Goal: Information Seeking & Learning: Learn about a topic

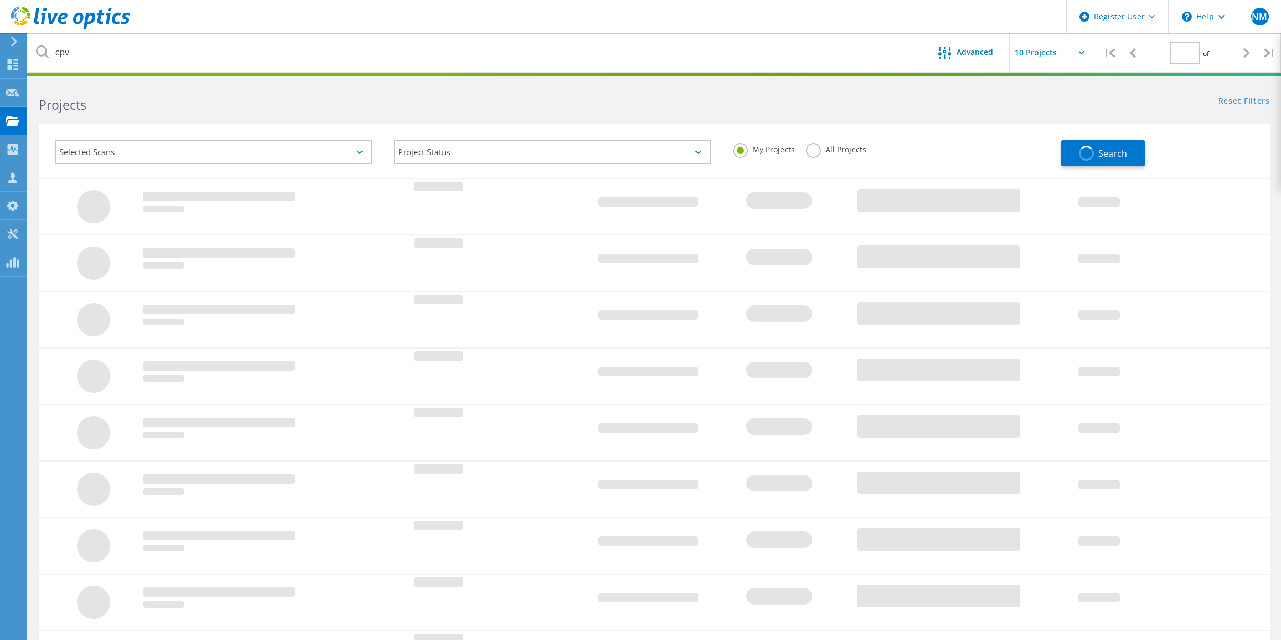
type input "1"
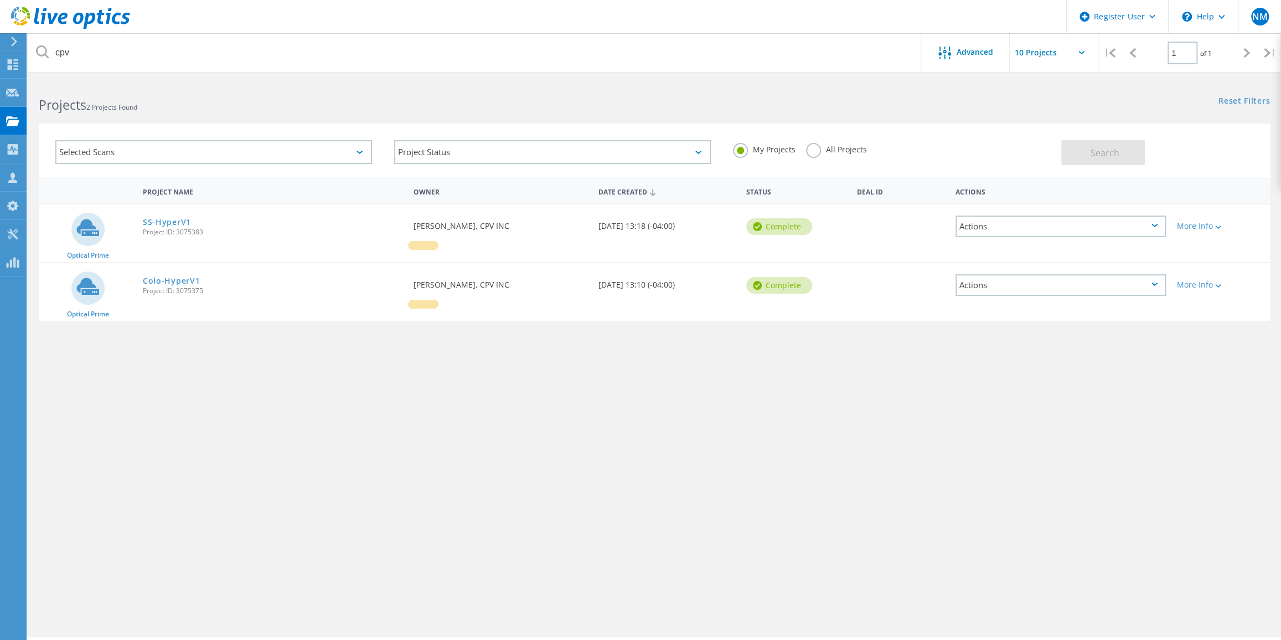
click at [815, 151] on label "All Projects" at bounding box center [836, 148] width 60 height 11
click at [0, 0] on input "All Projects" at bounding box center [0, 0] width 0 height 0
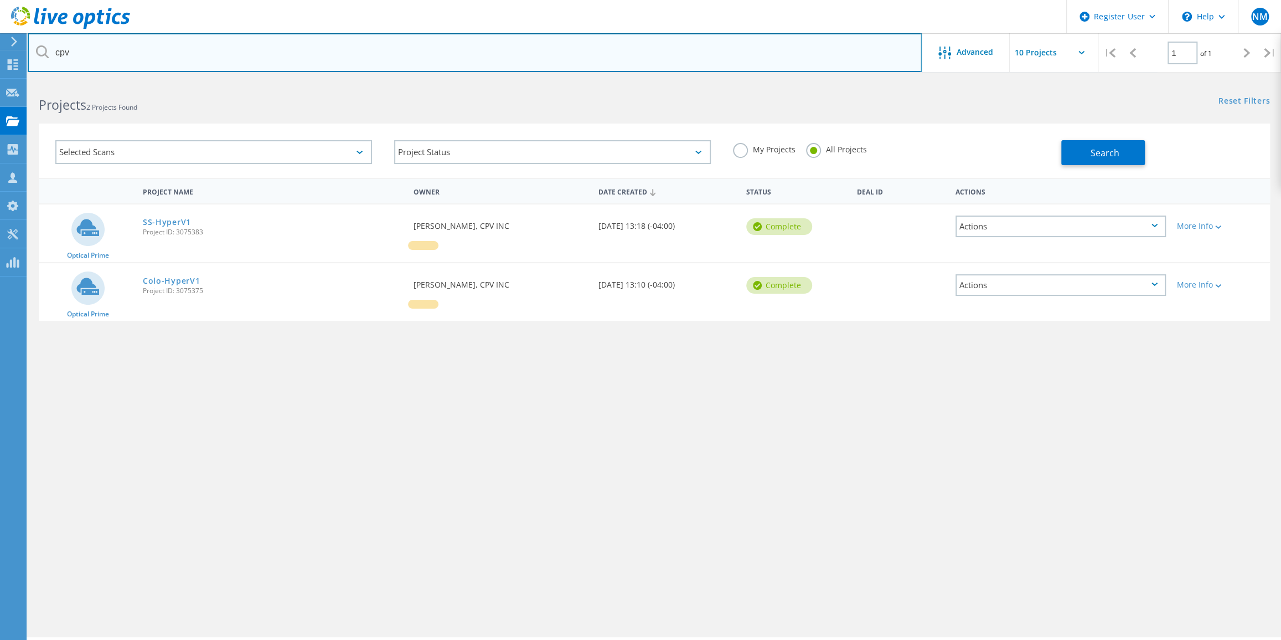
drag, startPoint x: 116, startPoint y: 50, endPoint x: 51, endPoint y: 28, distance: 68.5
click at [51, 80] on div "Register User \n Help Explore Helpful Articles Contact Support NM Dell User [PE…" at bounding box center [640, 375] width 1281 height 590
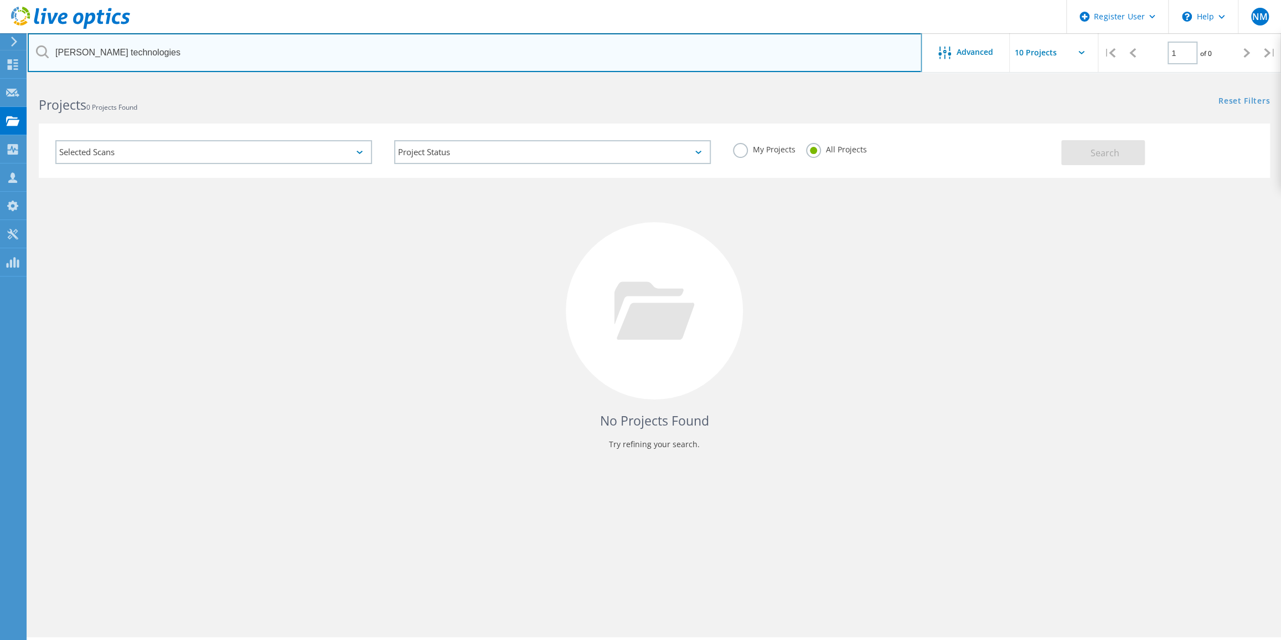
drag, startPoint x: 88, startPoint y: 50, endPoint x: 165, endPoint y: 50, distance: 77.0
click at [165, 50] on input "[PERSON_NAME] technologies" at bounding box center [475, 52] width 894 height 39
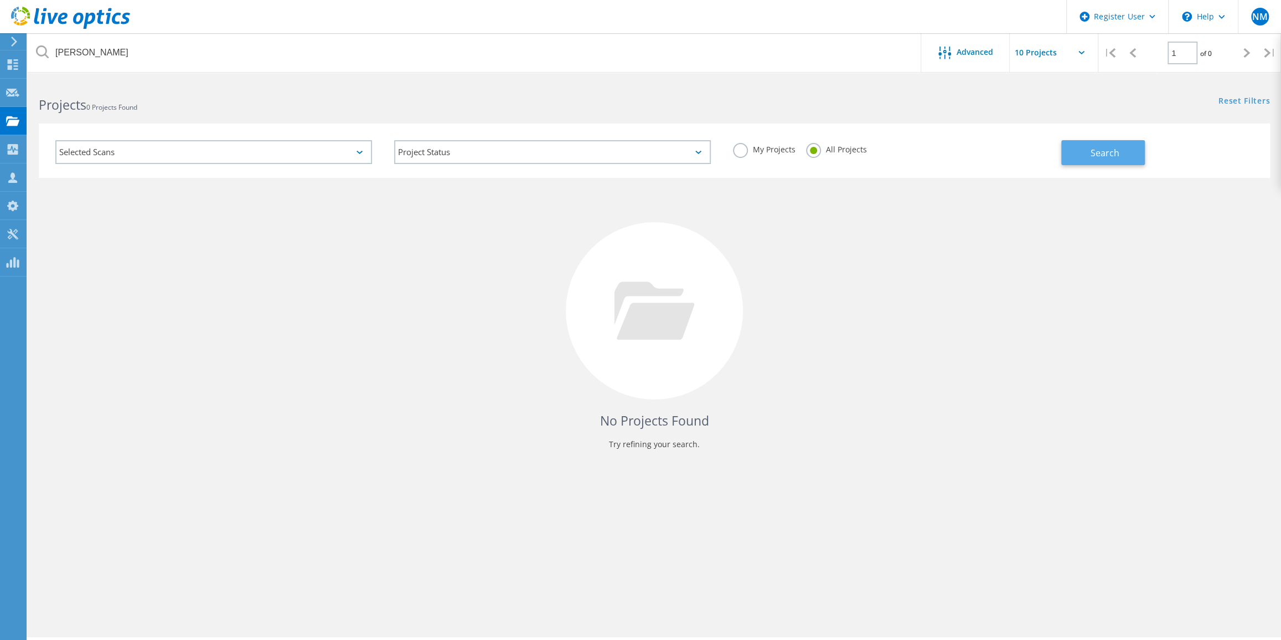
click at [1090, 156] on button "Search" at bounding box center [1103, 152] width 84 height 25
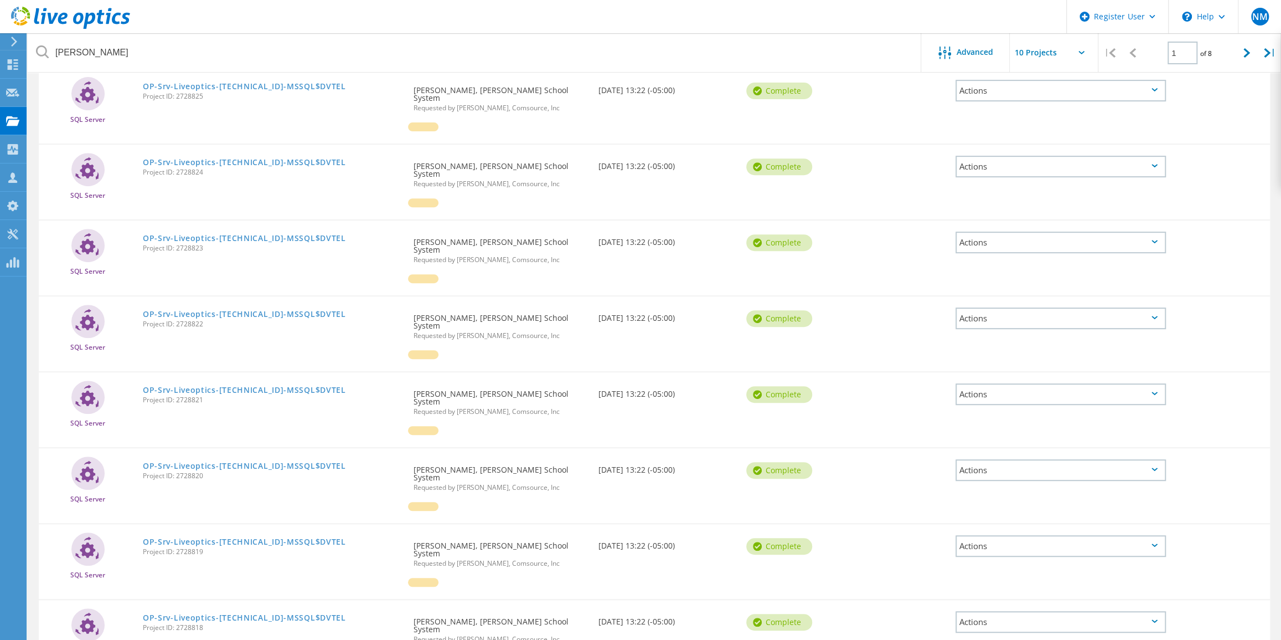
scroll to position [86, 0]
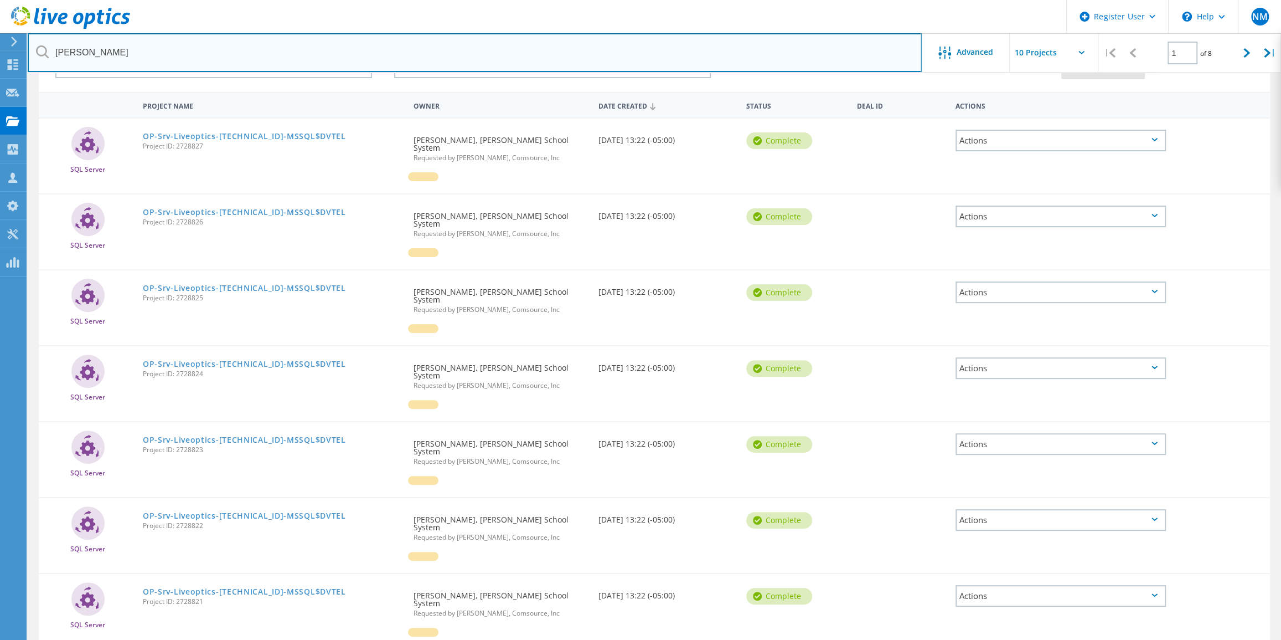
click at [216, 59] on input "[PERSON_NAME]" at bounding box center [475, 52] width 894 height 39
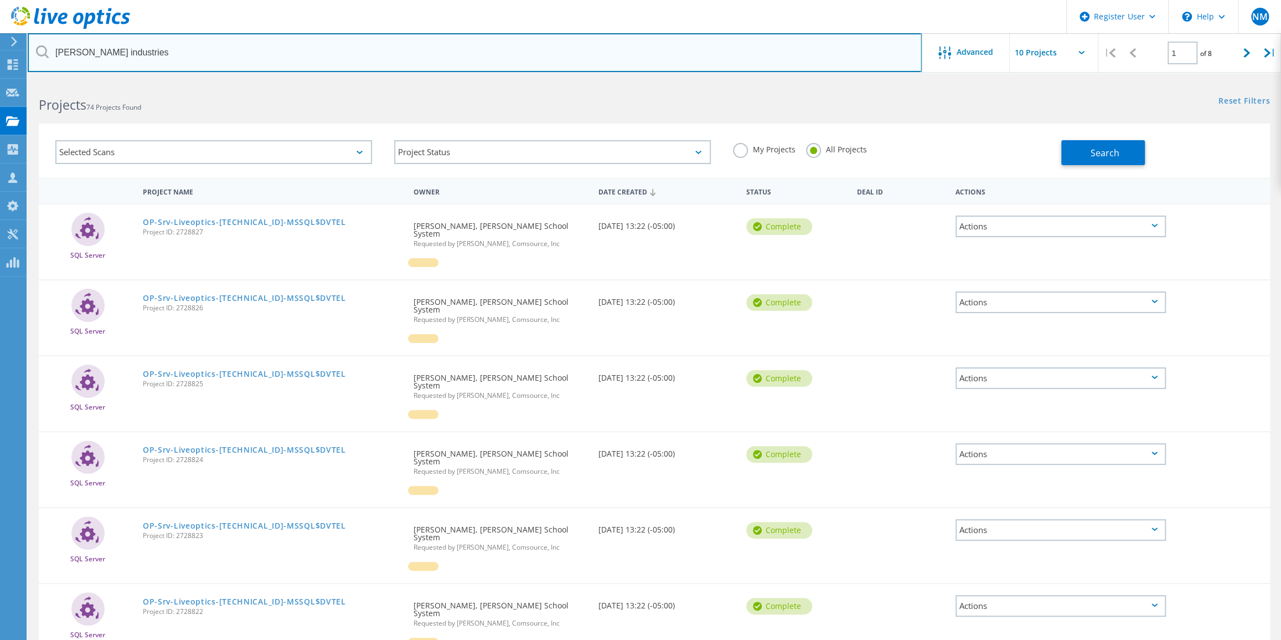
type input "[PERSON_NAME] industries"
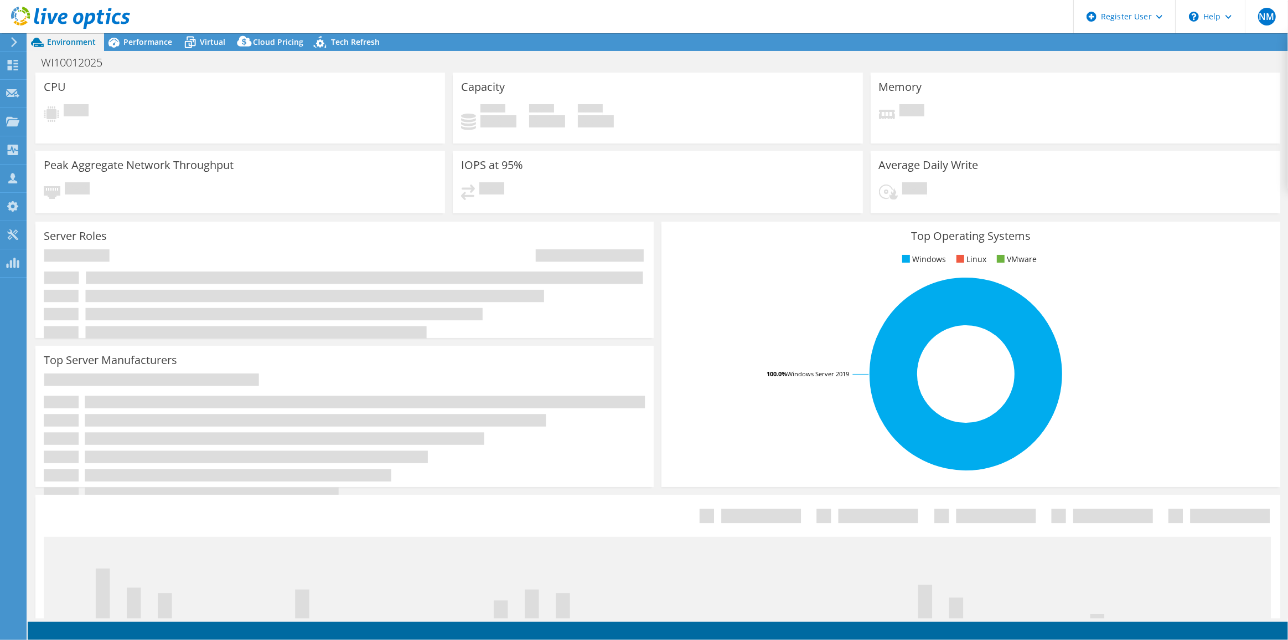
select select "USD"
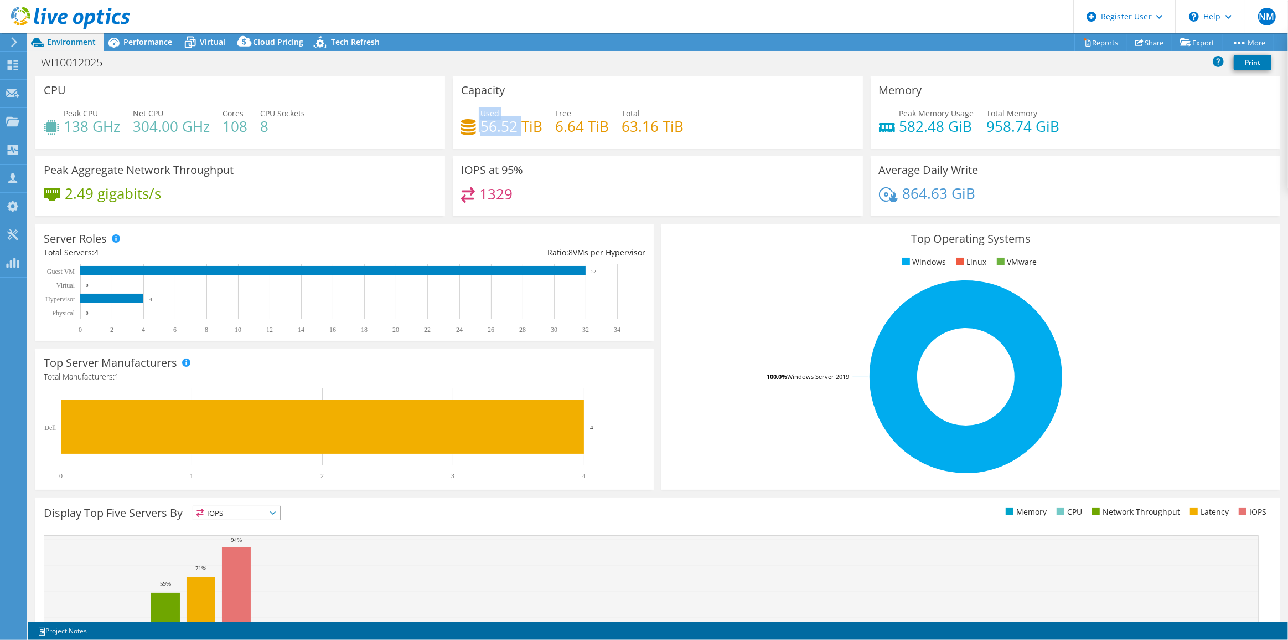
drag, startPoint x: 467, startPoint y: 121, endPoint x: 520, endPoint y: 132, distance: 54.3
click at [520, 132] on div "Used 56.52 TiB" at bounding box center [501, 119] width 81 height 25
drag, startPoint x: 626, startPoint y: 113, endPoint x: 671, endPoint y: 127, distance: 47.5
click at [671, 127] on div "Total 63.16 TiB" at bounding box center [653, 119] width 62 height 25
click at [169, 37] on span "Performance" at bounding box center [147, 42] width 49 height 11
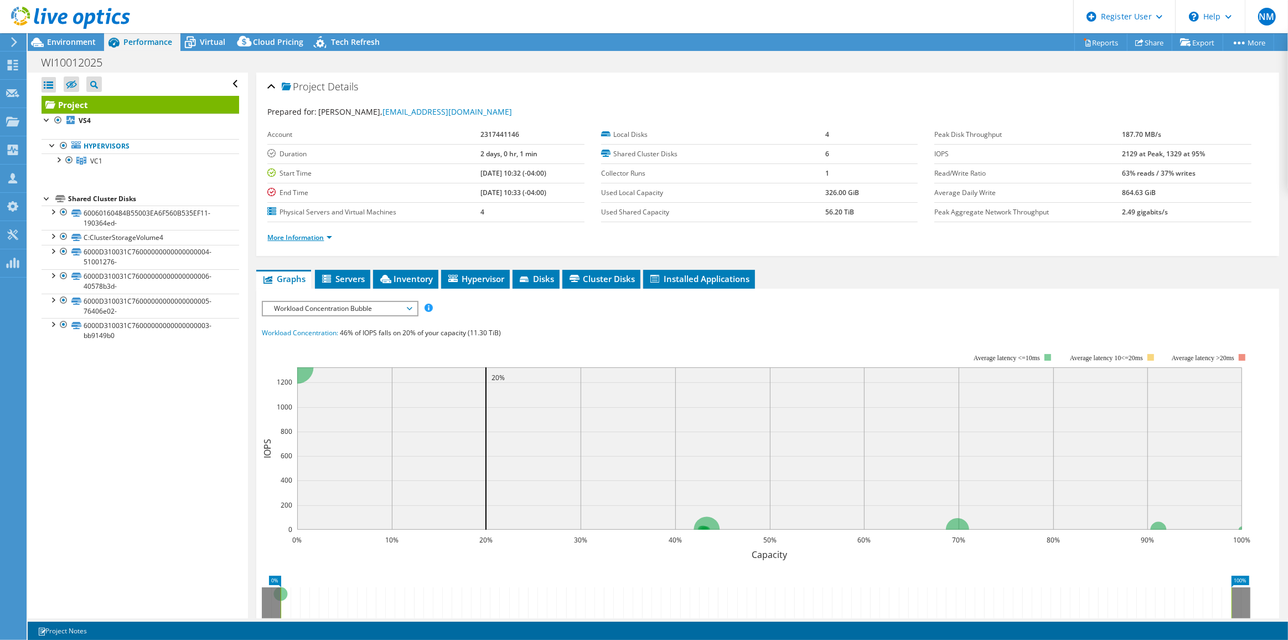
click at [328, 235] on link "More Information" at bounding box center [299, 237] width 65 height 9
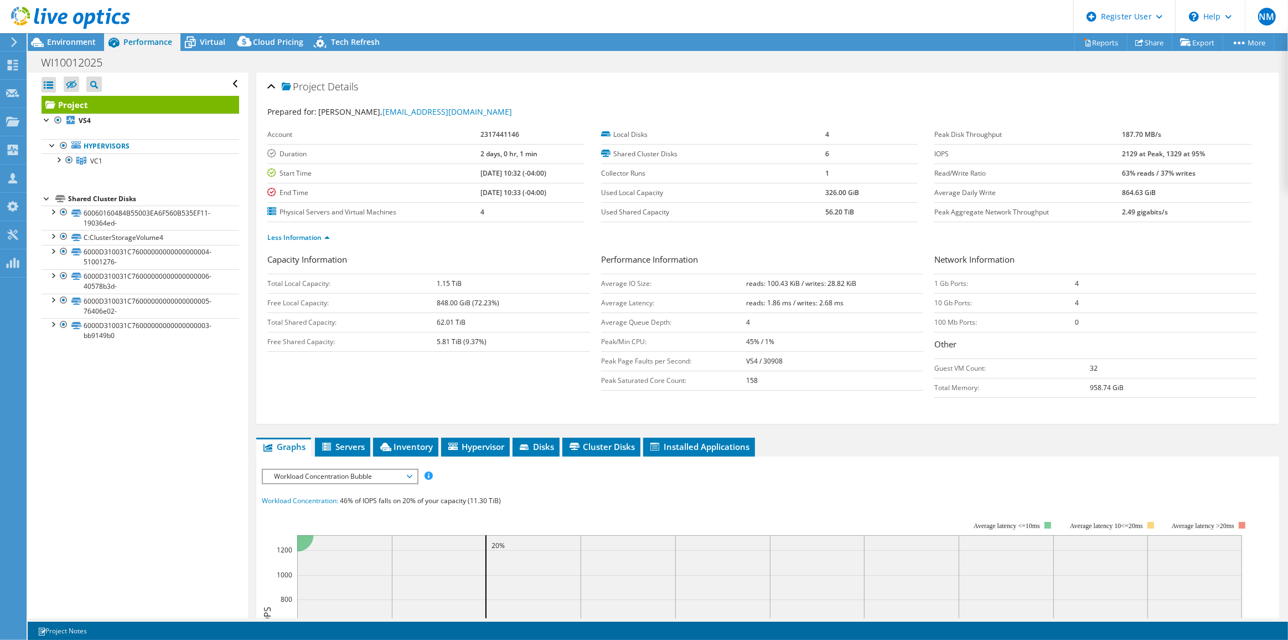
drag, startPoint x: 432, startPoint y: 279, endPoint x: 461, endPoint y: 281, distance: 28.8
click at [461, 281] on tr "Total Local Capacity: 1.15 TiB" at bounding box center [428, 283] width 322 height 19
click at [398, 437] on li "Inventory" at bounding box center [405, 446] width 65 height 19
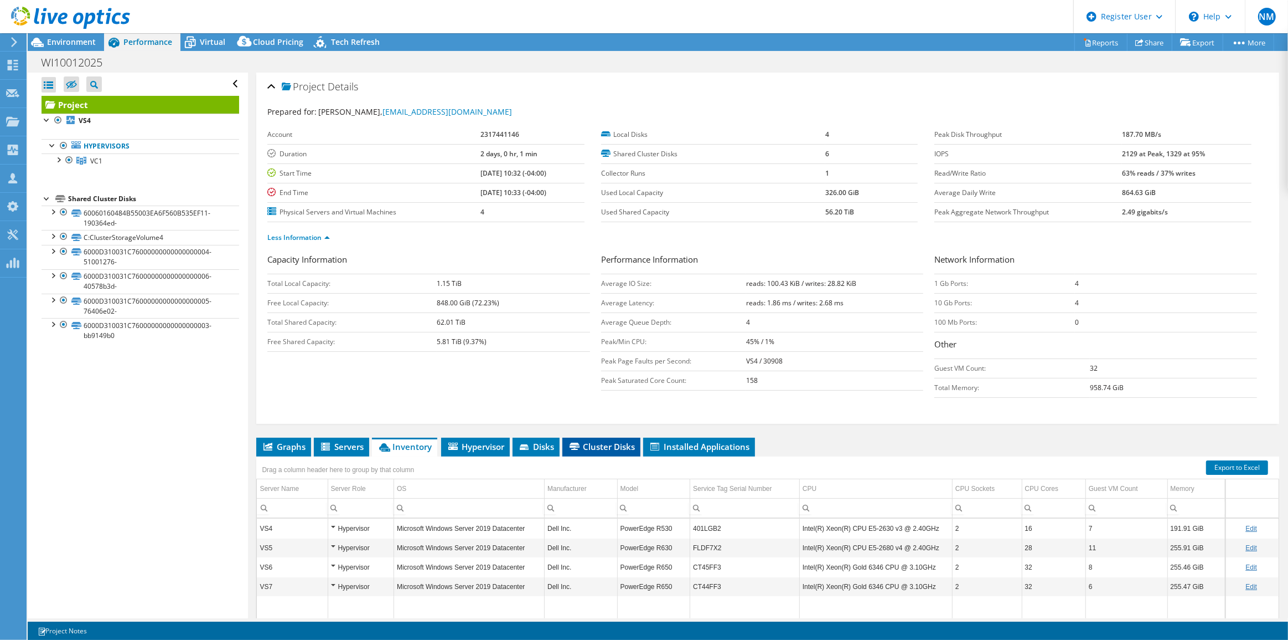
click at [591, 442] on span "Cluster Disks" at bounding box center [601, 446] width 67 height 11
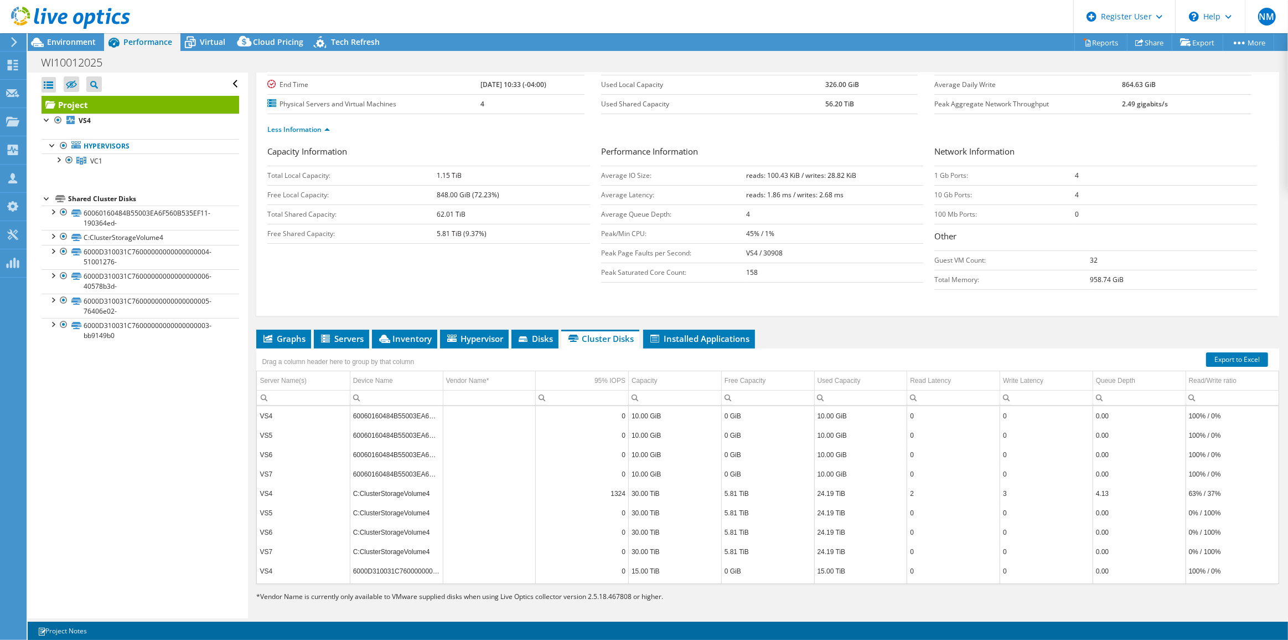
scroll to position [113, 0]
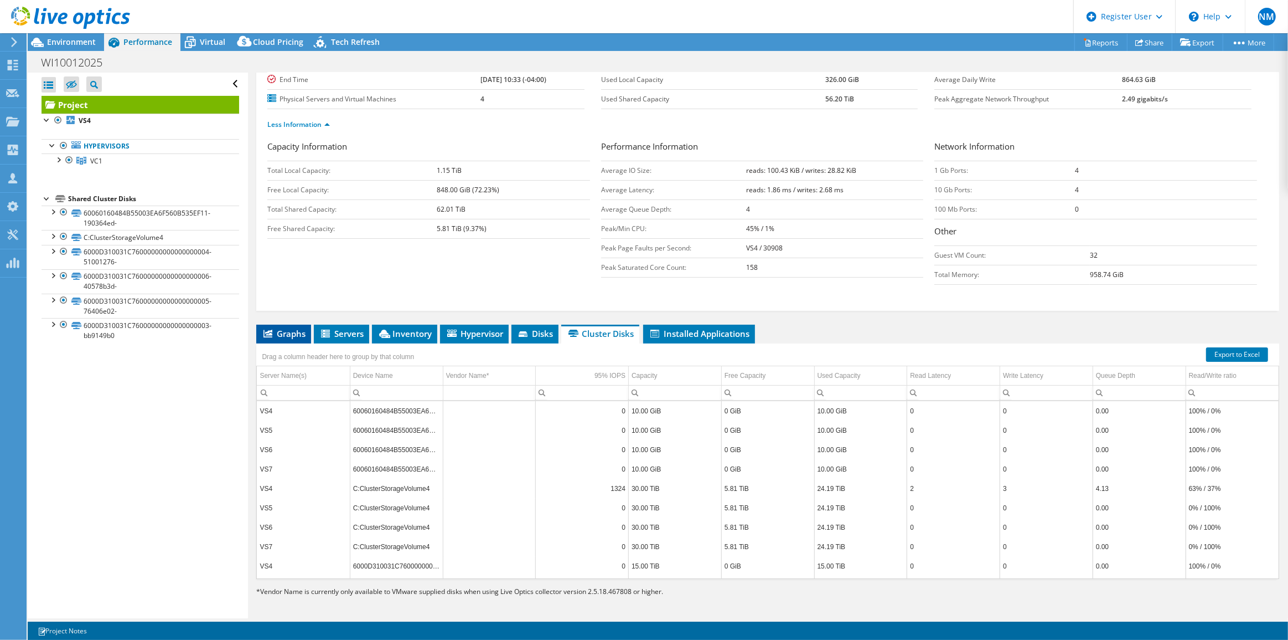
click at [274, 330] on span "Graphs" at bounding box center [284, 333] width 44 height 11
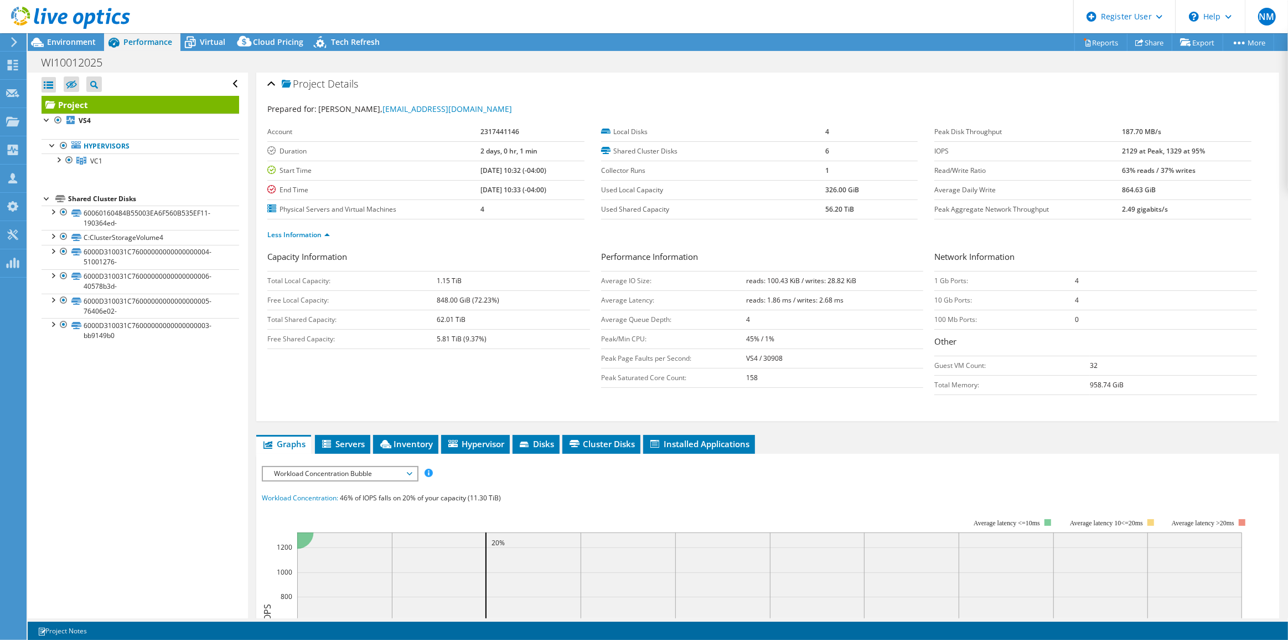
scroll to position [0, 0]
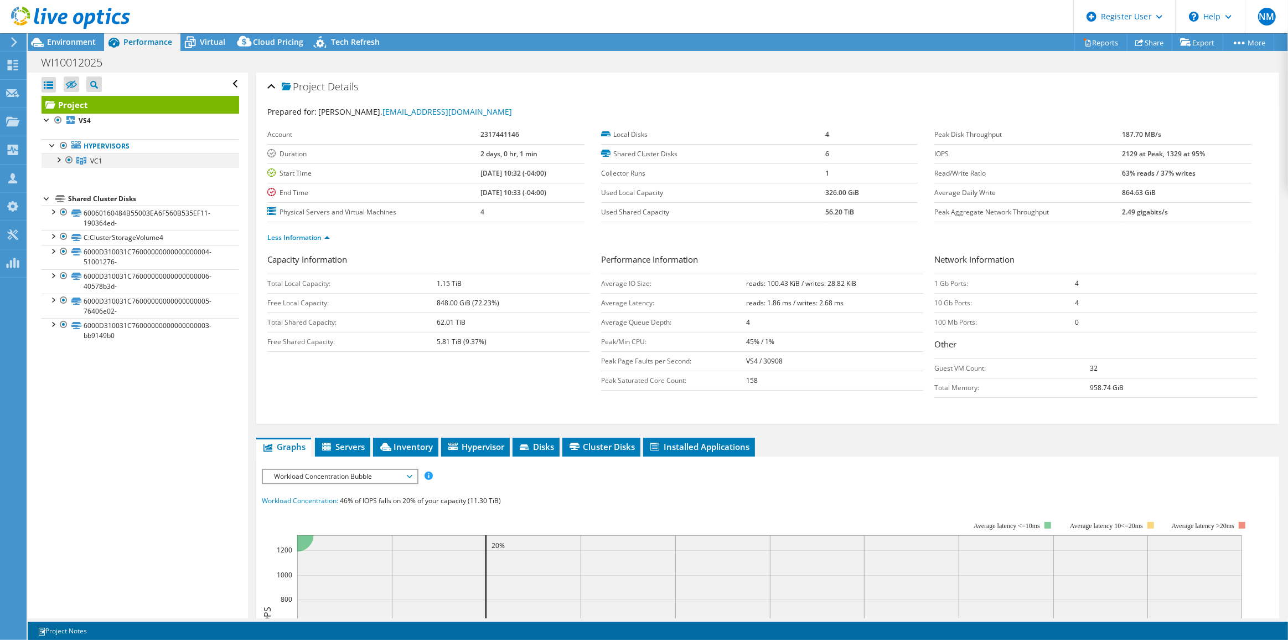
click at [59, 158] on div at bounding box center [58, 158] width 11 height 11
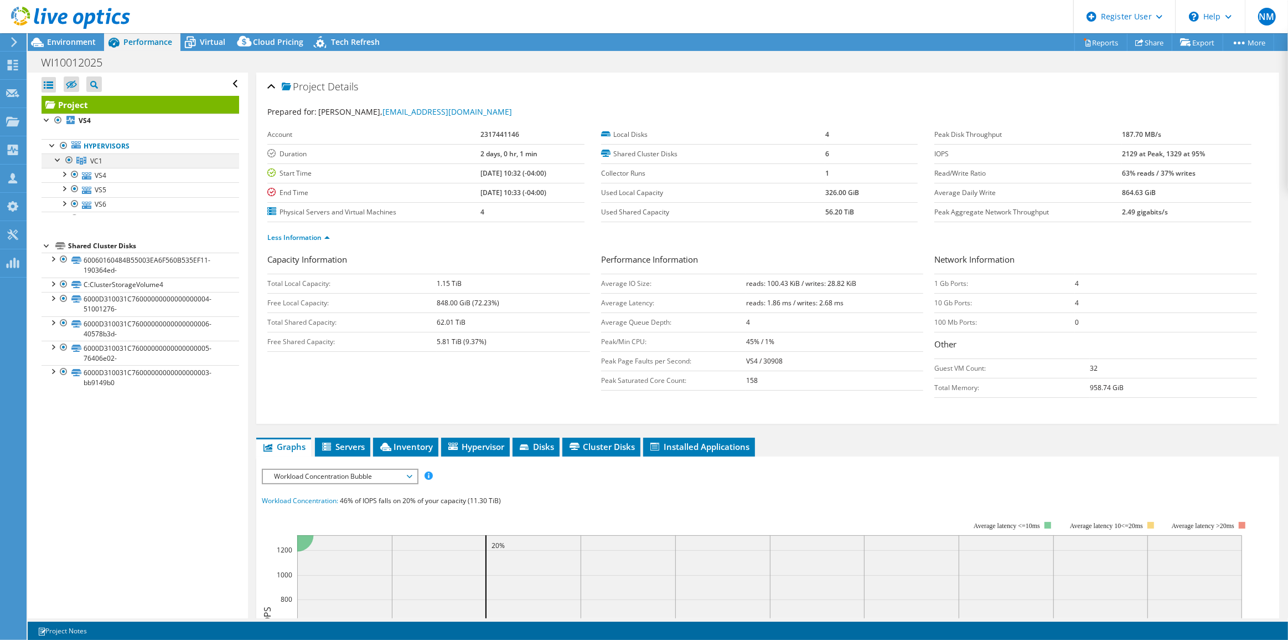
click at [59, 158] on div at bounding box center [58, 158] width 11 height 11
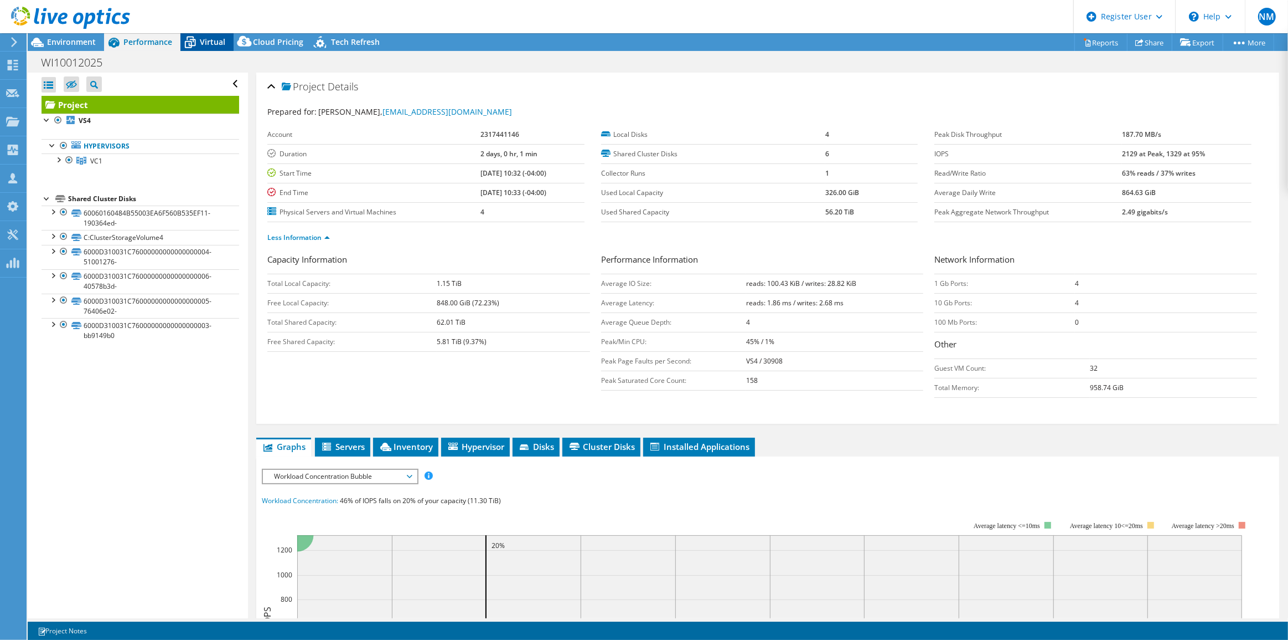
click at [204, 38] on span "Virtual" at bounding box center [212, 42] width 25 height 11
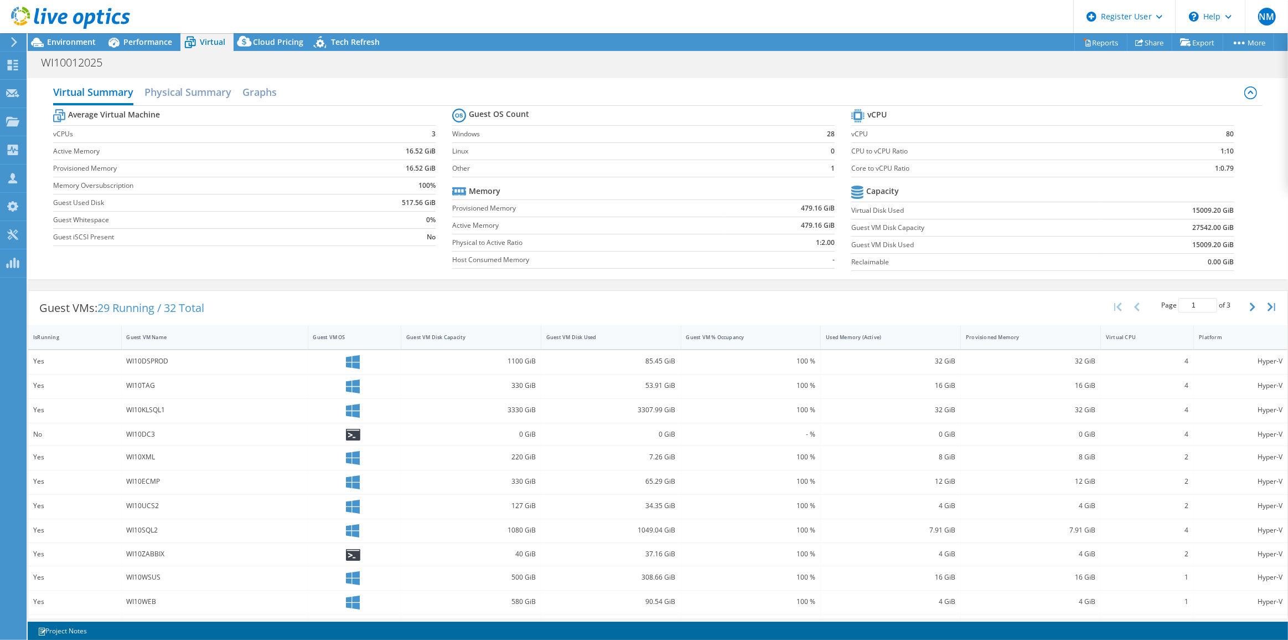
drag, startPoint x: 1182, startPoint y: 240, endPoint x: 1219, endPoint y: 249, distance: 38.3
click at [1219, 249] on td "15009.20 GiB" at bounding box center [1168, 244] width 132 height 17
click at [78, 52] on div "WI10012025 Print" at bounding box center [658, 62] width 1261 height 20
click at [85, 43] on span "Environment" at bounding box center [71, 42] width 49 height 11
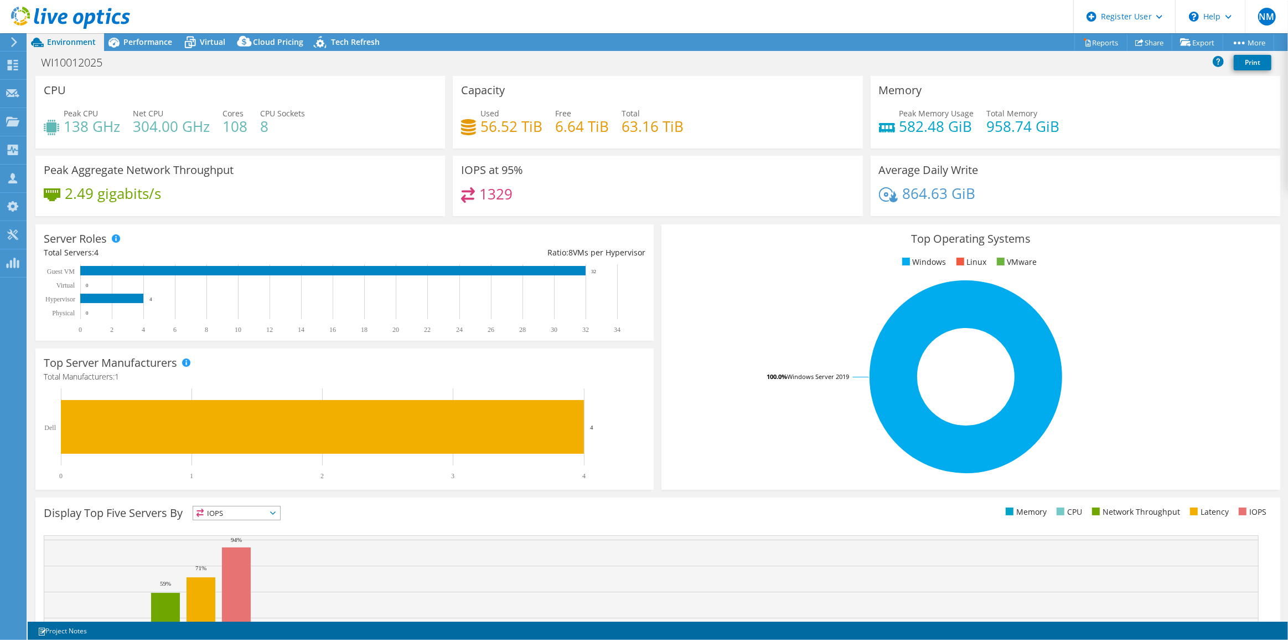
click at [260, 234] on div "Server Roles Physical Servers represent bare metal servers that were targets of…" at bounding box center [344, 282] width 618 height 116
click at [216, 37] on span "Virtual" at bounding box center [212, 42] width 25 height 11
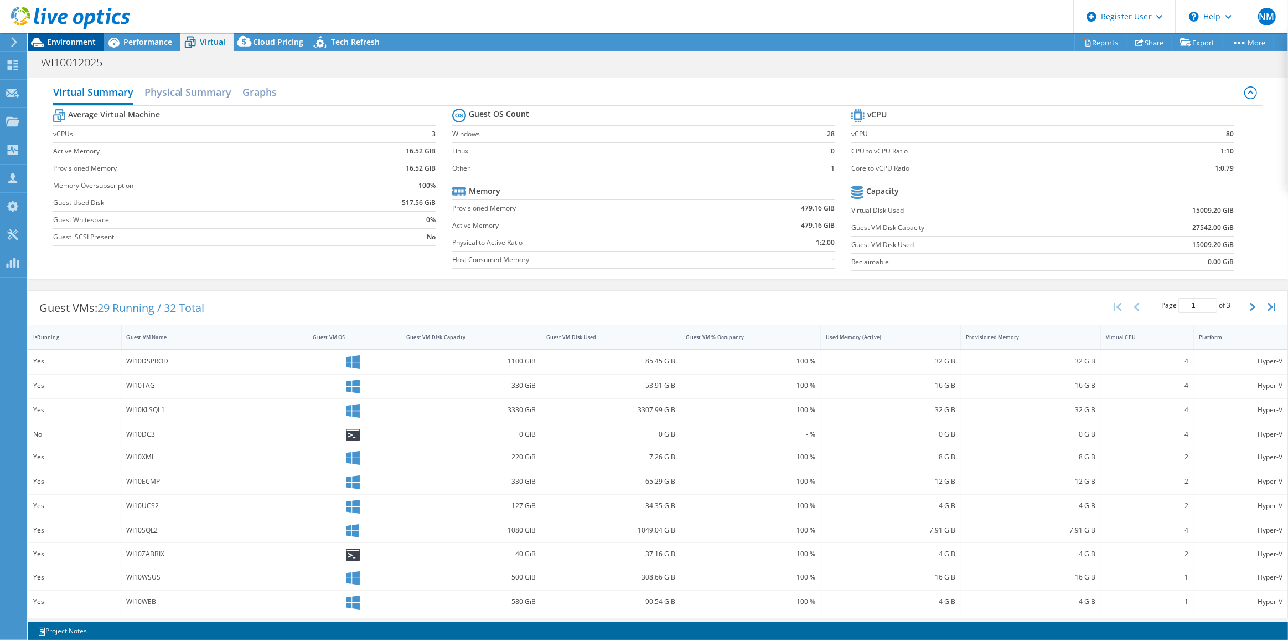
click at [64, 44] on span "Environment" at bounding box center [71, 42] width 49 height 11
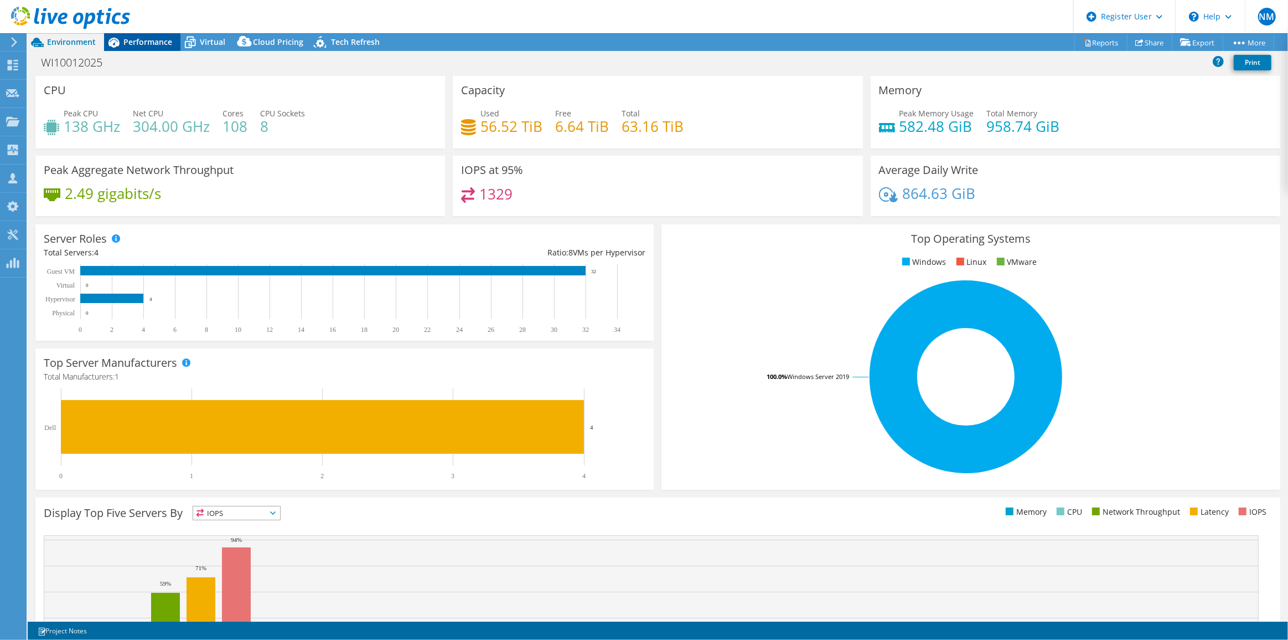
click at [142, 46] on span "Performance" at bounding box center [147, 42] width 49 height 11
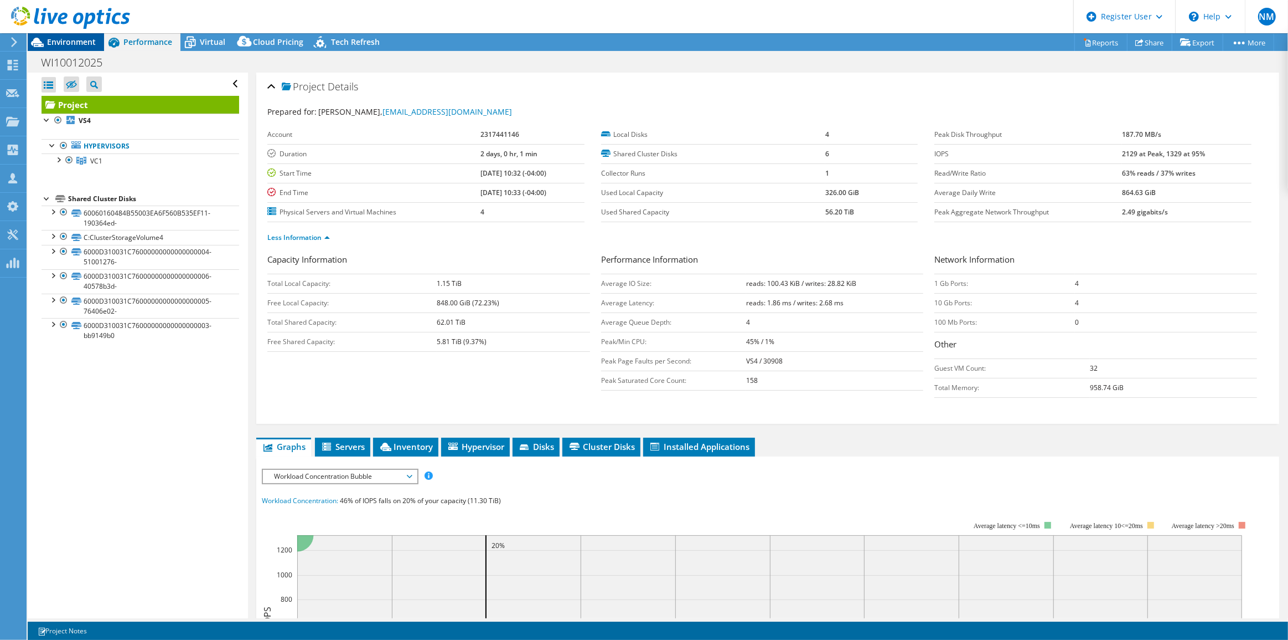
click at [76, 45] on span "Environment" at bounding box center [71, 42] width 49 height 11
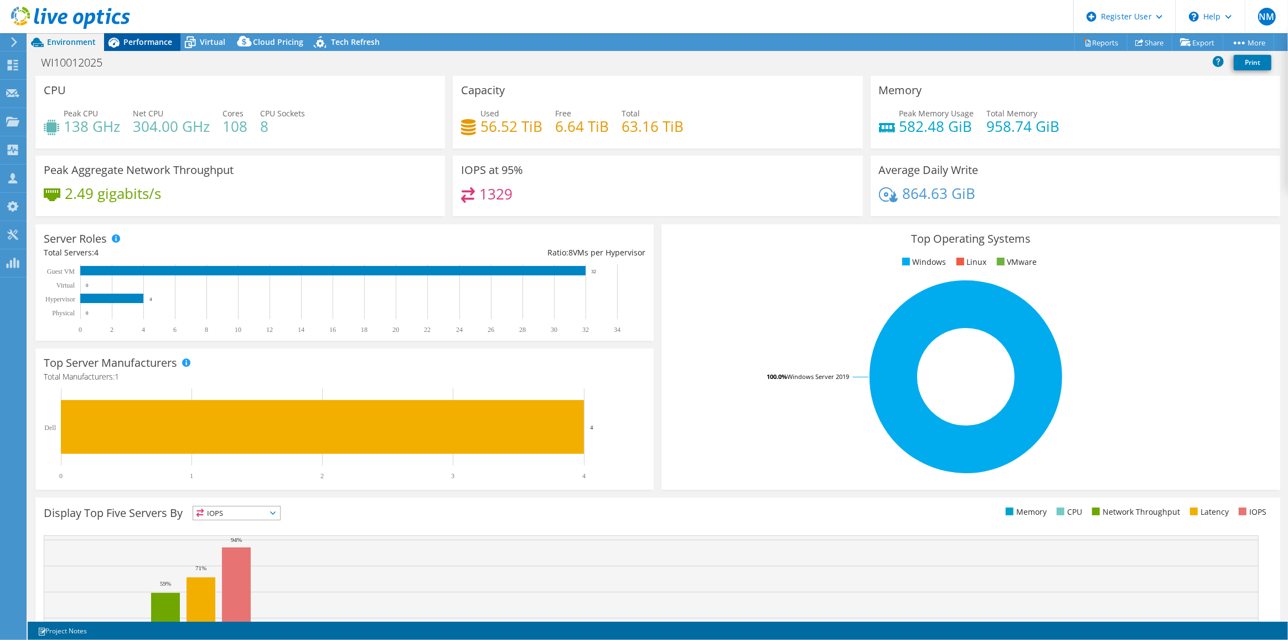
click at [164, 40] on span "Performance" at bounding box center [147, 42] width 49 height 11
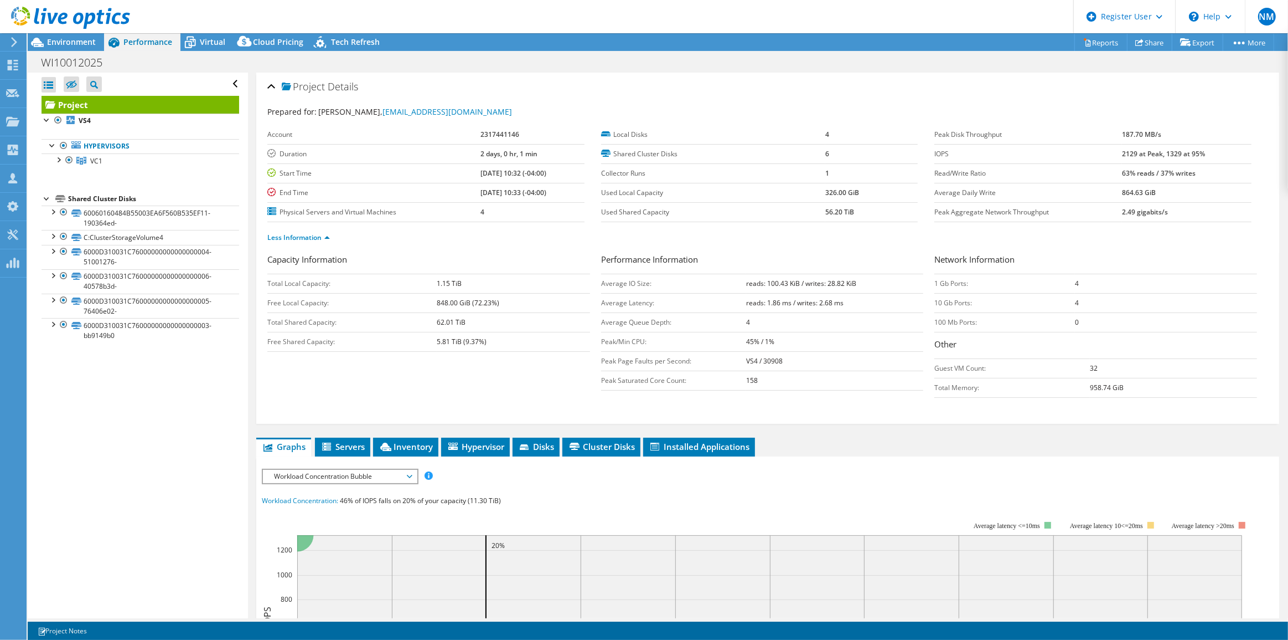
scroll to position [251, 0]
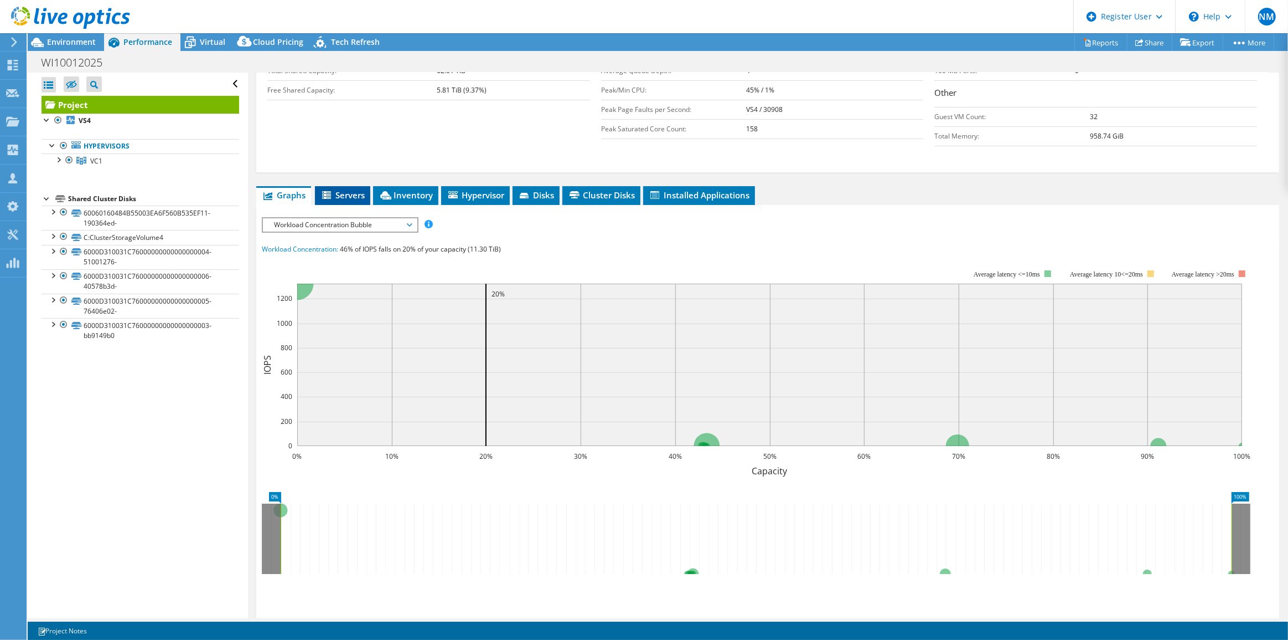
click at [340, 192] on span "Servers" at bounding box center [343, 194] width 44 height 11
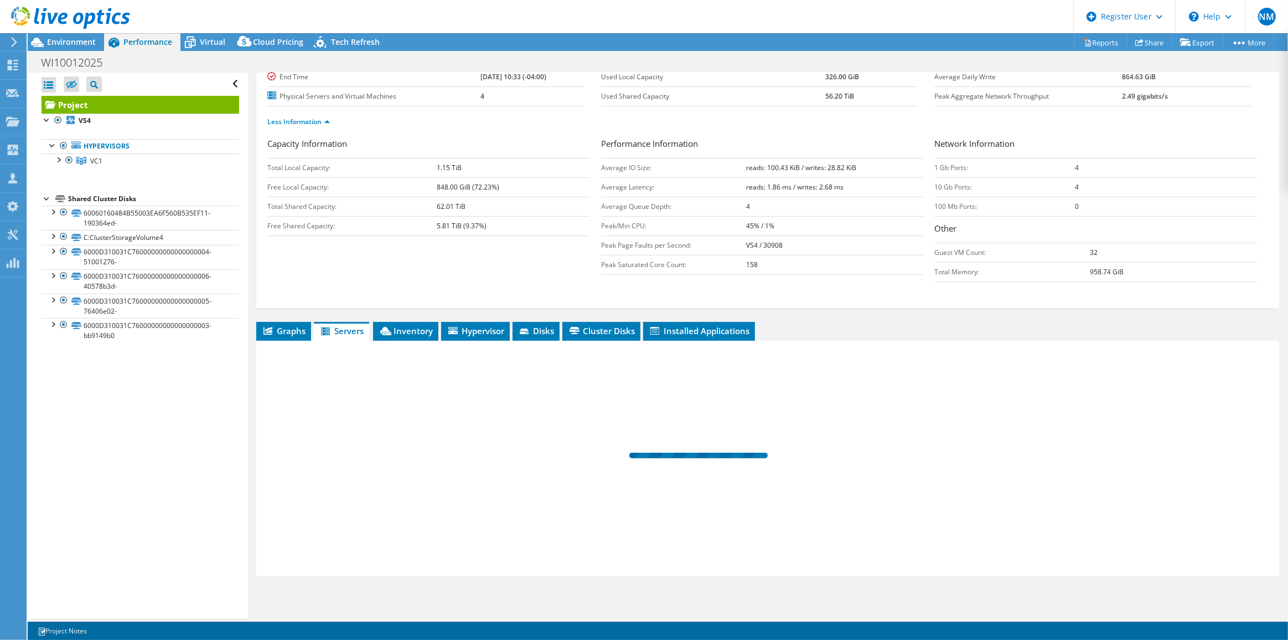
scroll to position [113, 0]
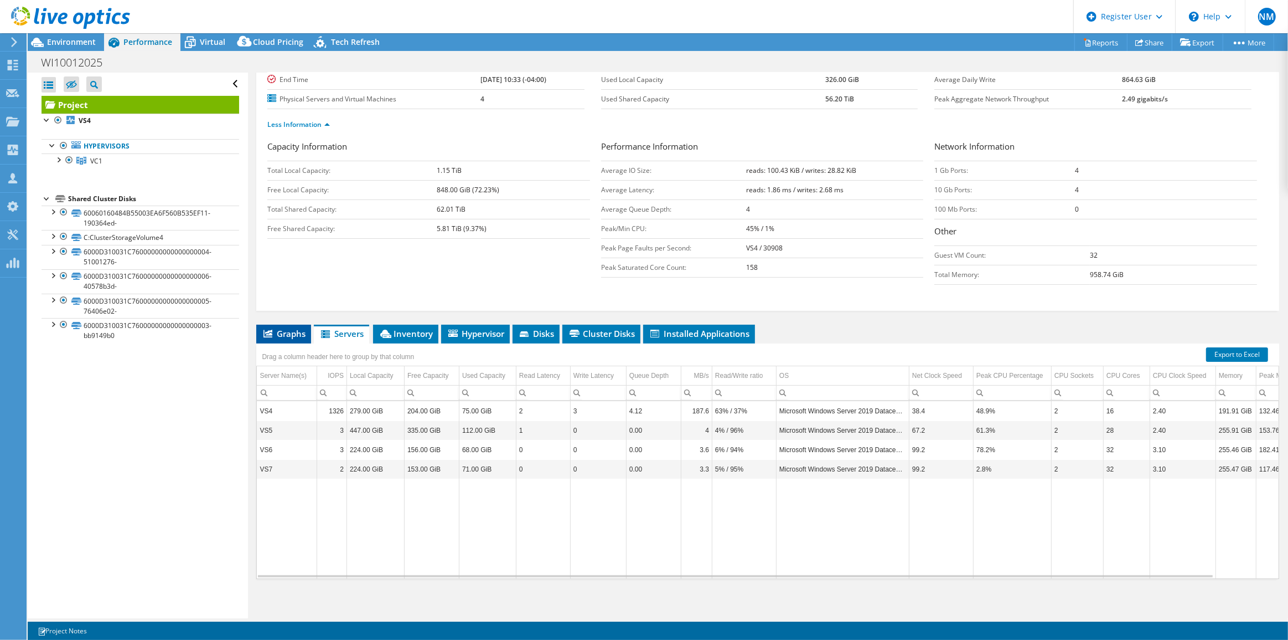
click at [291, 338] on li "Graphs" at bounding box center [283, 333] width 55 height 19
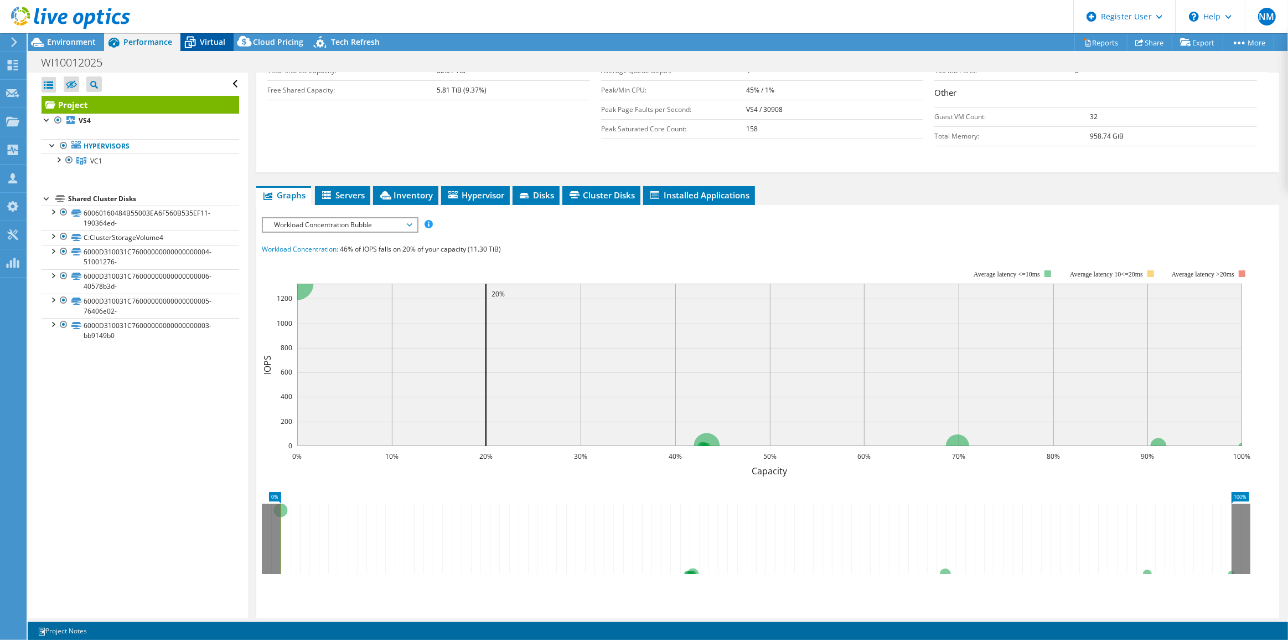
click at [205, 37] on span "Virtual" at bounding box center [212, 42] width 25 height 11
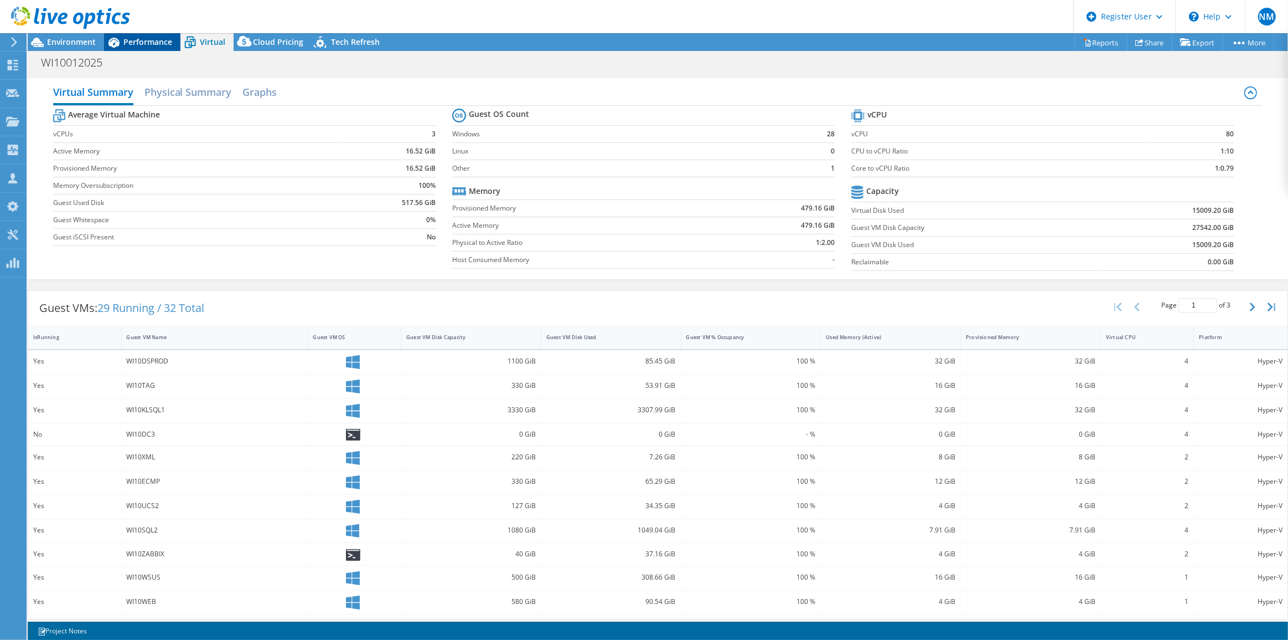
click at [151, 40] on span "Performance" at bounding box center [147, 42] width 49 height 11
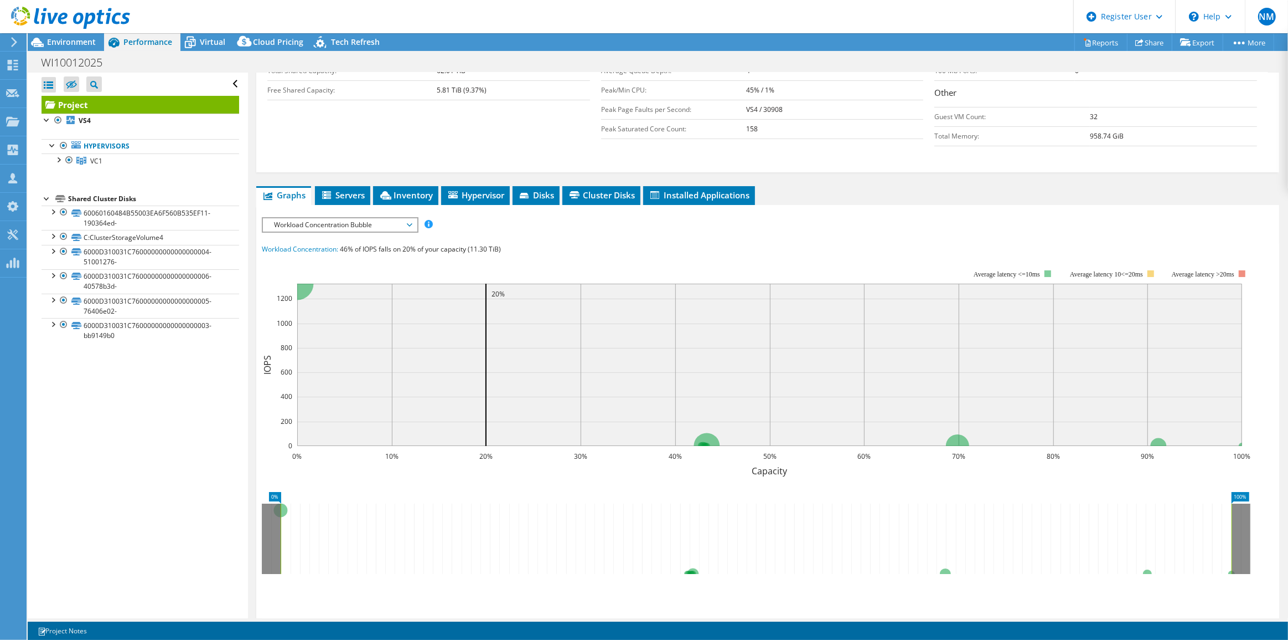
click at [84, 37] on div at bounding box center [65, 18] width 130 height 37
click at [62, 42] on span "Environment" at bounding box center [71, 42] width 49 height 11
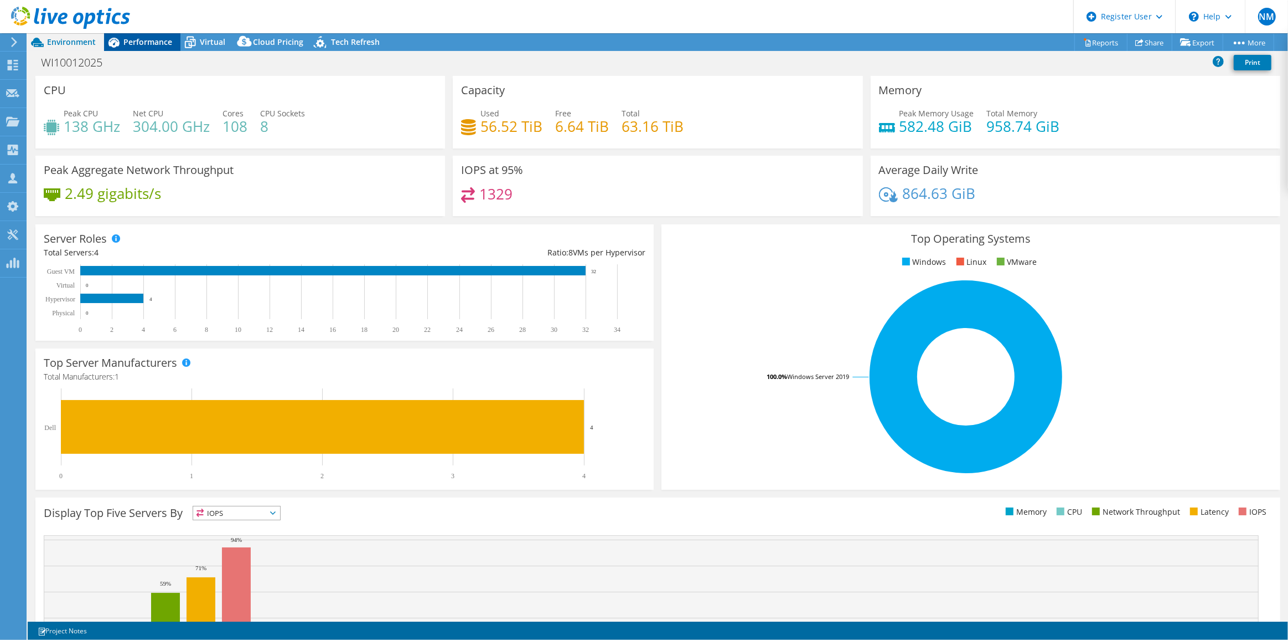
click at [161, 43] on span "Performance" at bounding box center [147, 42] width 49 height 11
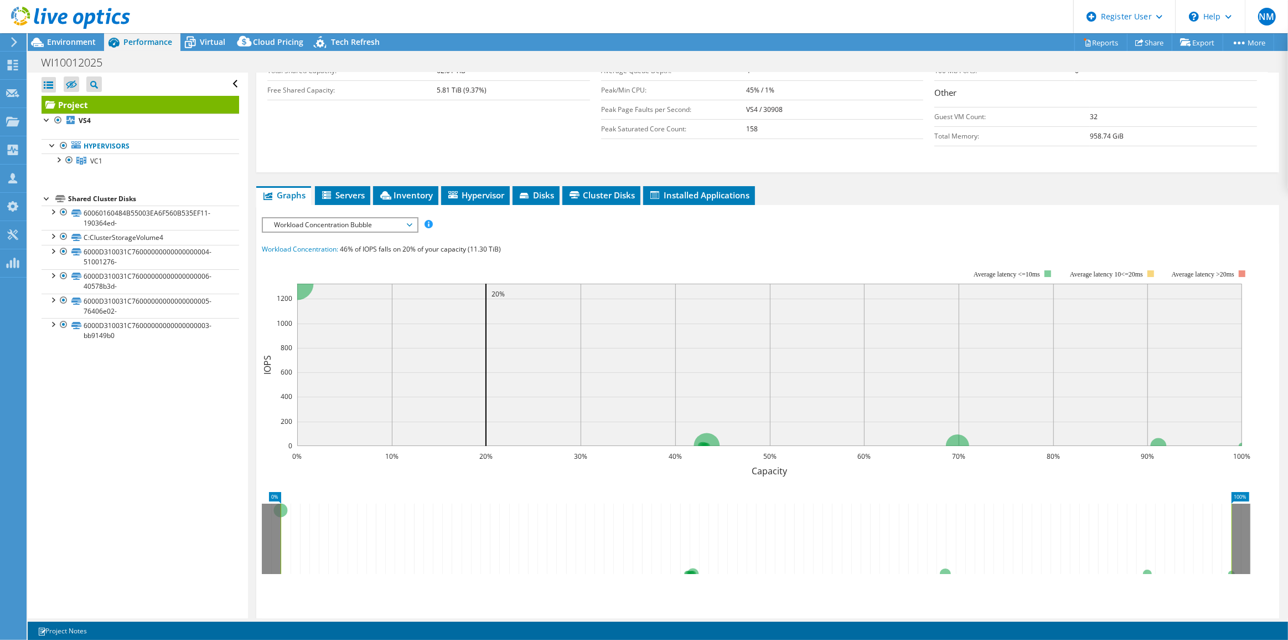
click at [356, 219] on span "Workload Concentration Bubble" at bounding box center [340, 224] width 142 height 13
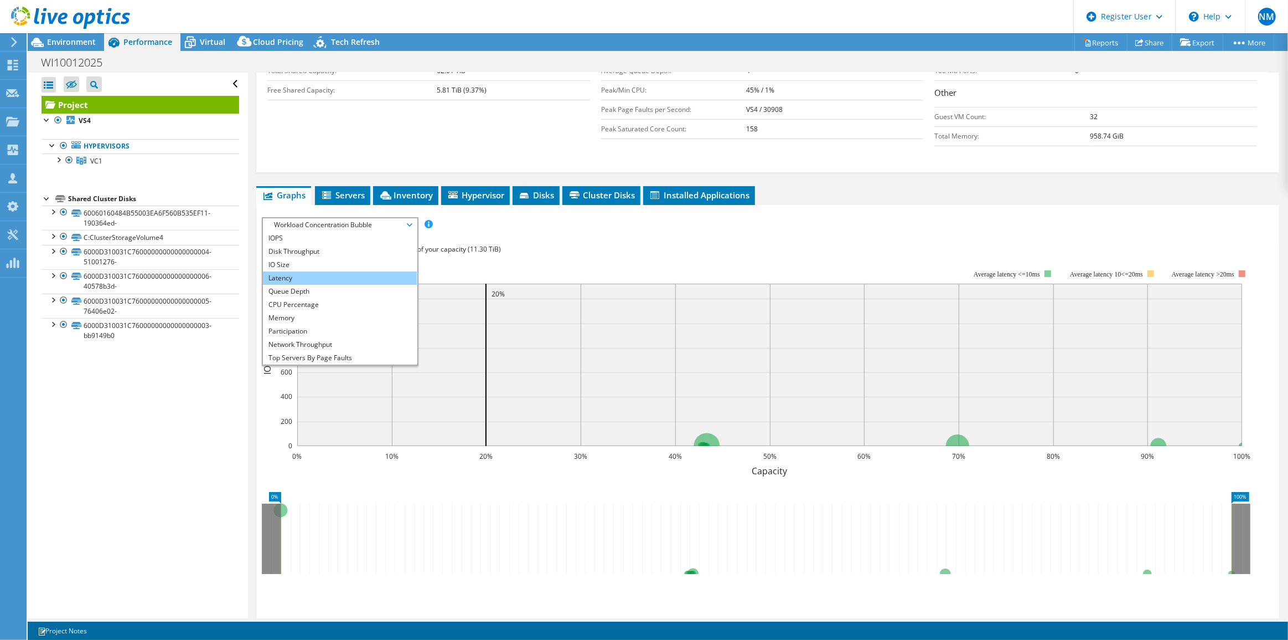
click at [369, 271] on li "Latency" at bounding box center [339, 277] width 153 height 13
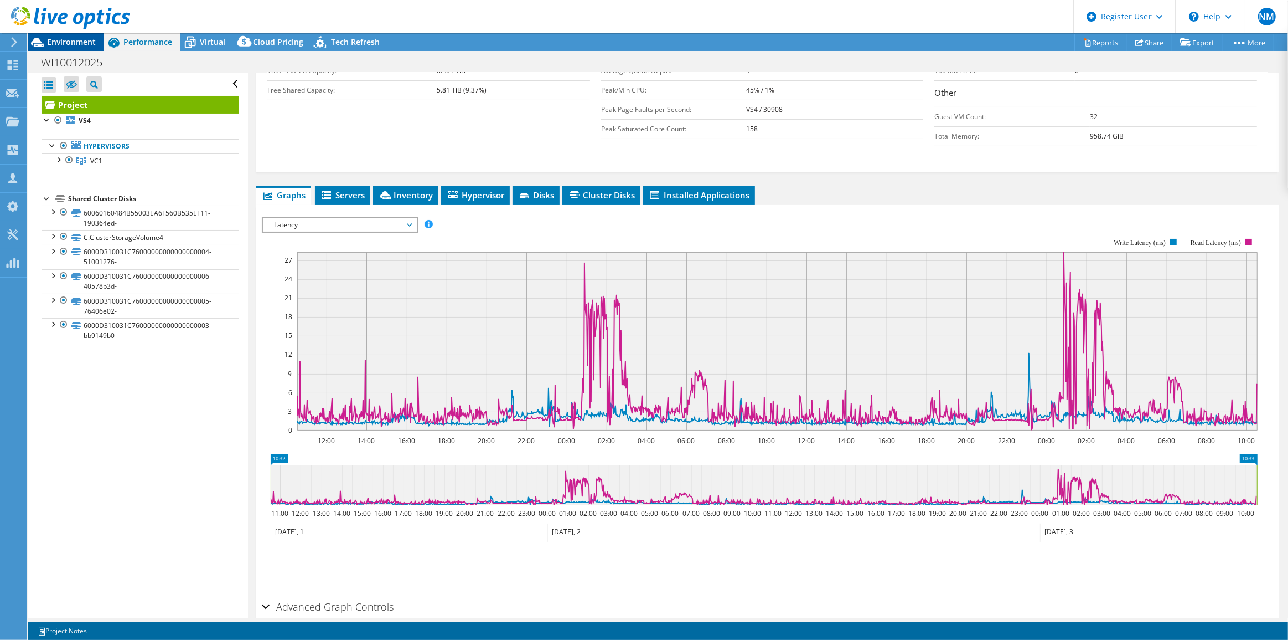
click at [83, 42] on span "Environment" at bounding box center [71, 42] width 49 height 11
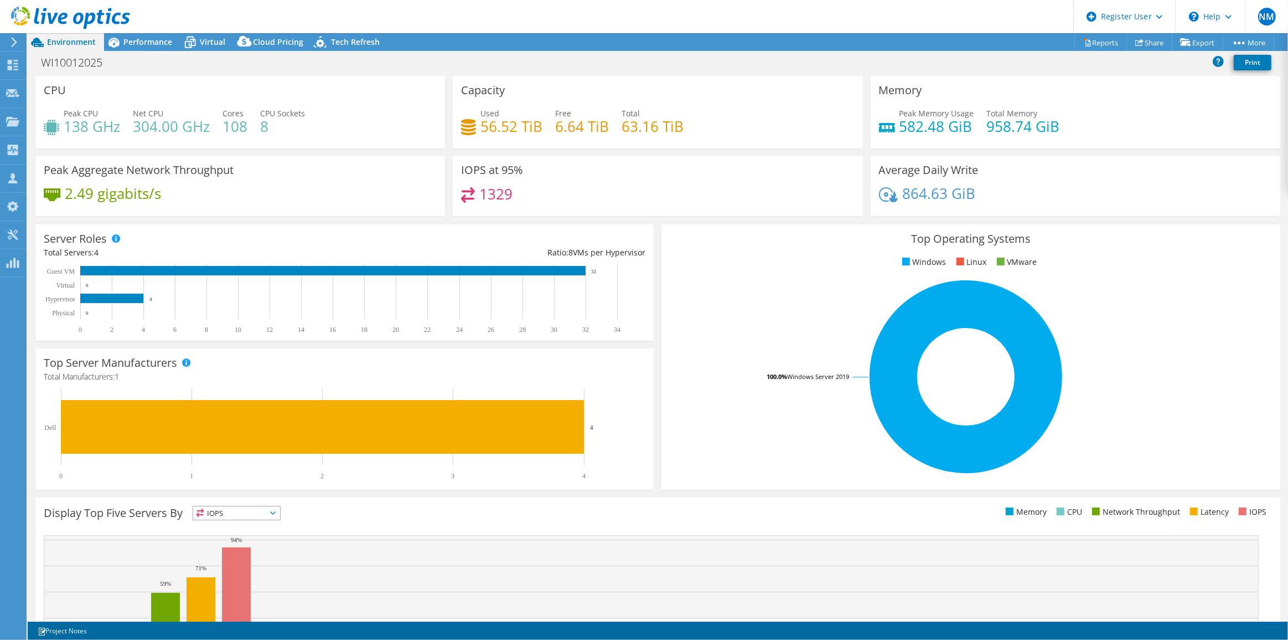
click at [246, 209] on div "2.49 gigabits/s" at bounding box center [240, 198] width 393 height 23
click at [165, 47] on div "Performance" at bounding box center [142, 42] width 76 height 18
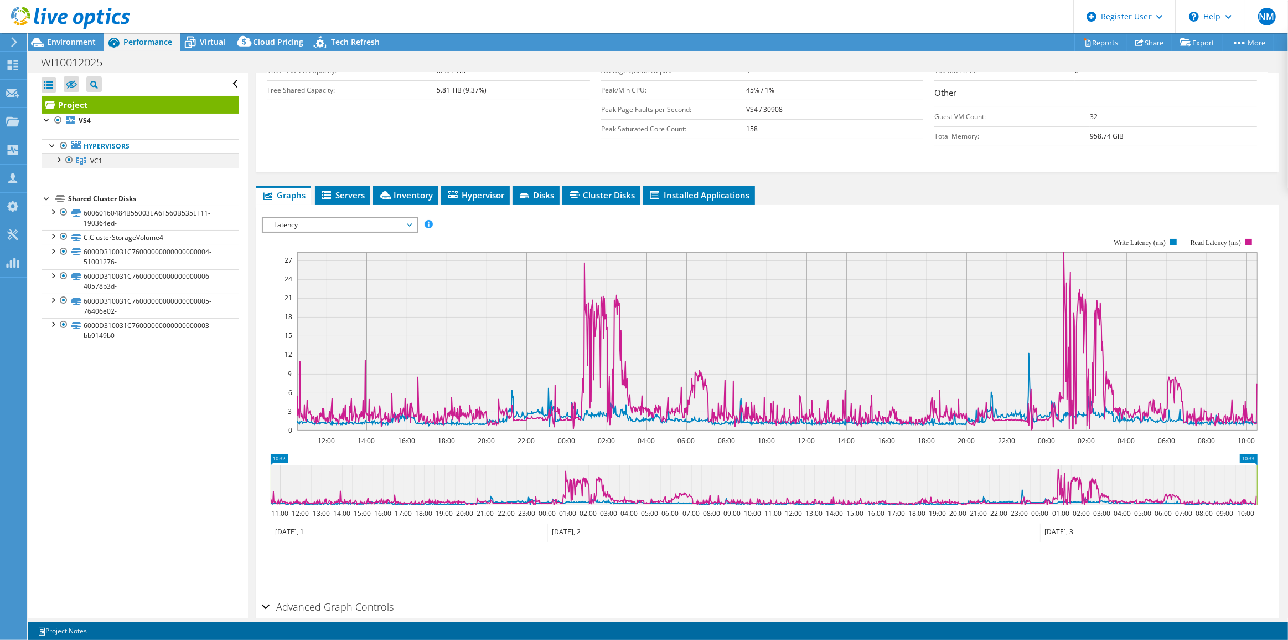
click at [58, 159] on div at bounding box center [58, 158] width 11 height 11
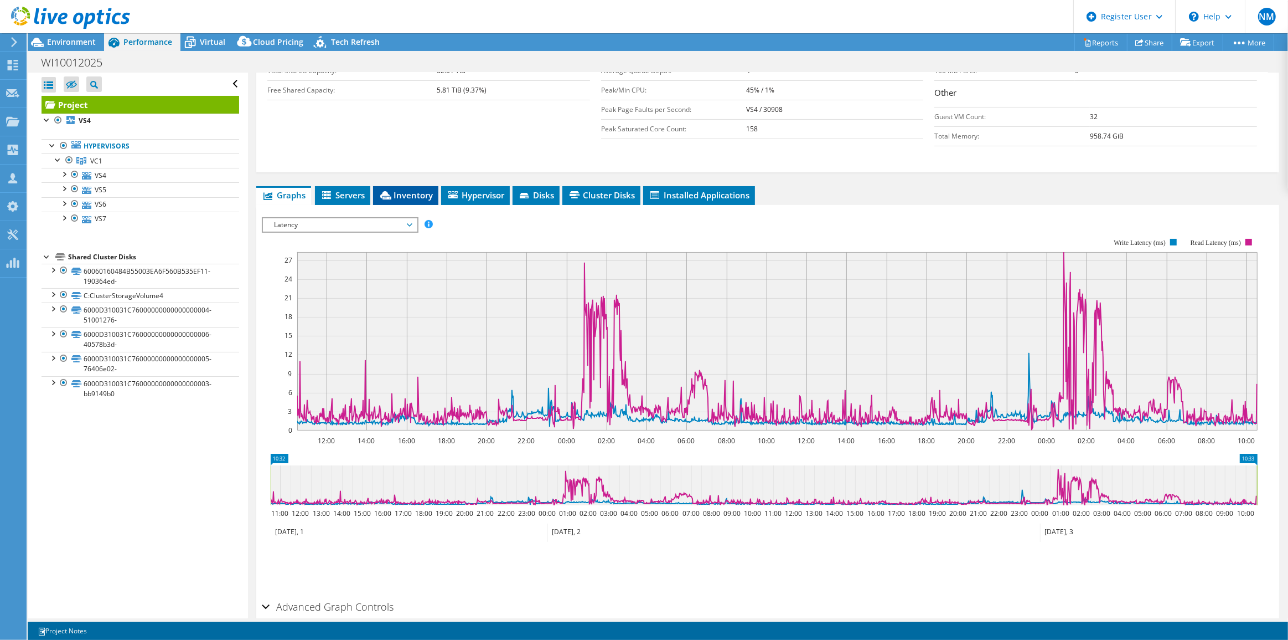
click at [412, 190] on span "Inventory" at bounding box center [406, 194] width 54 height 11
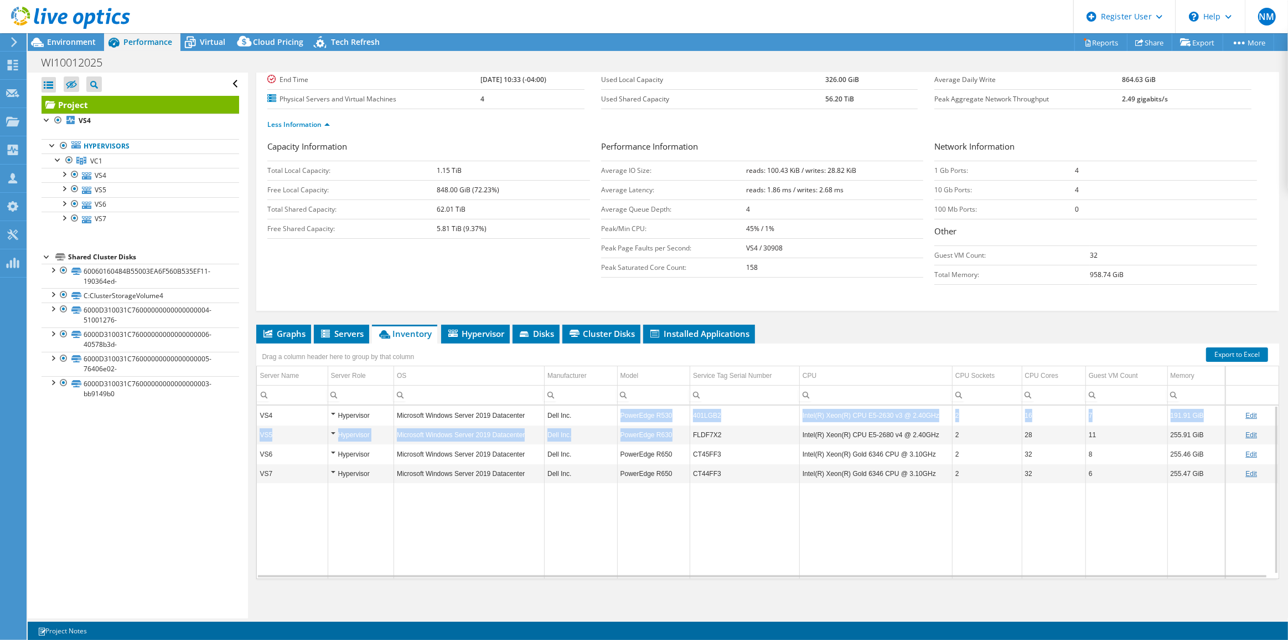
drag, startPoint x: 676, startPoint y: 433, endPoint x: 620, endPoint y: 408, distance: 61.2
click at [620, 408] on tbody "VS4 Hypervisor Microsoft Windows Server 2019 Datacenter Dell Inc. PowerEdge R53…" at bounding box center [768, 491] width 1022 height 173
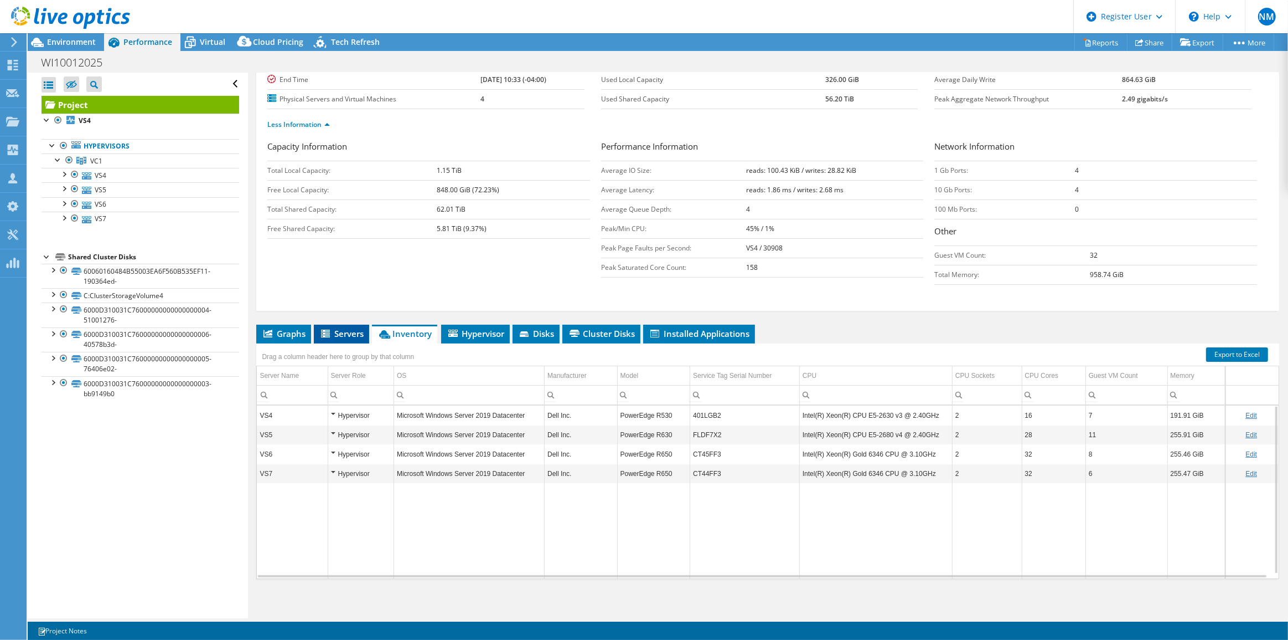
click at [331, 324] on li "Servers" at bounding box center [341, 333] width 55 height 19
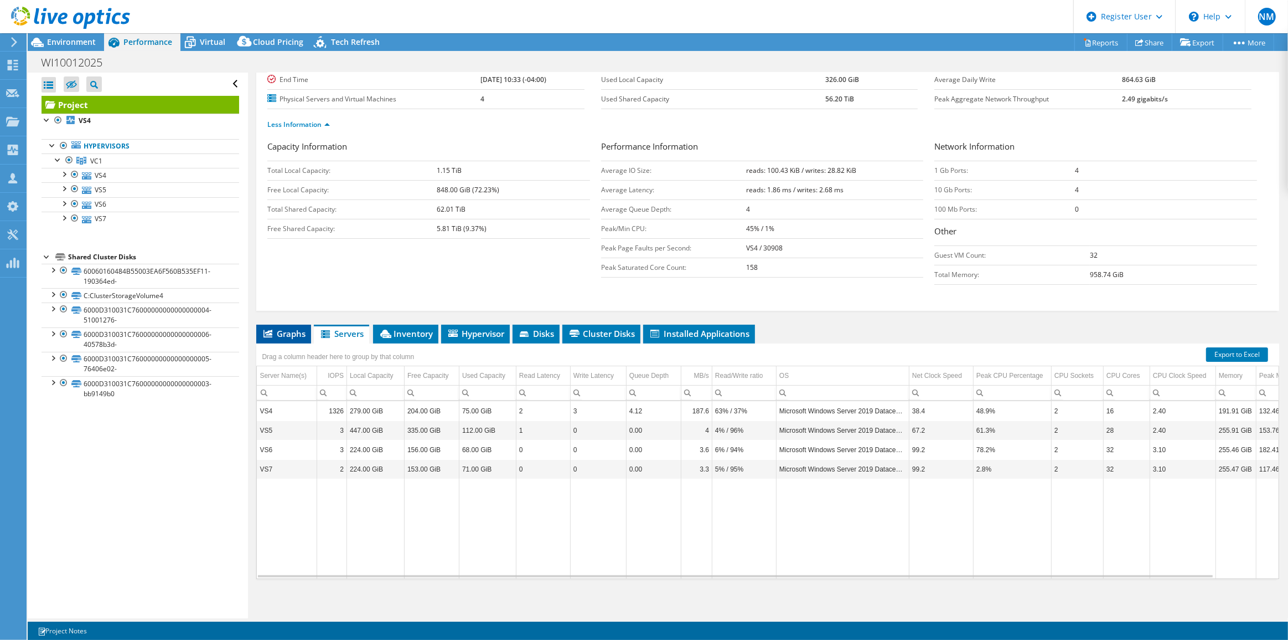
click at [286, 324] on li "Graphs" at bounding box center [283, 333] width 55 height 19
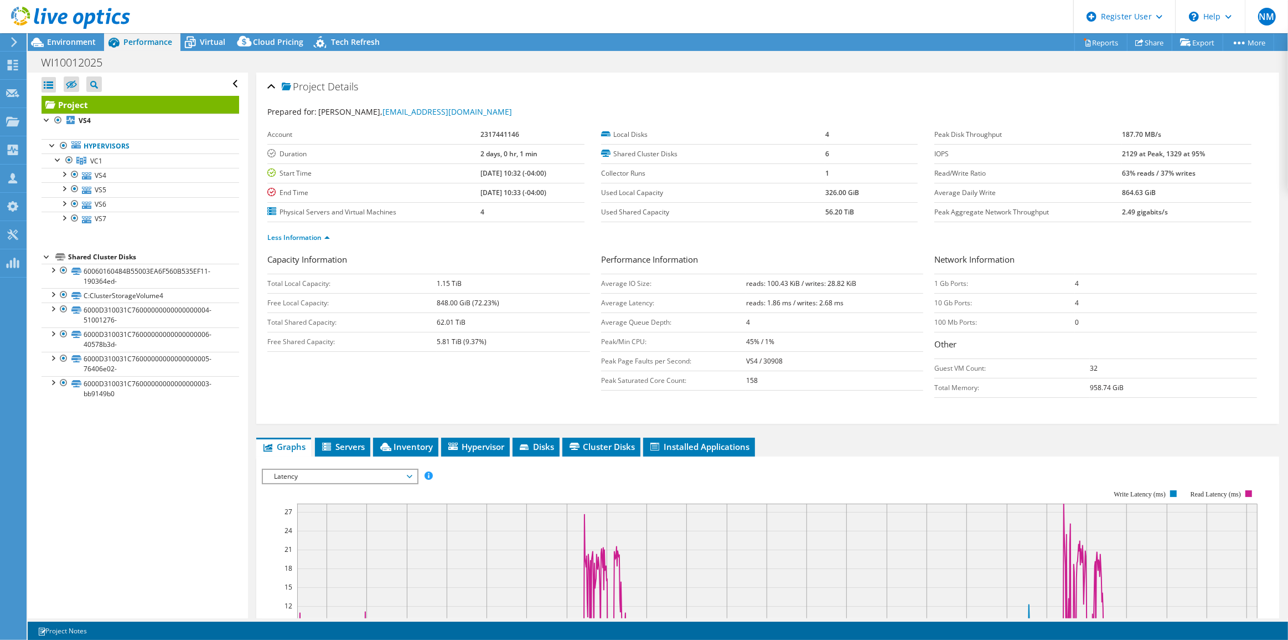
scroll to position [251, 0]
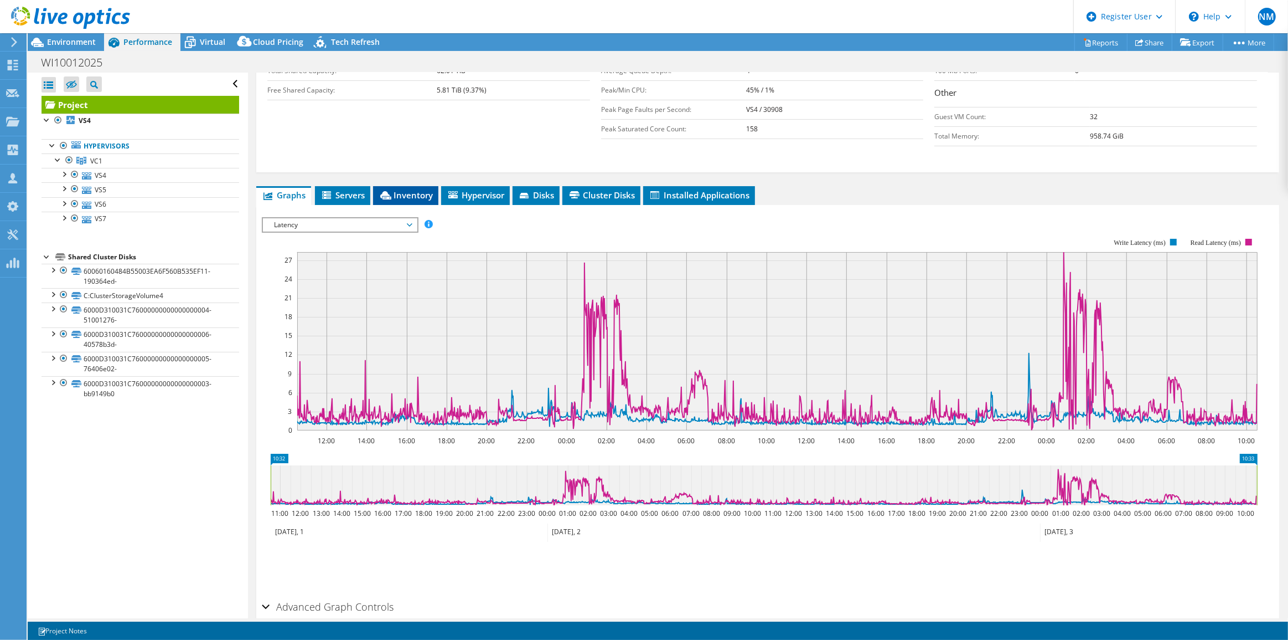
click at [424, 189] on span "Inventory" at bounding box center [406, 194] width 54 height 11
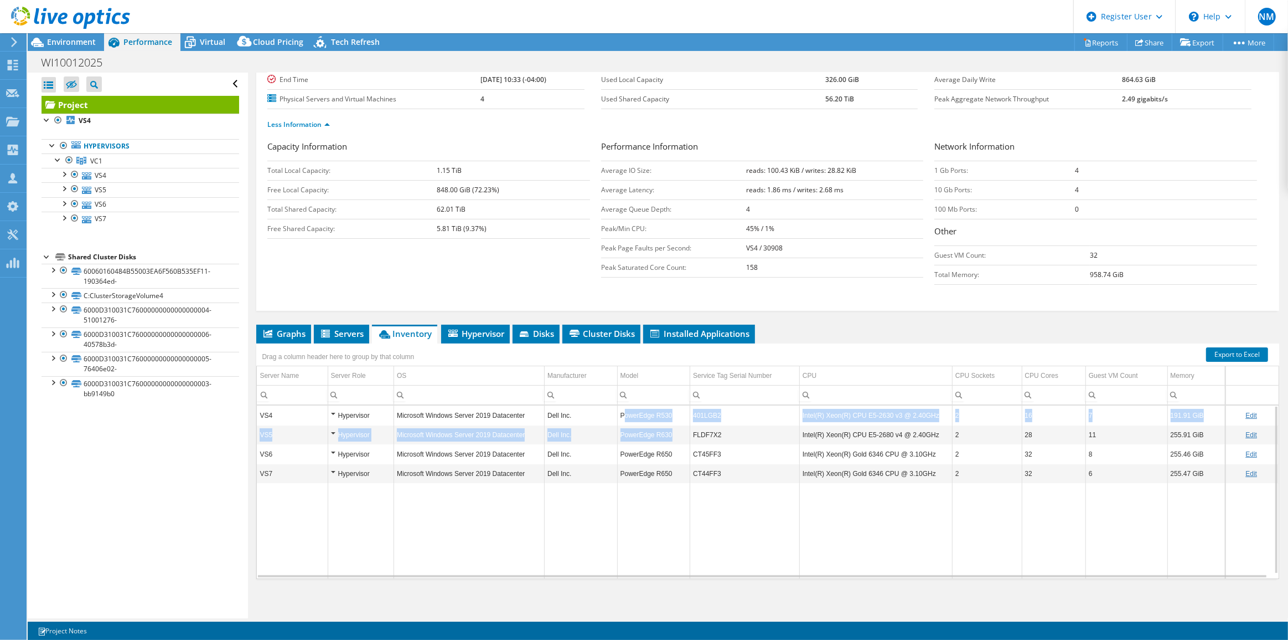
drag, startPoint x: 623, startPoint y: 406, endPoint x: 675, endPoint y: 426, distance: 55.7
click at [675, 426] on tbody "VS4 Hypervisor Microsoft Windows Server 2019 Datacenter Dell Inc. PowerEdge R53…" at bounding box center [768, 491] width 1022 height 173
click at [589, 595] on div "Graphs Servers Inventory Hypervisor Disks Cluster Disks Installed Applications …" at bounding box center [767, 462] width 1023 height 277
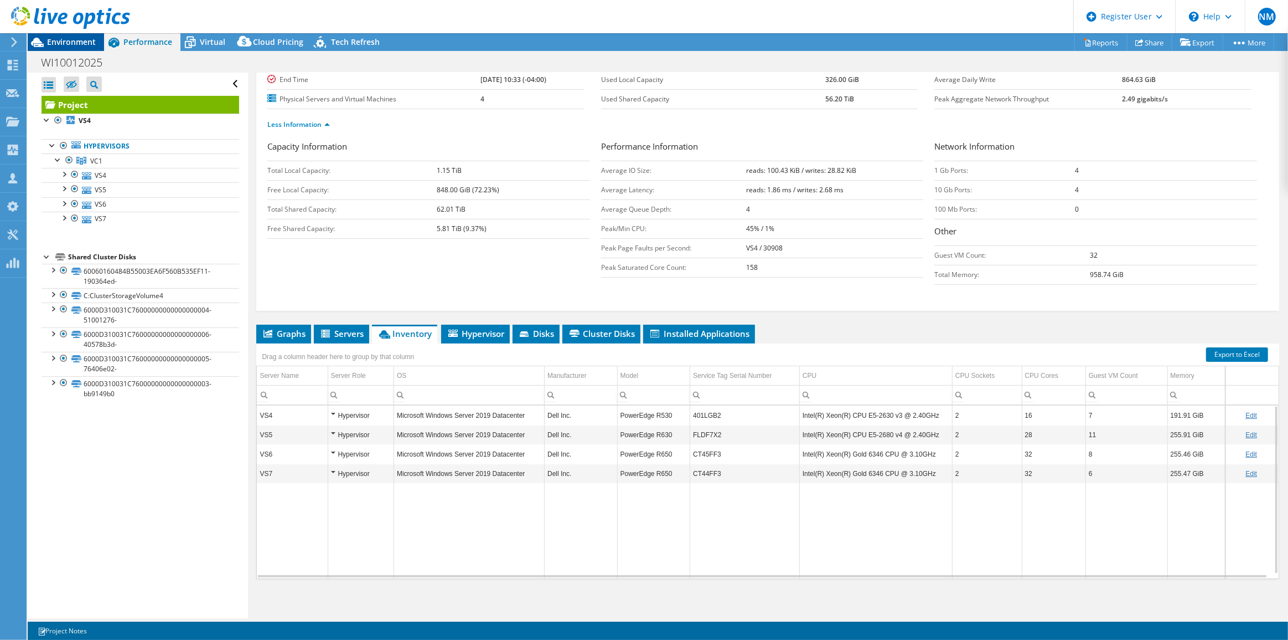
click at [58, 47] on div "Environment" at bounding box center [66, 42] width 76 height 18
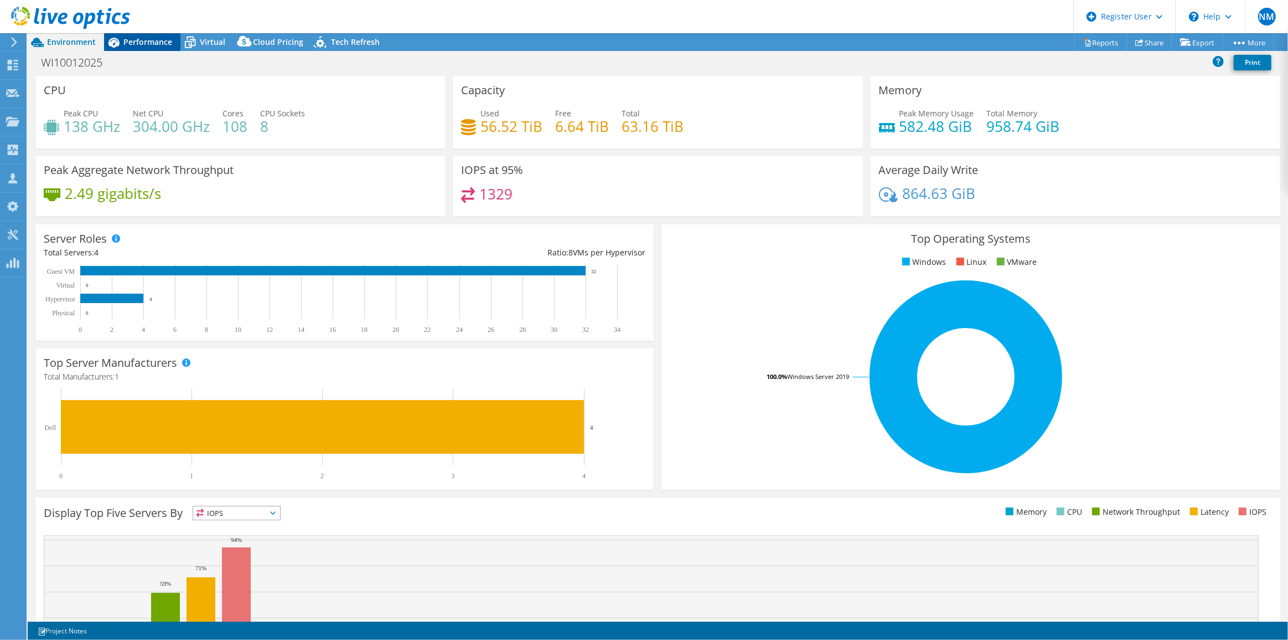
click at [146, 43] on span "Performance" at bounding box center [147, 42] width 49 height 11
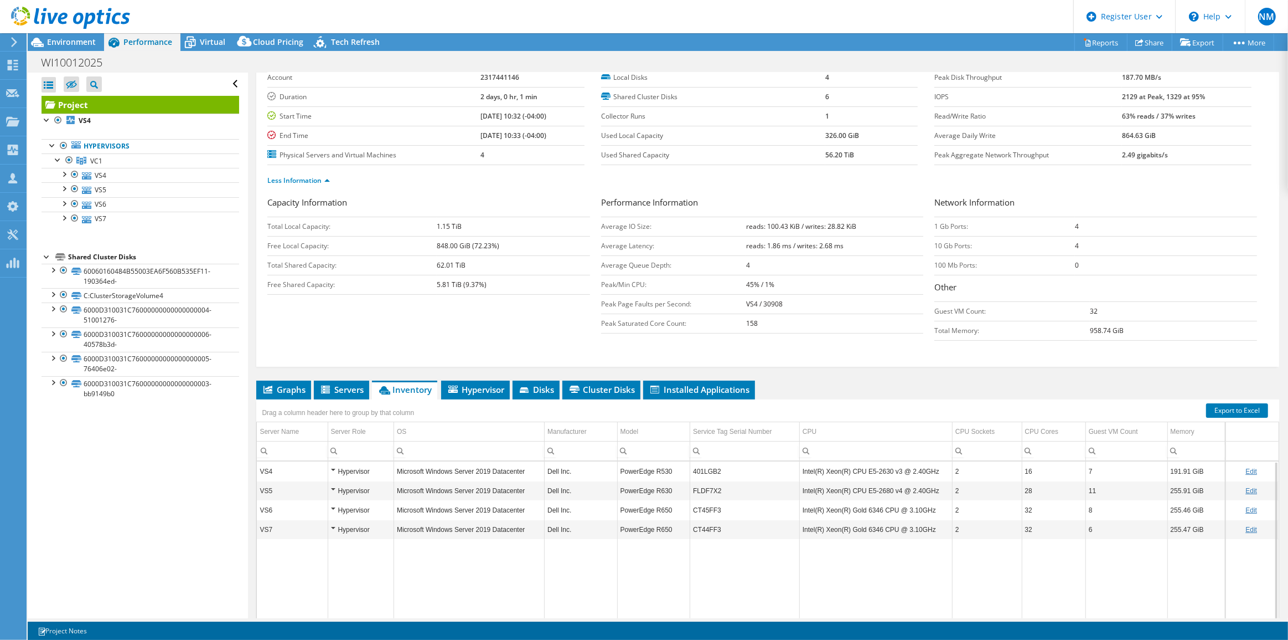
scroll to position [0, 0]
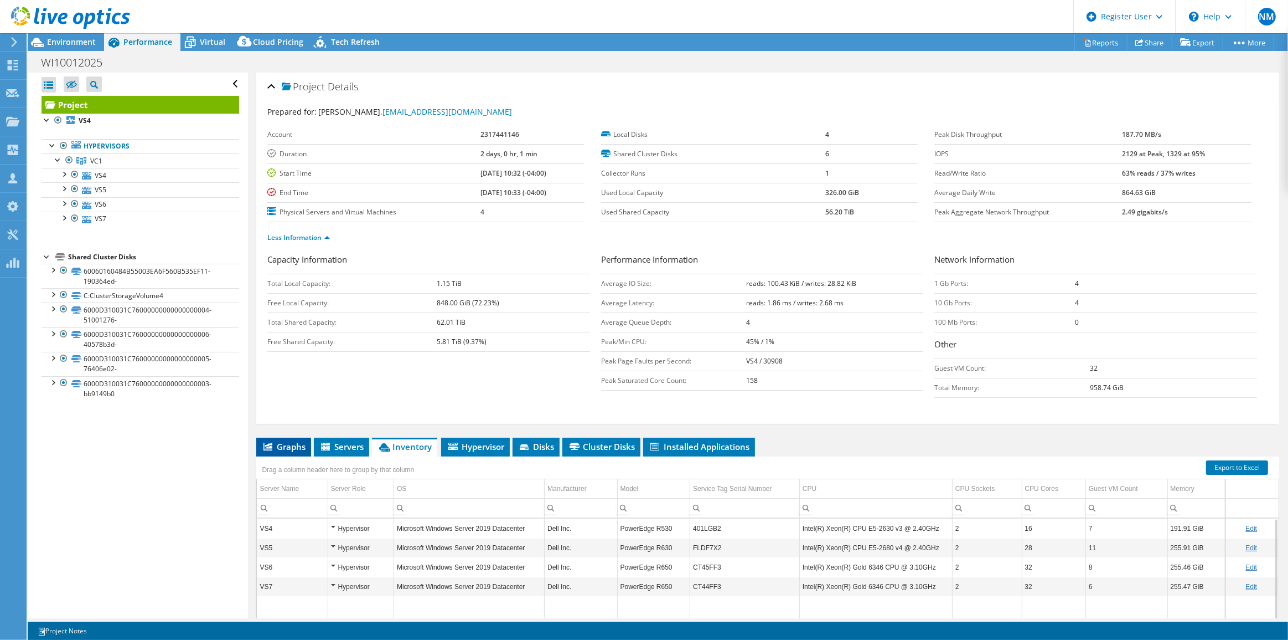
click at [291, 437] on li "Graphs" at bounding box center [283, 446] width 55 height 19
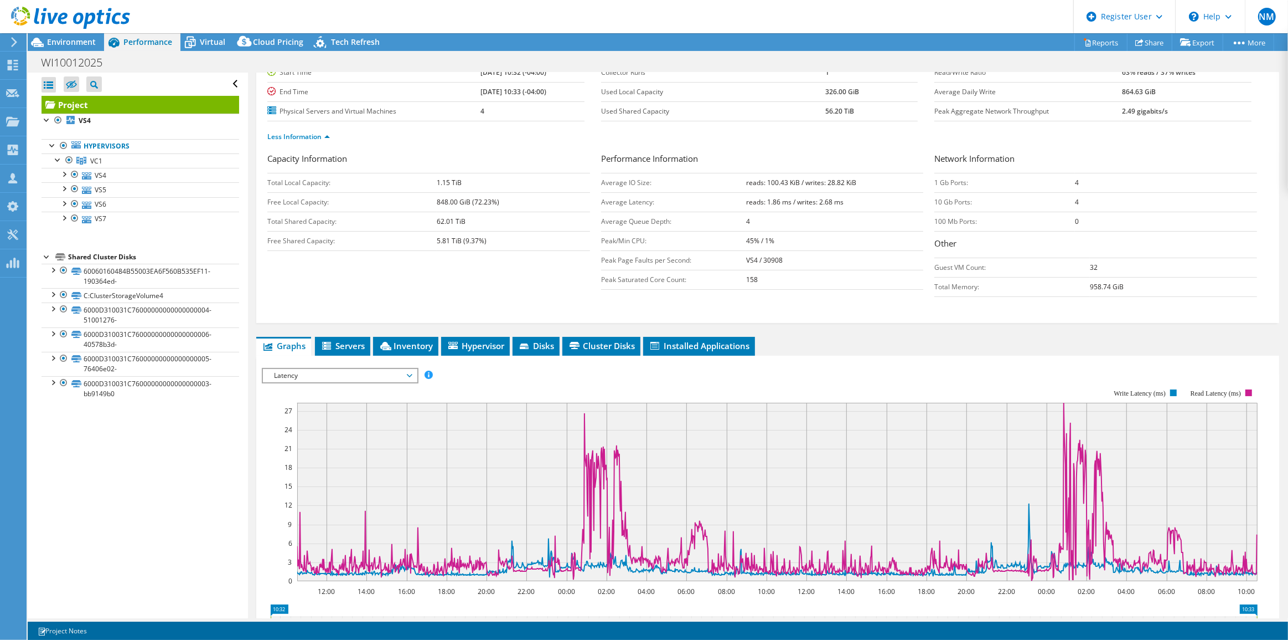
scroll to position [201, 0]
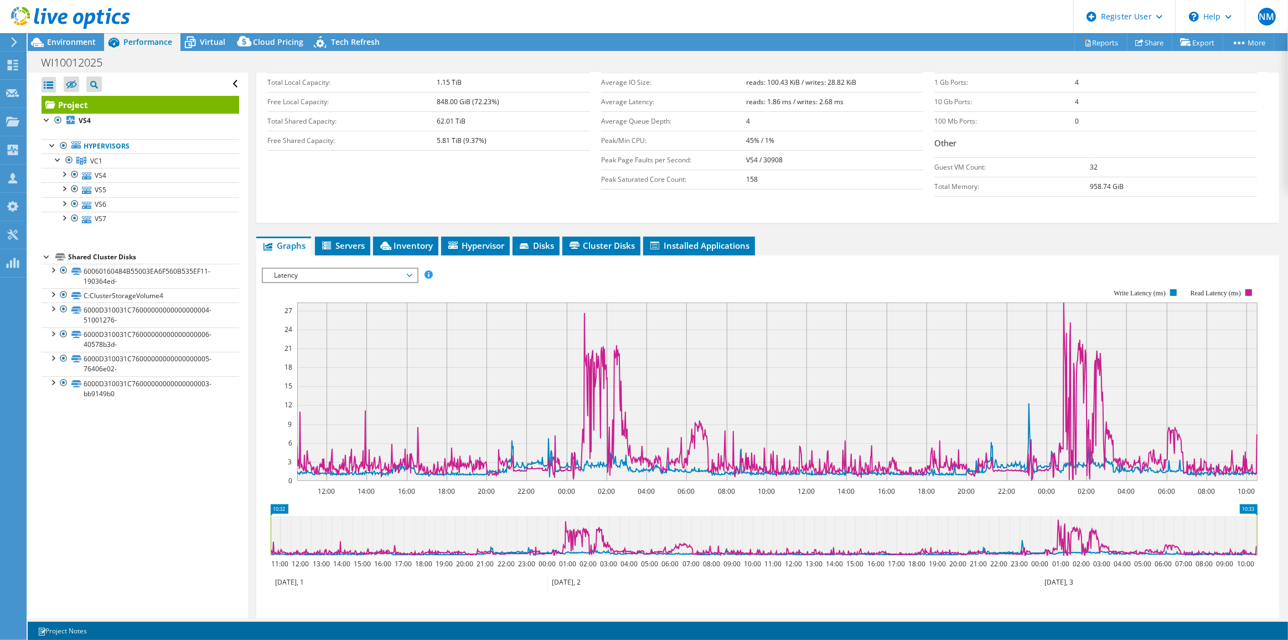
click at [400, 274] on span "Latency" at bounding box center [340, 275] width 142 height 13
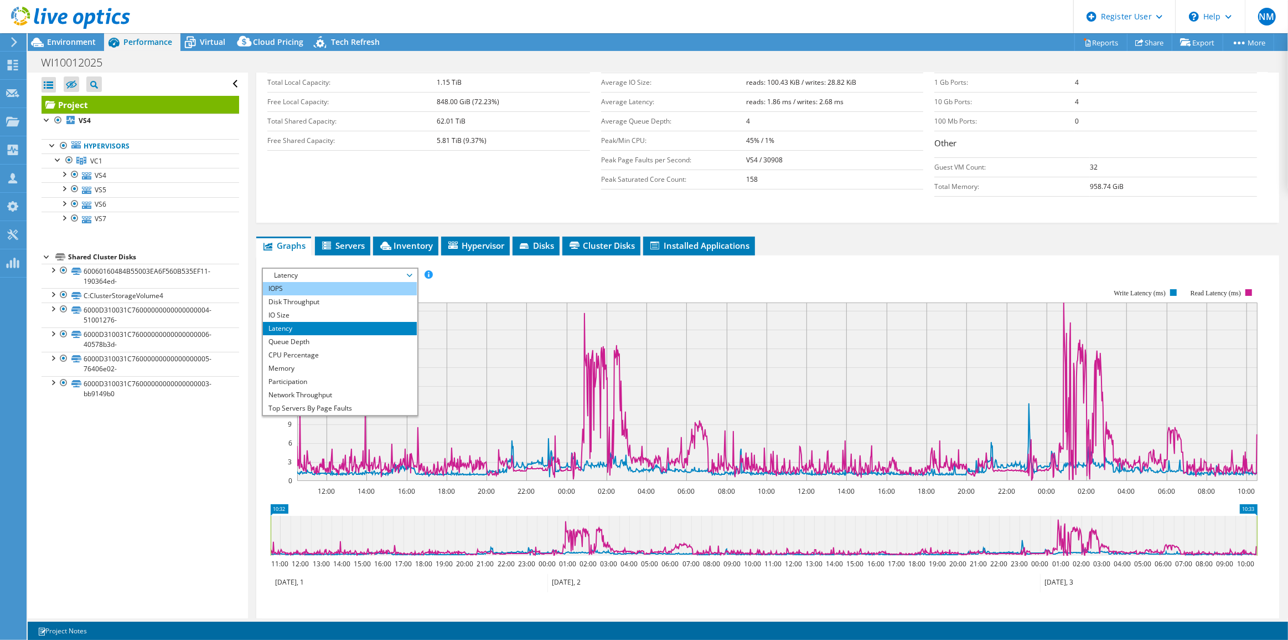
click at [385, 286] on li "IOPS" at bounding box center [339, 288] width 153 height 13
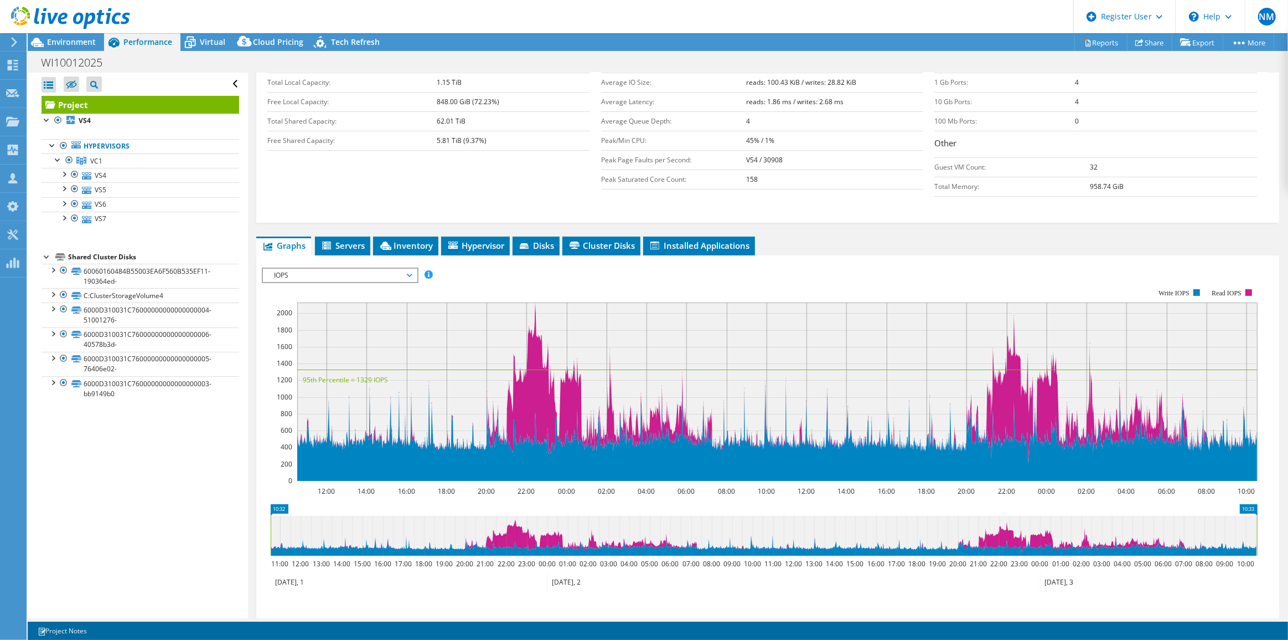
click at [395, 274] on span "IOPS" at bounding box center [340, 275] width 142 height 13
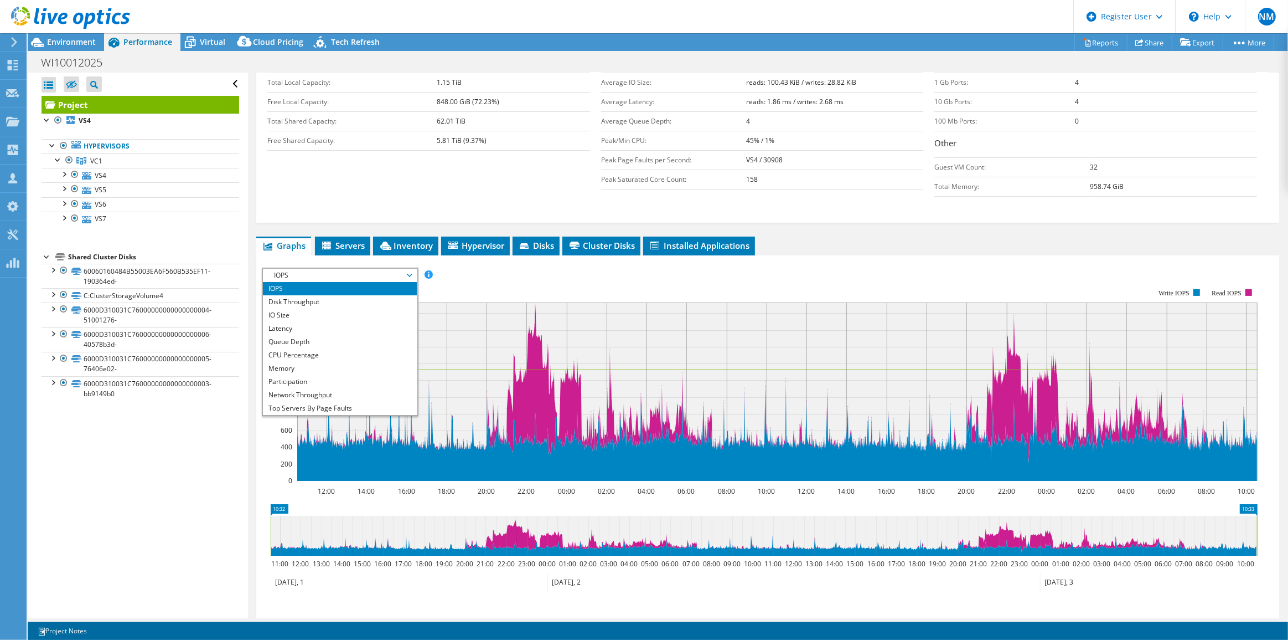
click at [487, 199] on form "Capacity Information Total Local Capacity: 1.15 TiB Free Local Capacity: 848.00…" at bounding box center [767, 129] width 1001 height 154
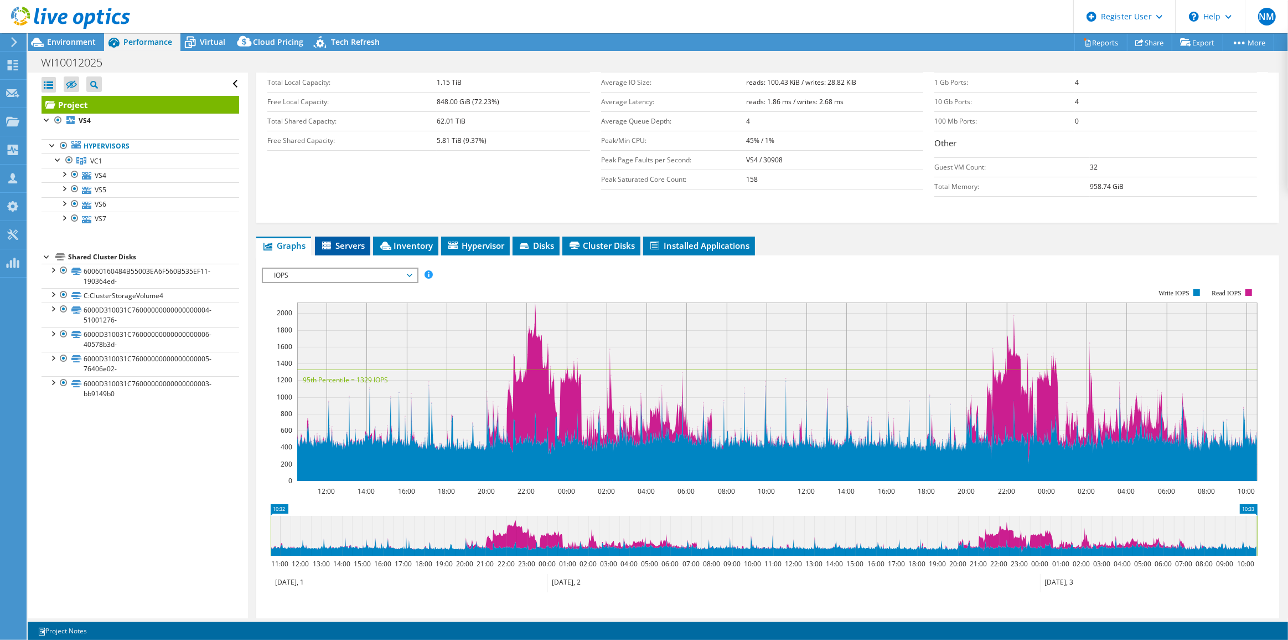
click at [348, 240] on span "Servers" at bounding box center [343, 245] width 44 height 11
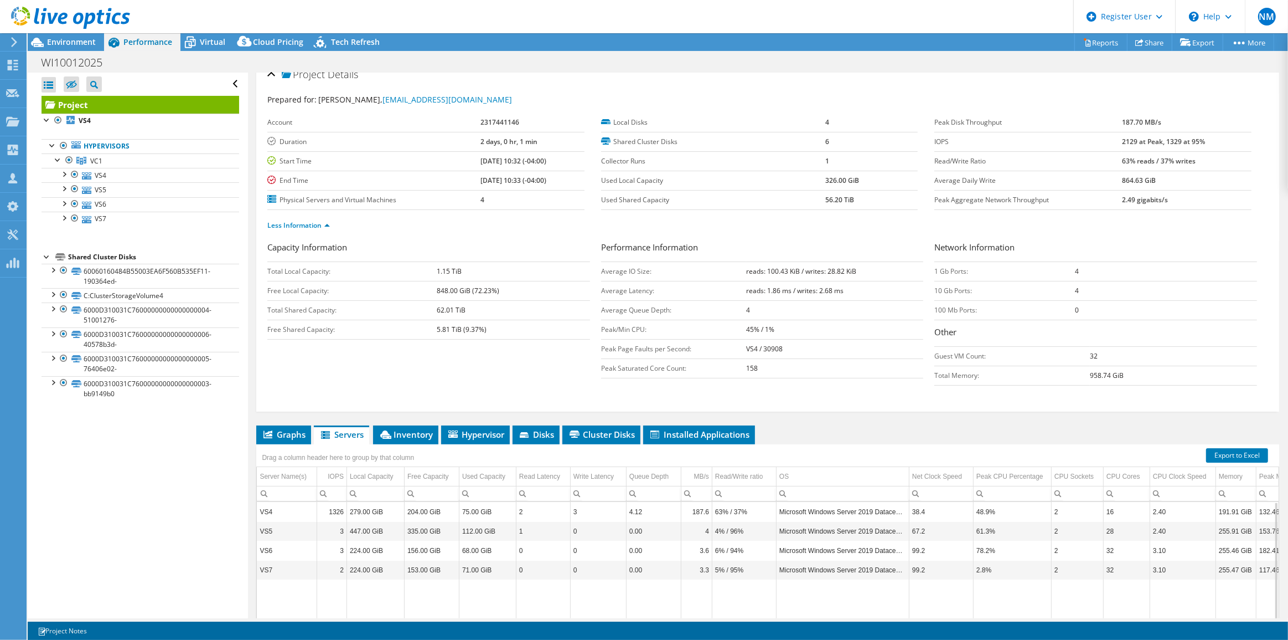
scroll to position [113, 0]
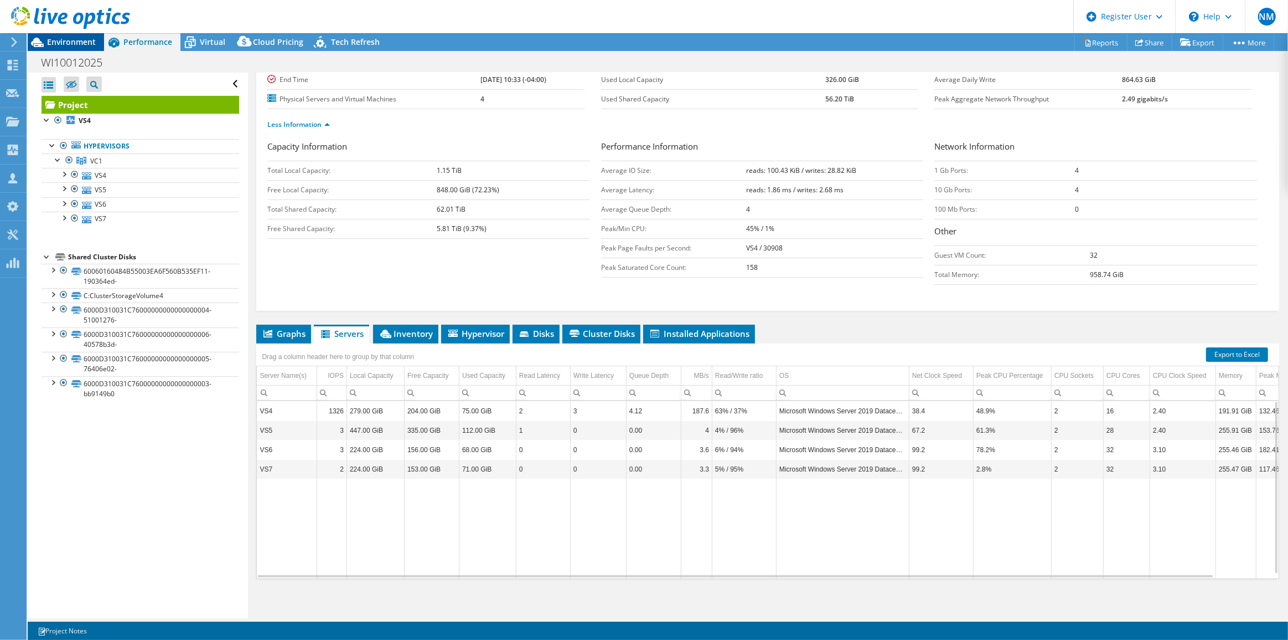
click at [88, 40] on span "Environment" at bounding box center [71, 42] width 49 height 11
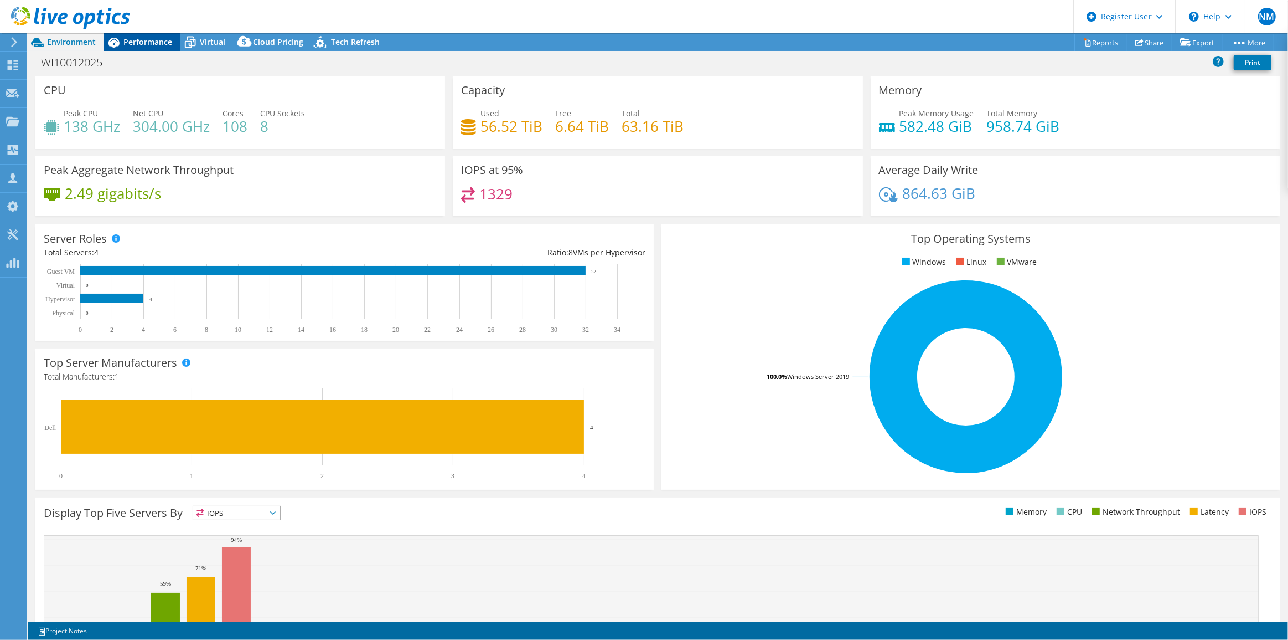
click at [138, 42] on span "Performance" at bounding box center [147, 42] width 49 height 11
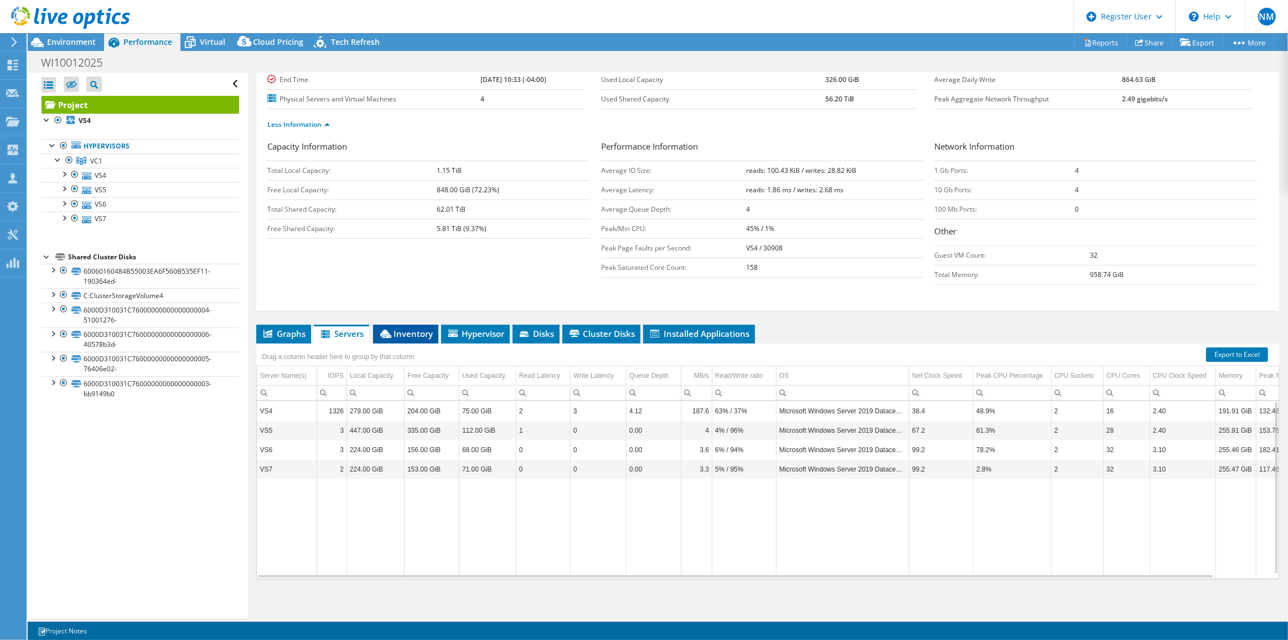
click at [389, 337] on li "Inventory" at bounding box center [405, 333] width 65 height 19
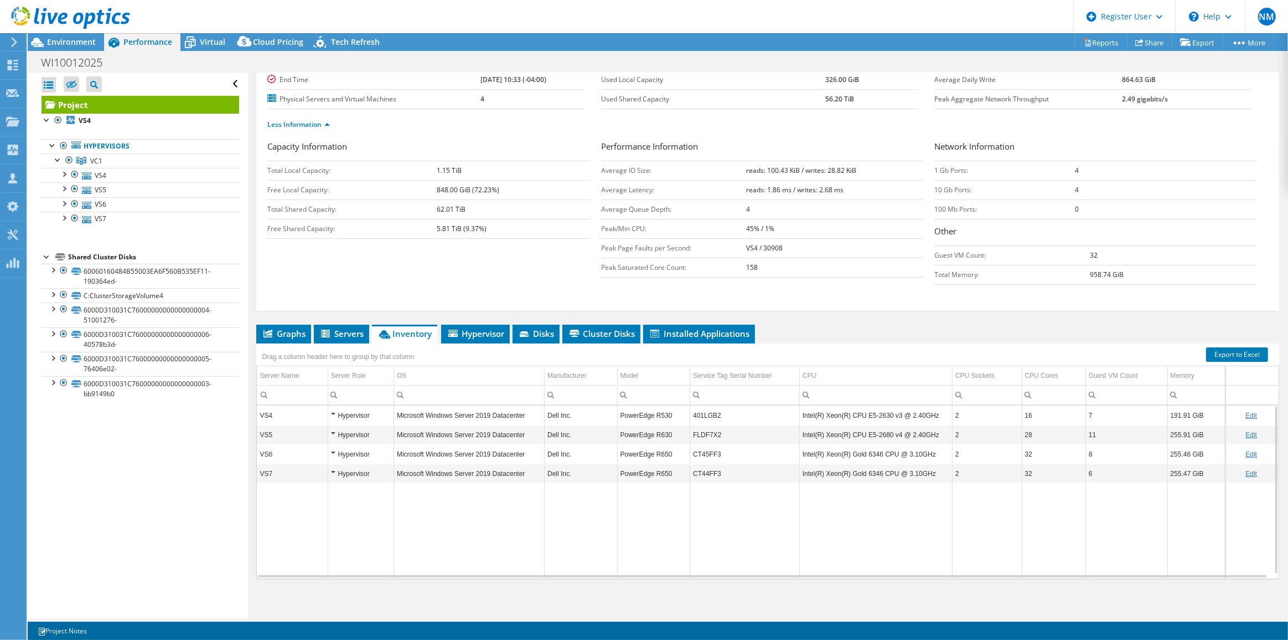
click at [707, 471] on td "CT44FF3" at bounding box center [745, 472] width 110 height 19
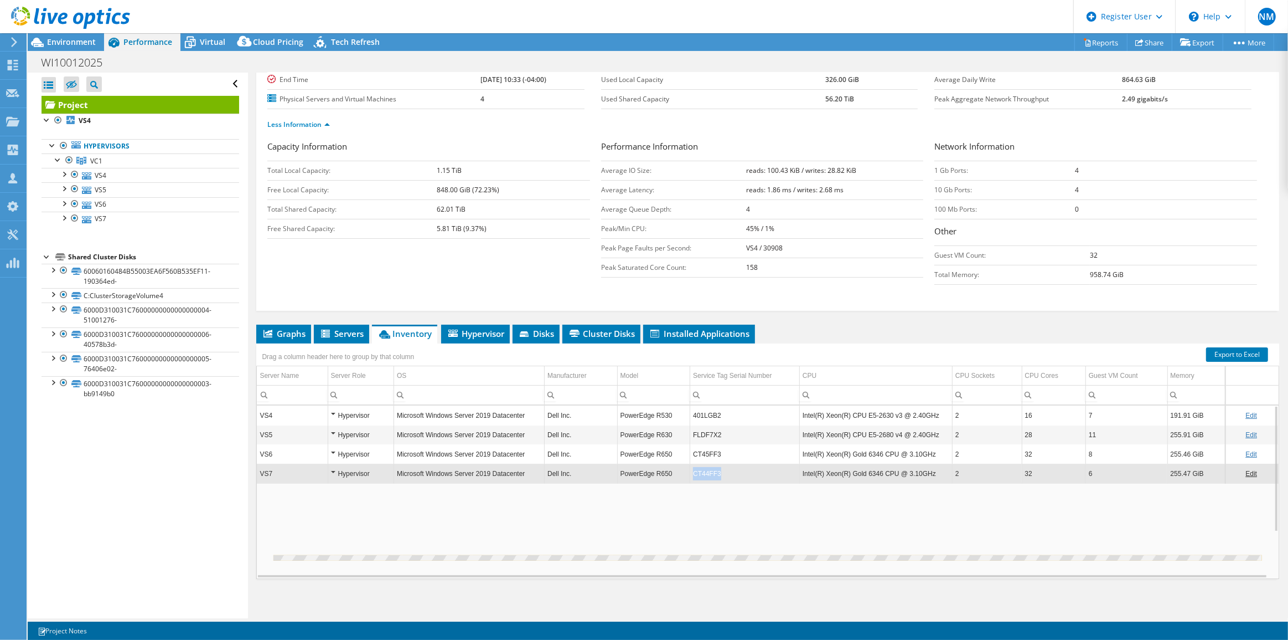
click at [707, 471] on td "CT44FF3" at bounding box center [745, 472] width 110 height 19
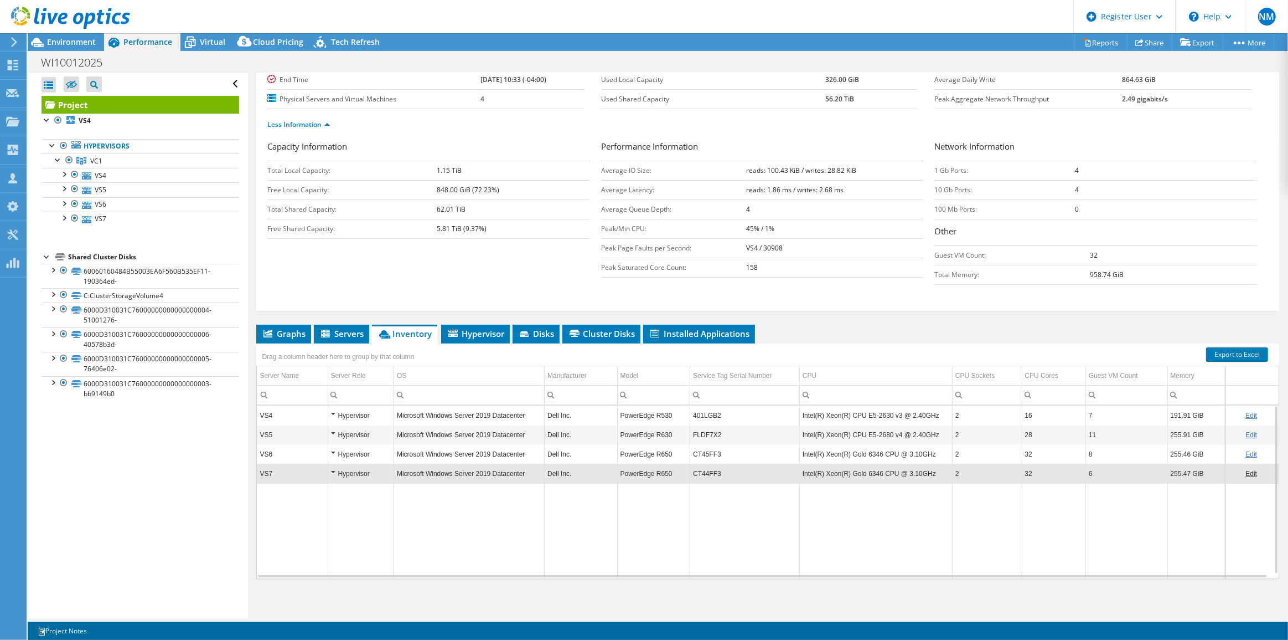
click at [707, 471] on td "CT44FF3" at bounding box center [745, 472] width 110 height 19
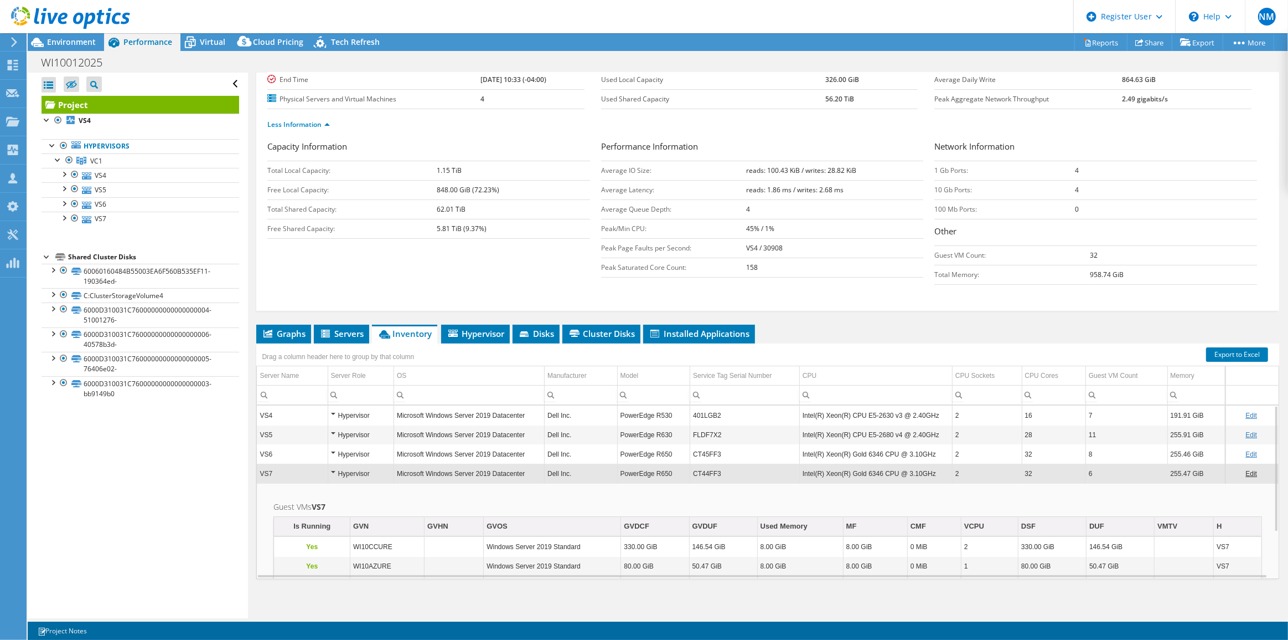
click at [709, 470] on td "CT44FF3" at bounding box center [745, 472] width 110 height 19
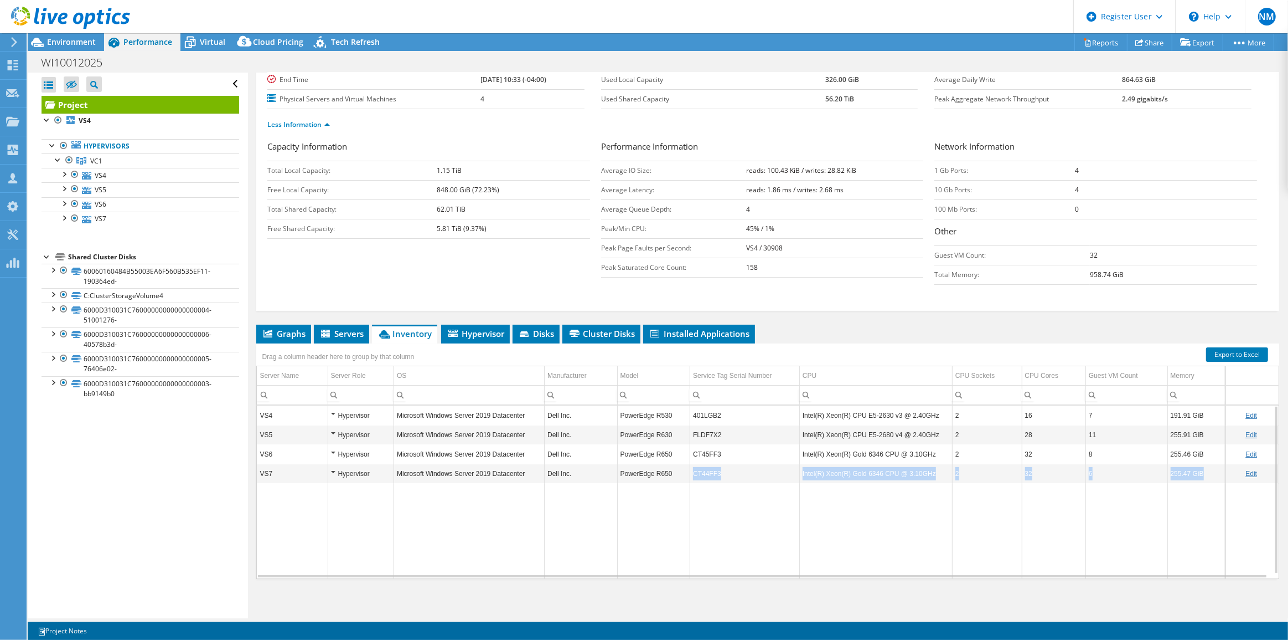
click at [716, 503] on tbody "VS4 Hypervisor Microsoft Windows Server 2019 Datacenter Dell Inc. PowerEdge R53…" at bounding box center [768, 491] width 1022 height 173
click at [709, 497] on td "Data grid" at bounding box center [745, 530] width 110 height 95
click at [708, 415] on td "401LGB2" at bounding box center [745, 414] width 110 height 19
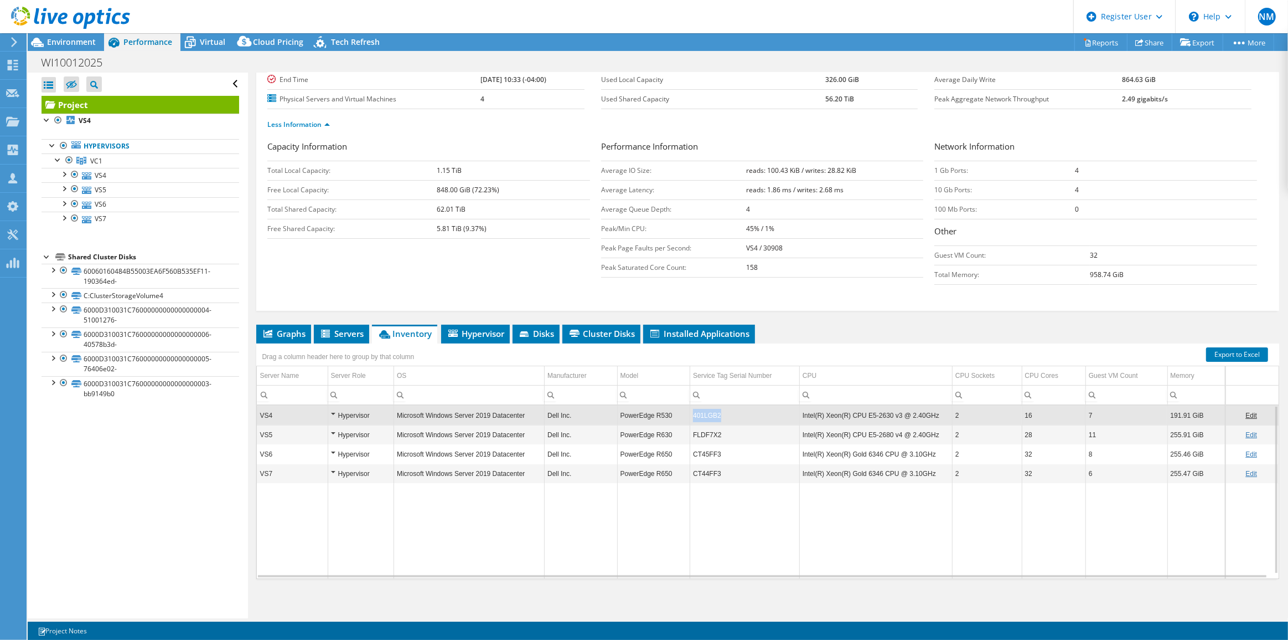
click at [708, 415] on td "401LGB2" at bounding box center [745, 414] width 110 height 19
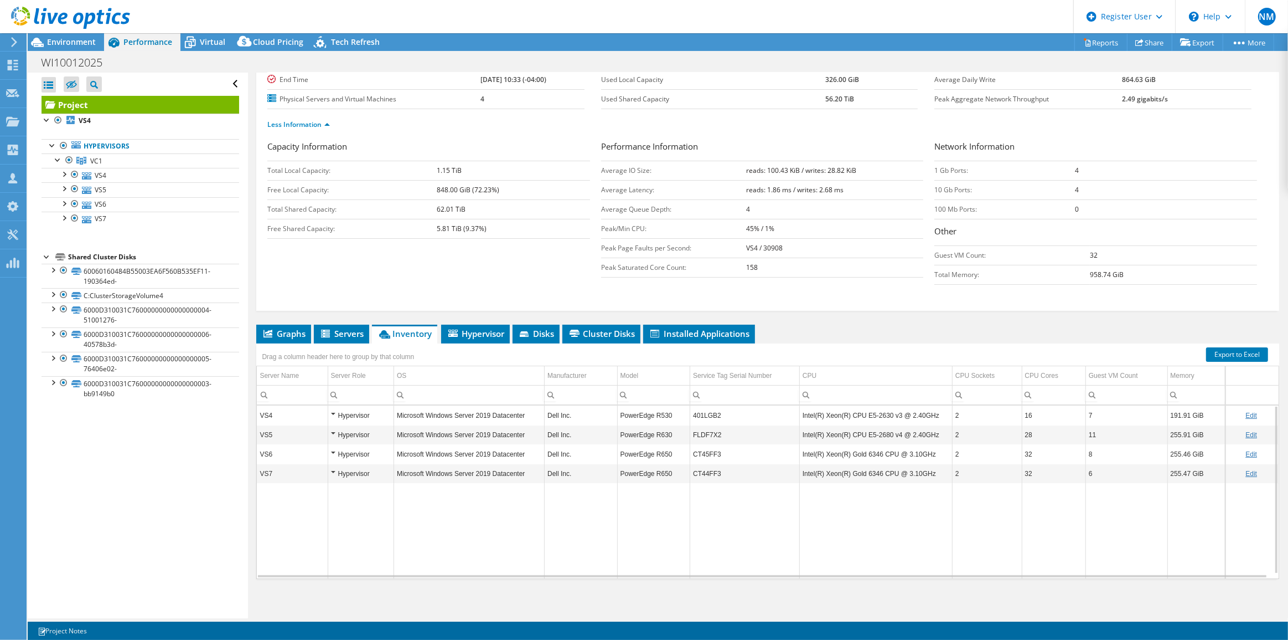
click at [710, 448] on td "CT45FF3" at bounding box center [745, 453] width 110 height 19
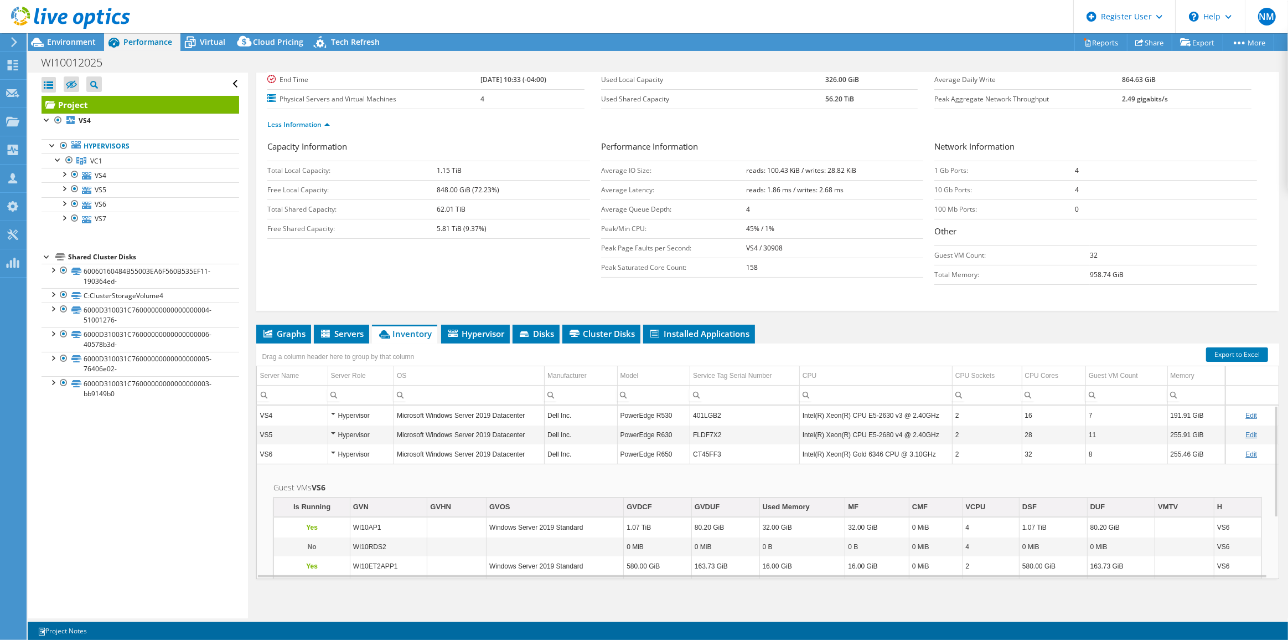
click at [710, 448] on td "CT45FF3" at bounding box center [745, 453] width 110 height 19
copy tr "FLDF7X2"
drag, startPoint x: 726, startPoint y: 429, endPoint x: 687, endPoint y: 429, distance: 39.3
click at [687, 429] on tr "VS5 Hypervisor Microsoft Windows Server 2019 Datacenter Dell Inc. PowerEdge R63…" at bounding box center [768, 434] width 1022 height 19
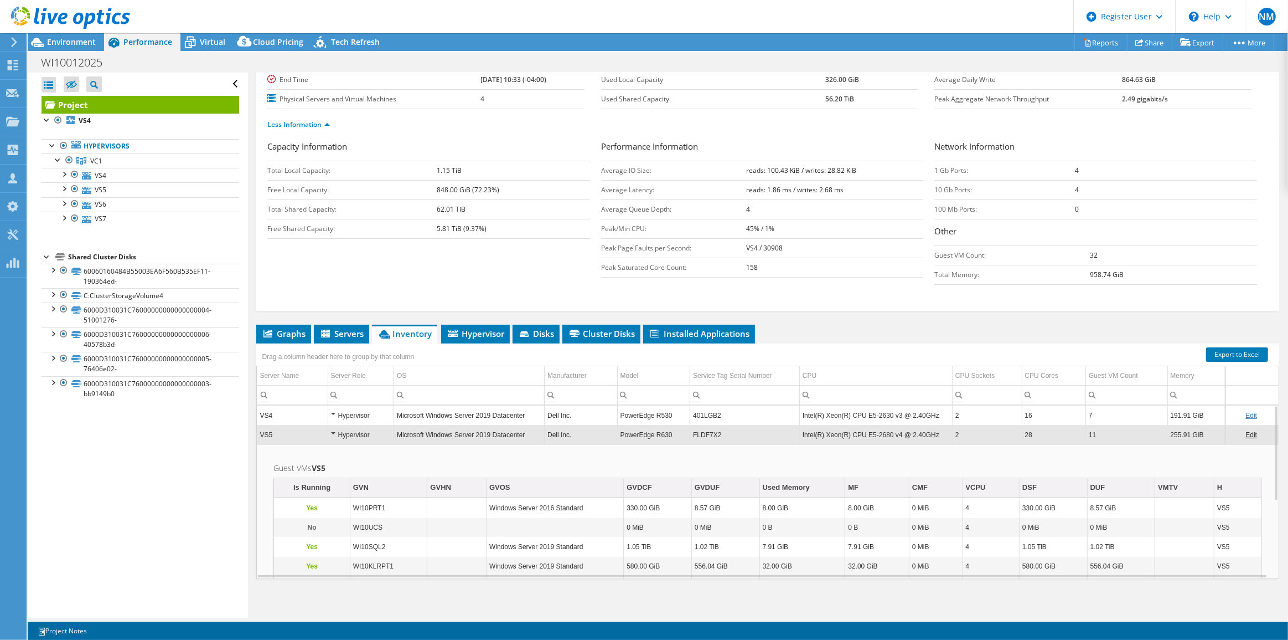
click at [594, 435] on td "Dell Inc." at bounding box center [581, 434] width 73 height 19
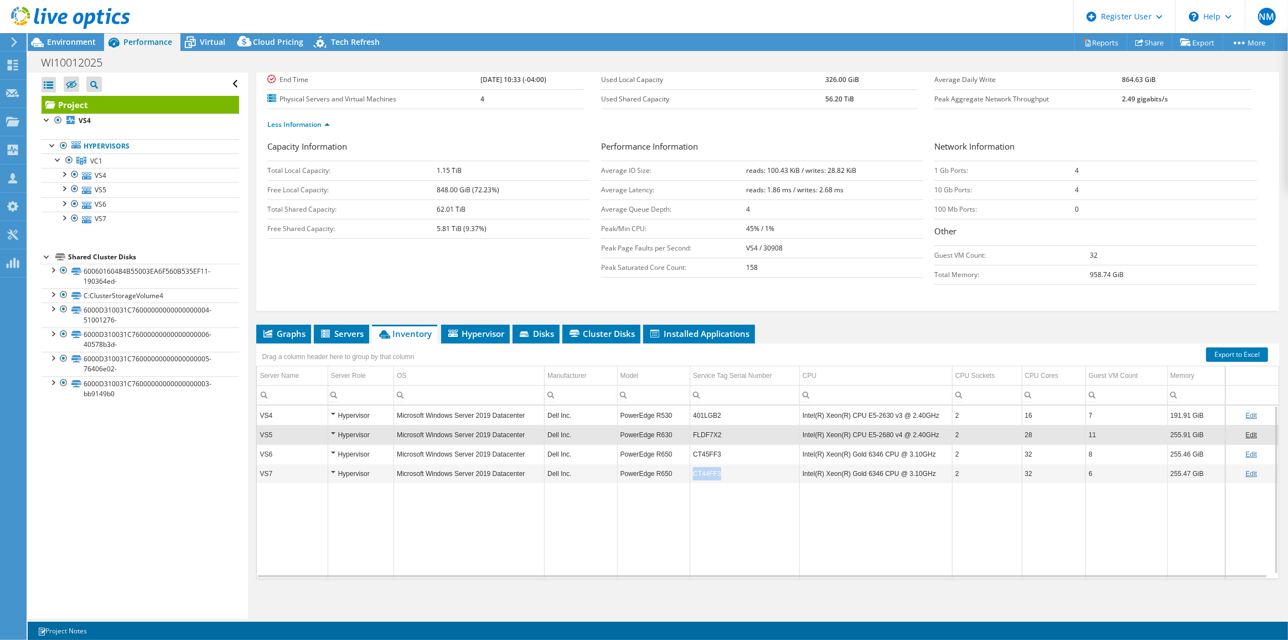
copy td "CT44FF3"
drag, startPoint x: 708, startPoint y: 467, endPoint x: 689, endPoint y: 463, distance: 19.8
click at [690, 463] on td "CT44FF3" at bounding box center [745, 472] width 110 height 19
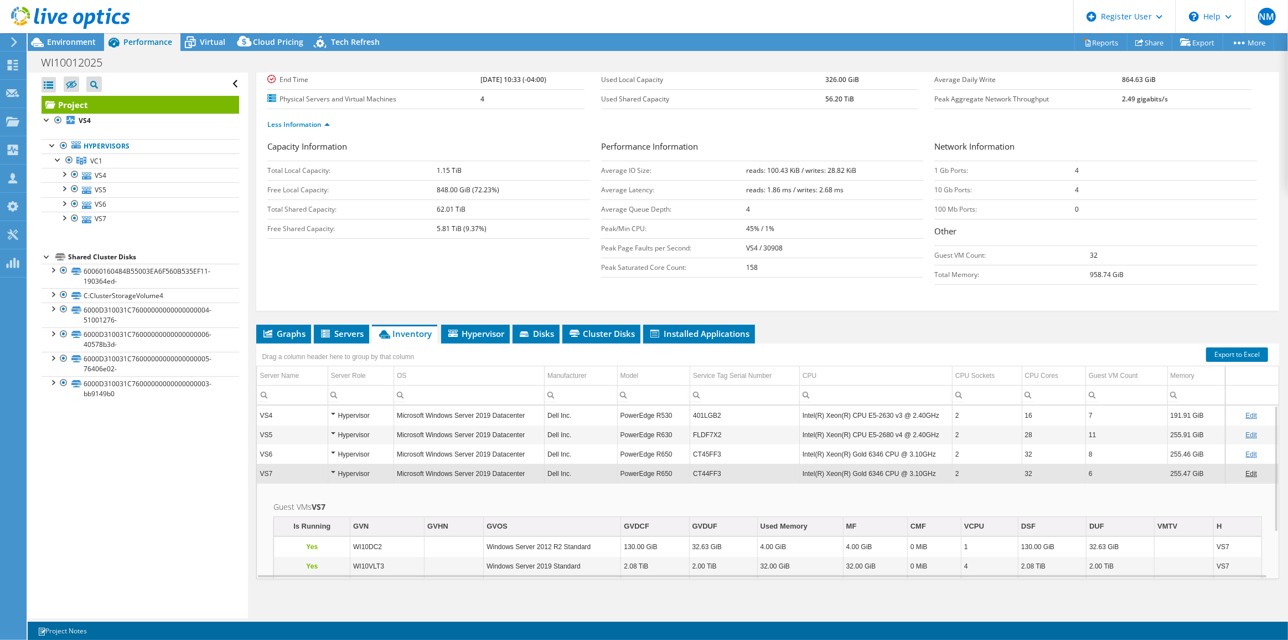
click at [702, 470] on td "CT44FF3" at bounding box center [745, 472] width 110 height 19
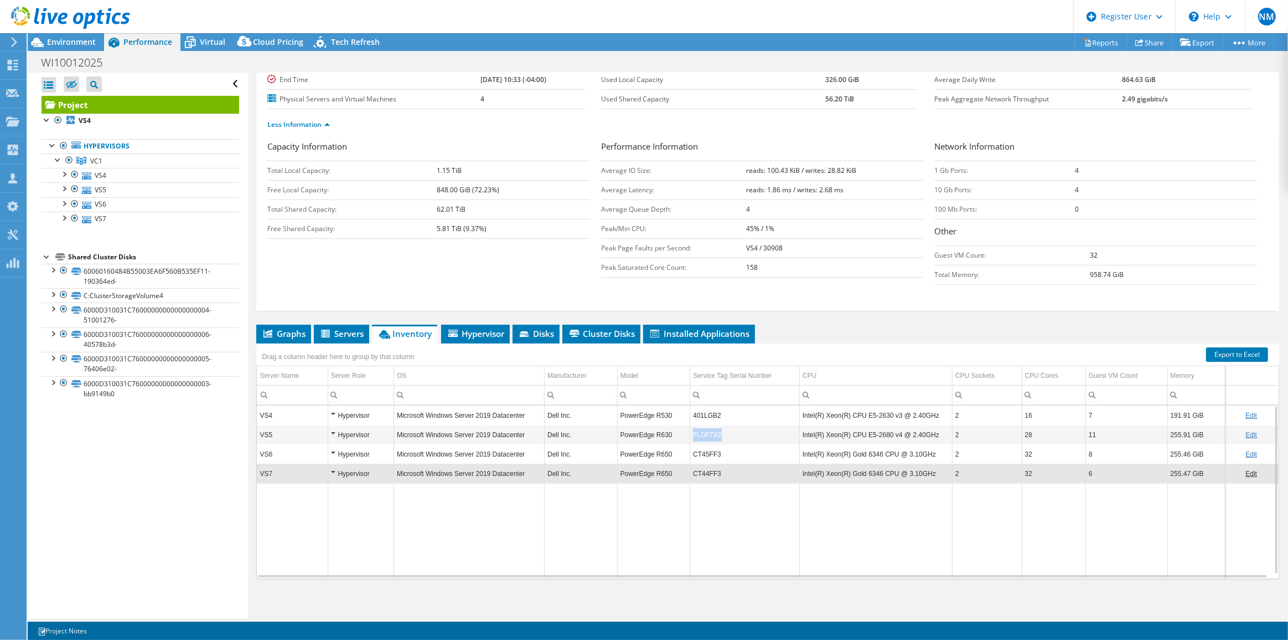
drag, startPoint x: 718, startPoint y: 431, endPoint x: 687, endPoint y: 434, distance: 31.1
click at [687, 434] on tr "VS5 Hypervisor Microsoft Windows Server 2019 Datacenter Dell Inc. PowerEdge R63…" at bounding box center [768, 434] width 1022 height 19
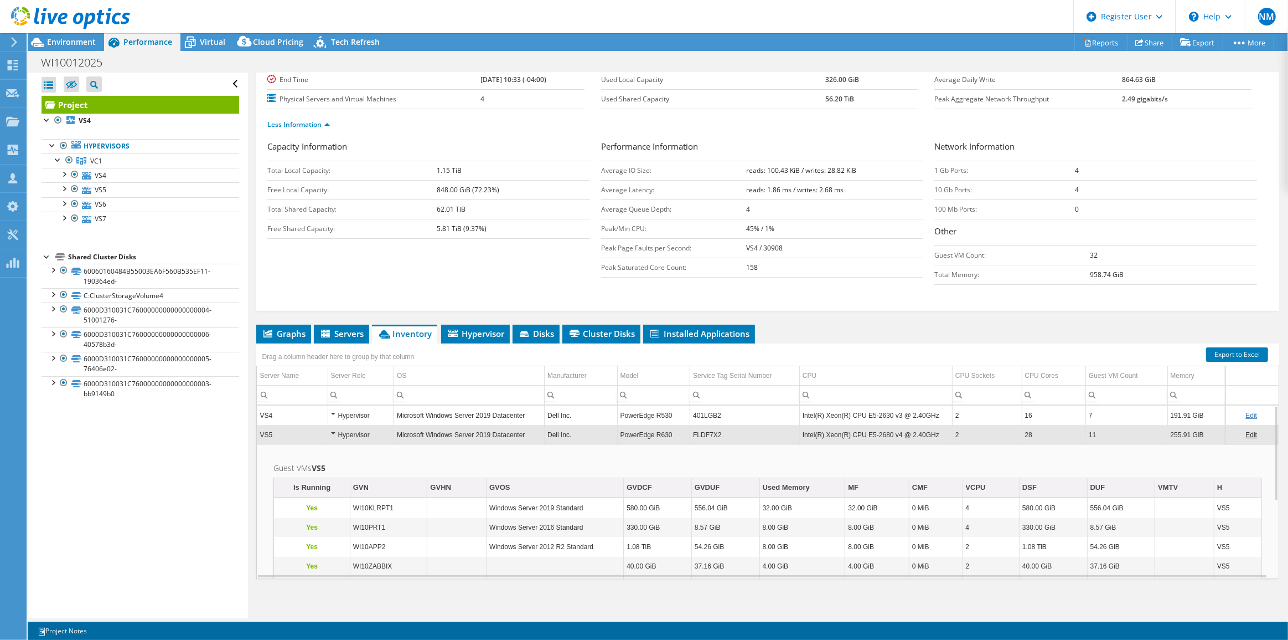
copy tr "FLDF7X2"
click at [673, 433] on td "PowerEdge R630" at bounding box center [653, 434] width 73 height 19
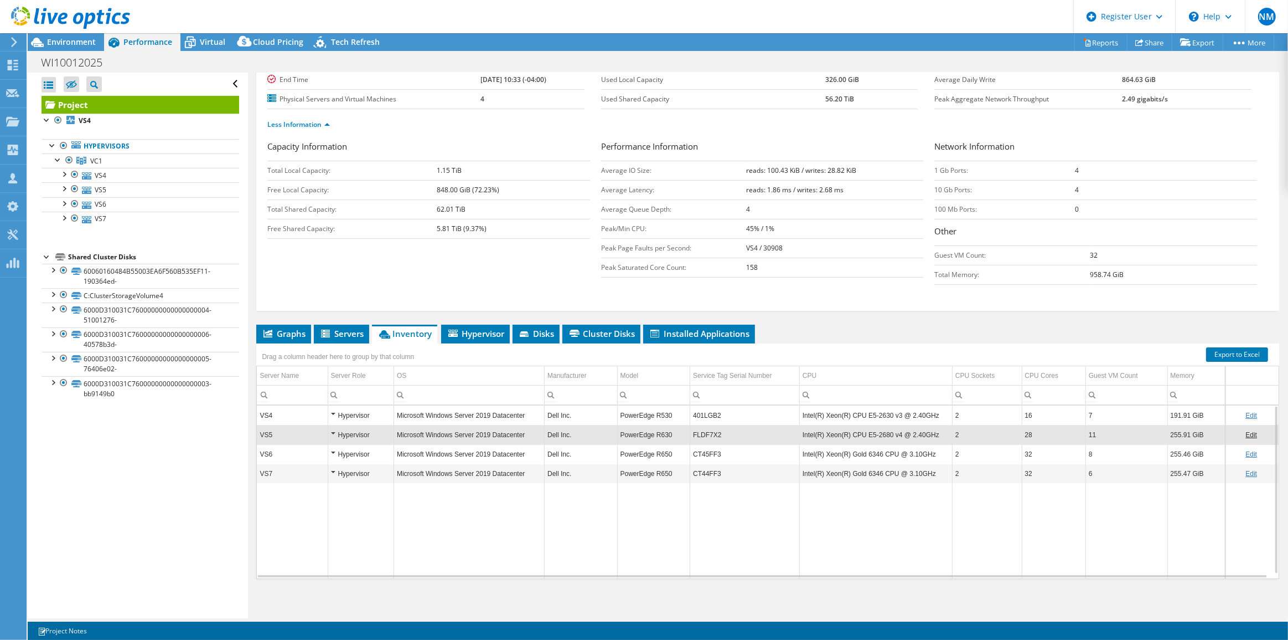
click at [1053, 456] on td "32" at bounding box center [1054, 453] width 64 height 19
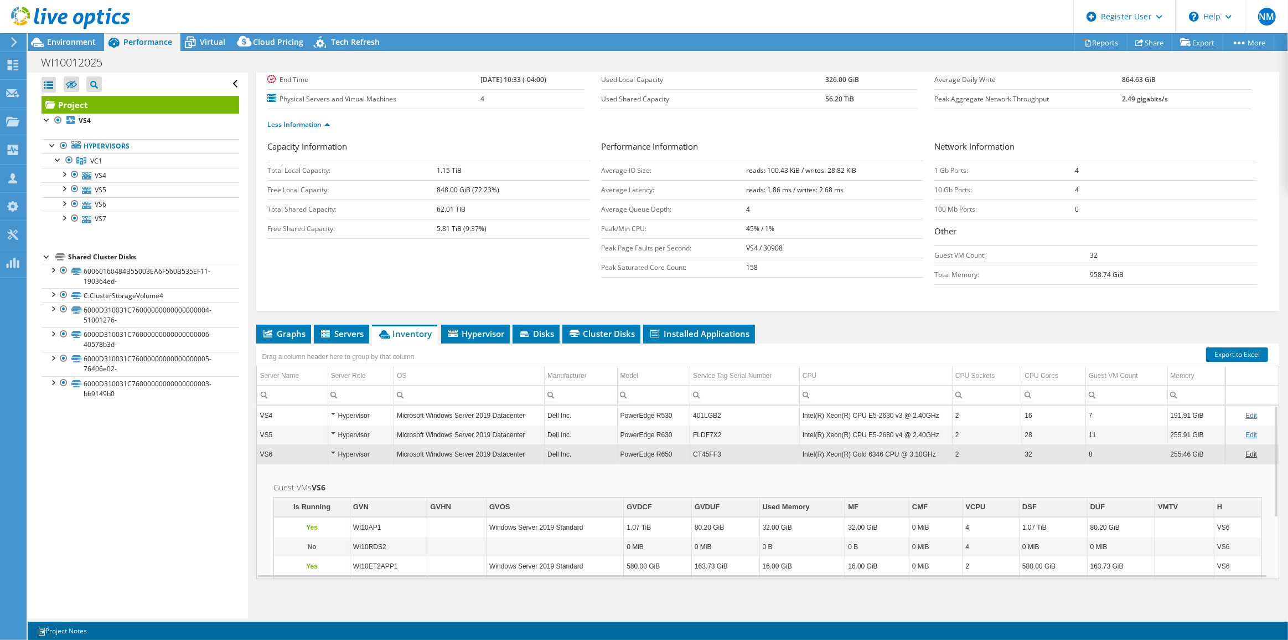
click at [1053, 456] on td "32" at bounding box center [1054, 453] width 64 height 19
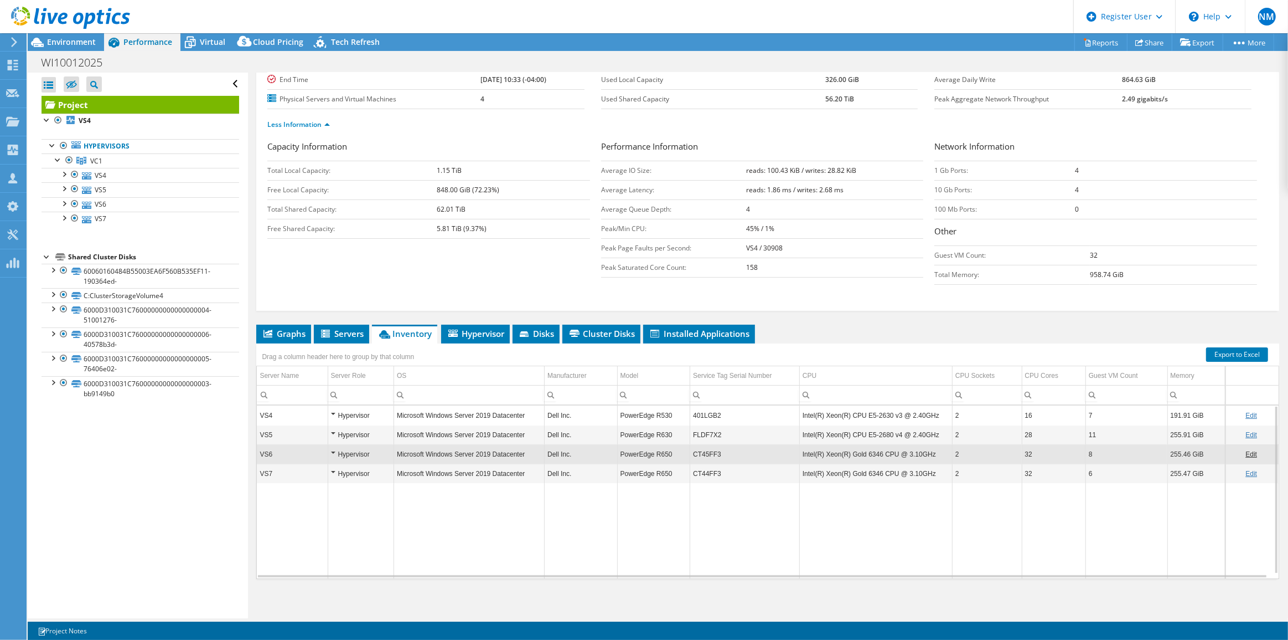
click at [937, 535] on td "Data grid" at bounding box center [876, 530] width 153 height 95
drag, startPoint x: 713, startPoint y: 414, endPoint x: 685, endPoint y: 413, distance: 27.7
click at [685, 413] on tr "VS4 Hypervisor Microsoft Windows Server 2019 Datacenter Dell Inc. PowerEdge R53…" at bounding box center [768, 414] width 1022 height 19
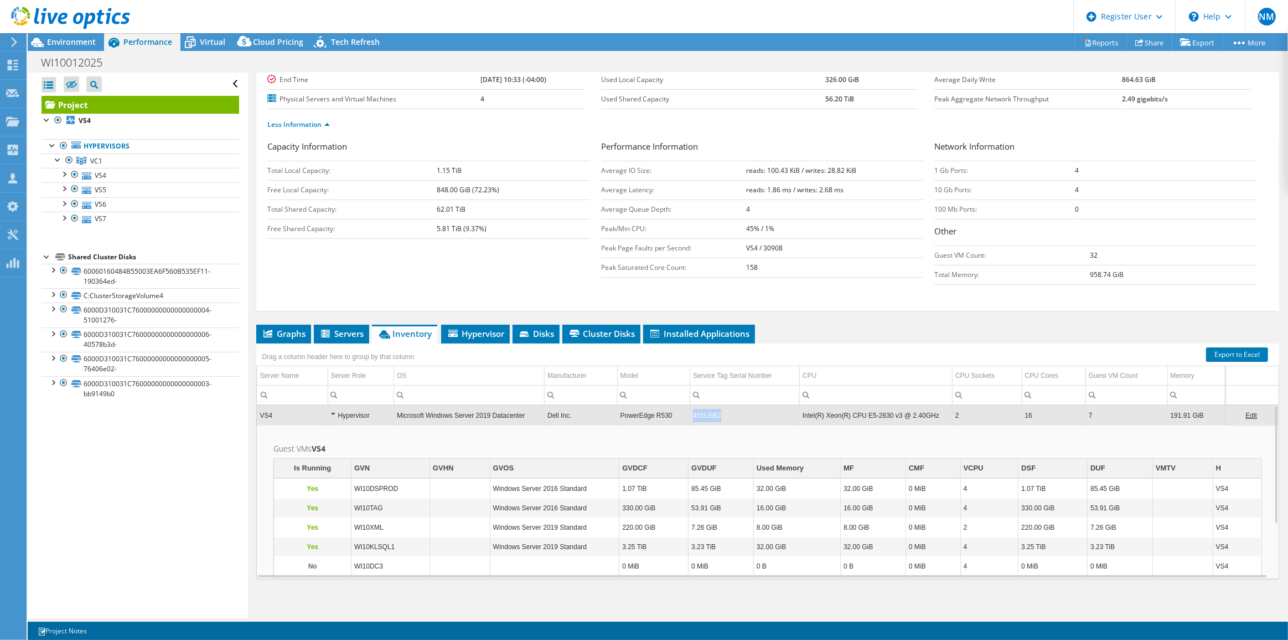
drag, startPoint x: 731, startPoint y: 415, endPoint x: 692, endPoint y: 409, distance: 39.3
click at [692, 409] on td "401LGB2" at bounding box center [745, 414] width 110 height 19
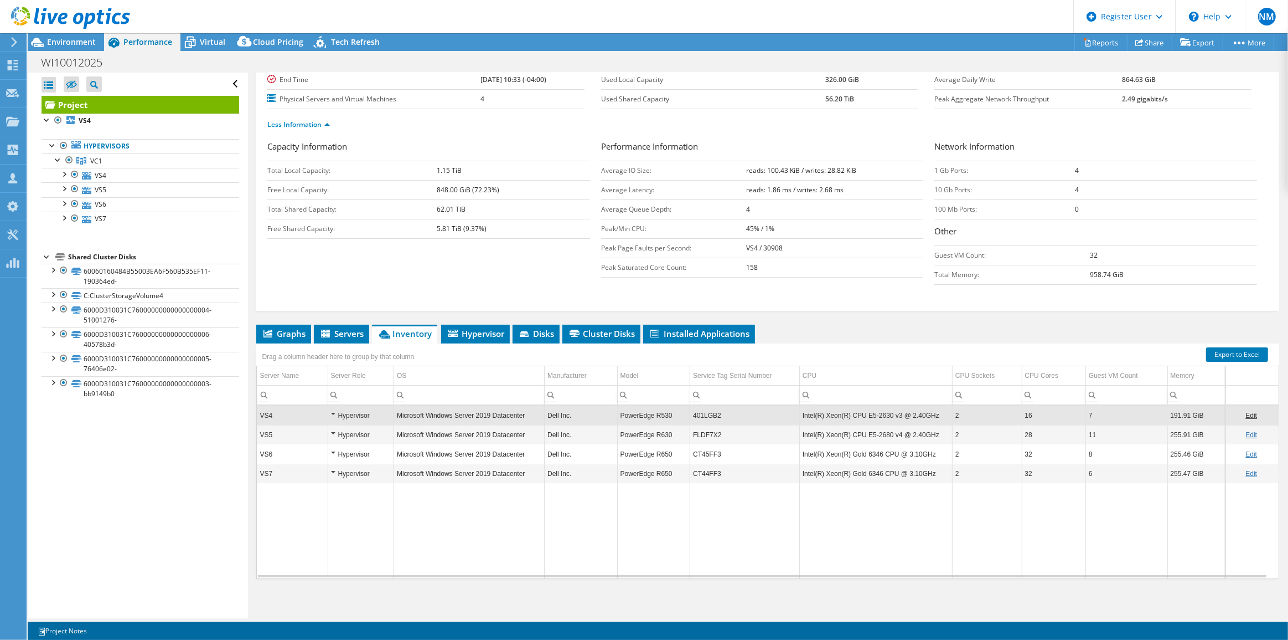
copy td "401LGB2"
drag, startPoint x: 723, startPoint y: 415, endPoint x: 692, endPoint y: 409, distance: 31.1
click at [692, 409] on td "401LGB2" at bounding box center [745, 414] width 110 height 19
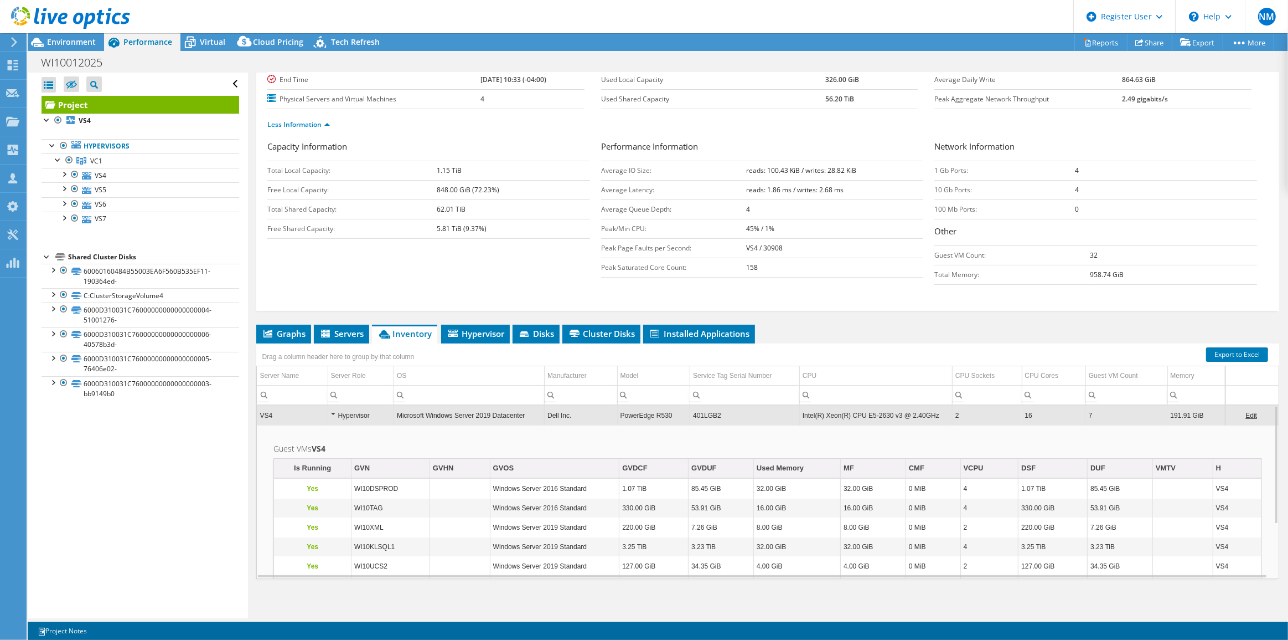
click at [696, 411] on td "401LGB2" at bounding box center [745, 414] width 110 height 19
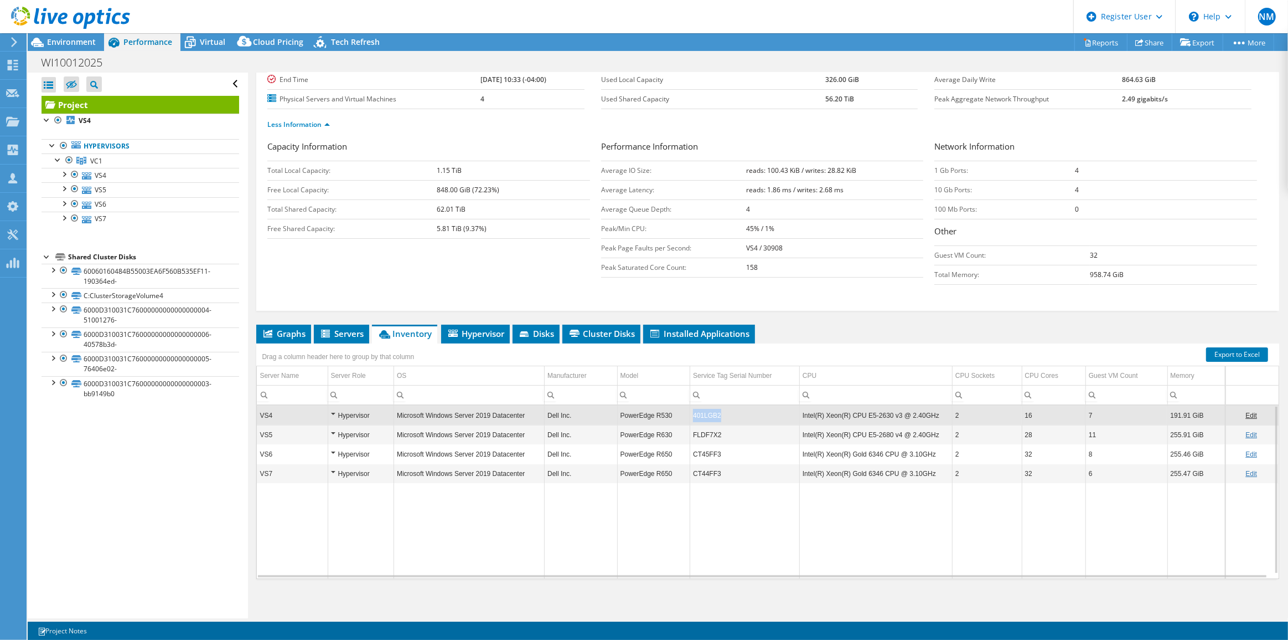
copy td "401LGB2"
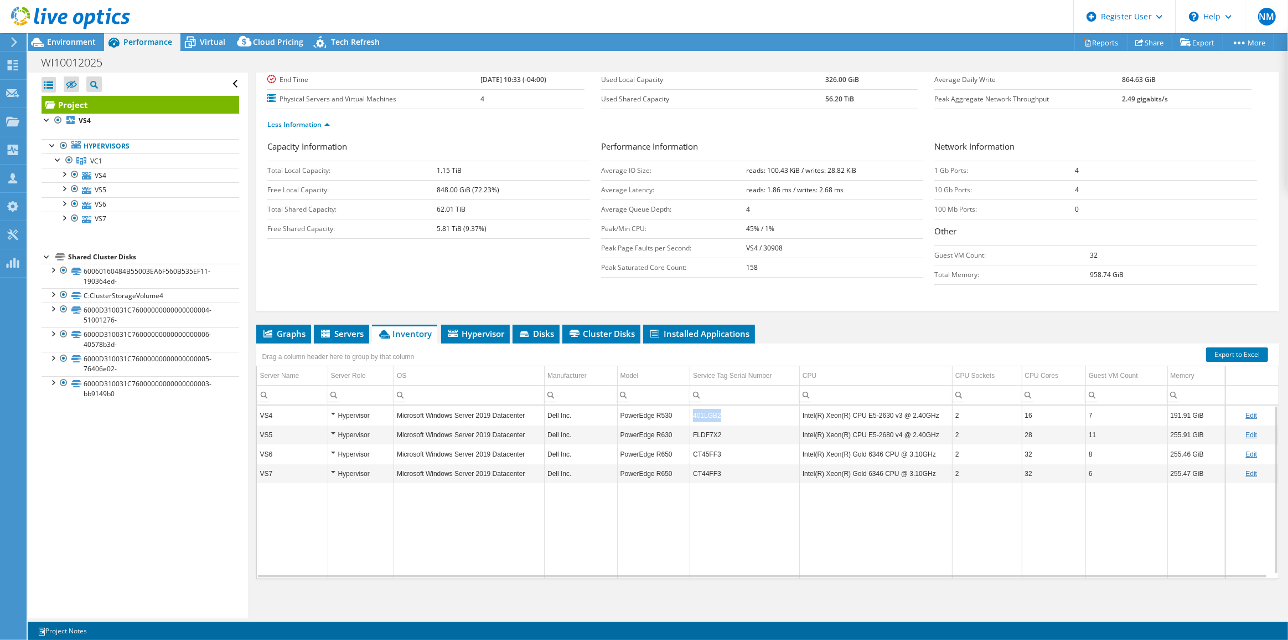
click at [696, 411] on td "401LGB2" at bounding box center [745, 414] width 110 height 19
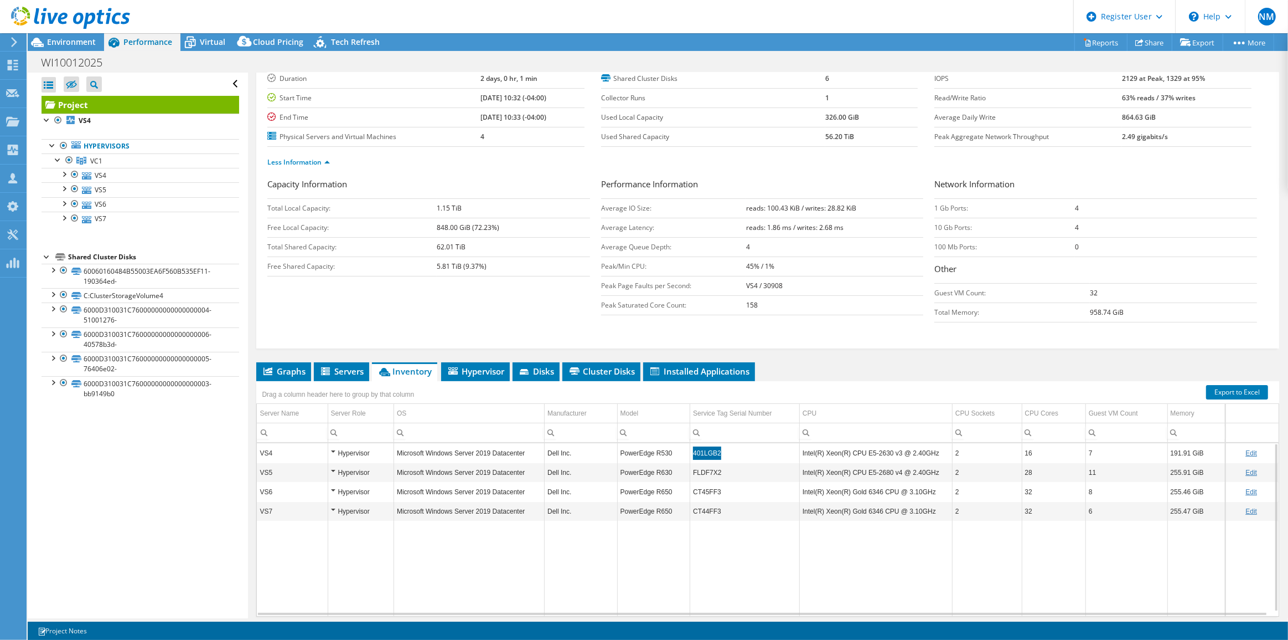
scroll to position [63, 0]
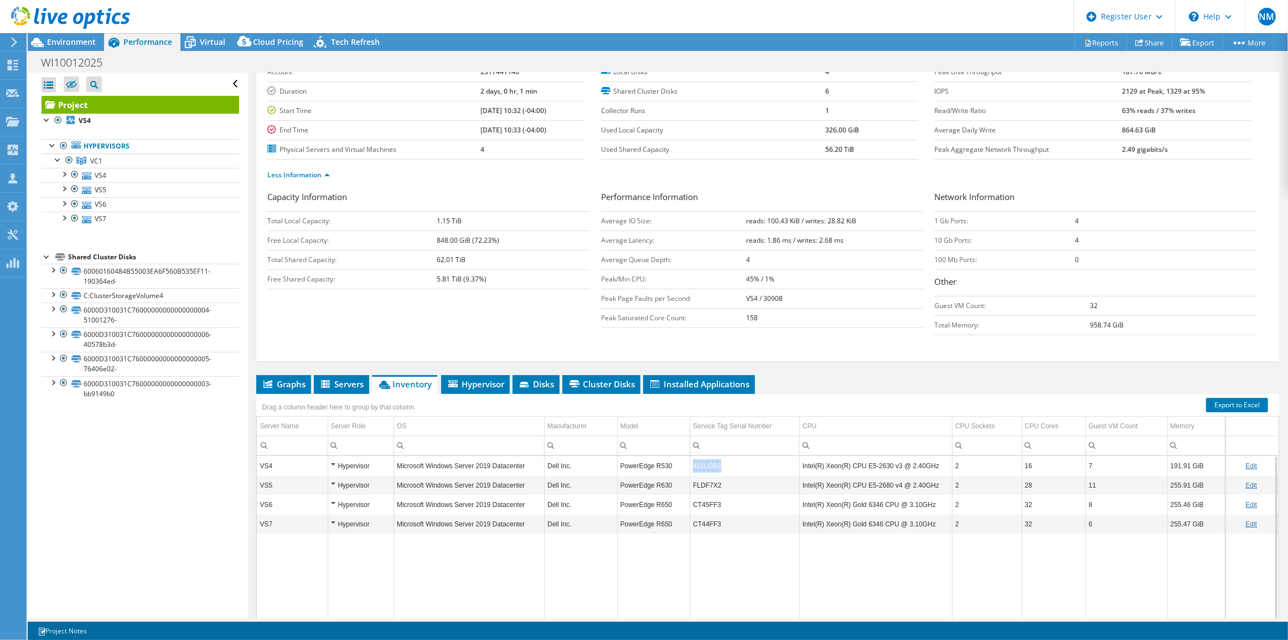
click at [402, 286] on td "Free Shared Capacity:" at bounding box center [351, 278] width 169 height 19
drag, startPoint x: 732, startPoint y: 477, endPoint x: 685, endPoint y: 482, distance: 46.8
click at [685, 482] on tr "VS5 Hypervisor Microsoft Windows Server 2019 Datacenter Dell Inc. PowerEdge R63…" at bounding box center [768, 484] width 1022 height 19
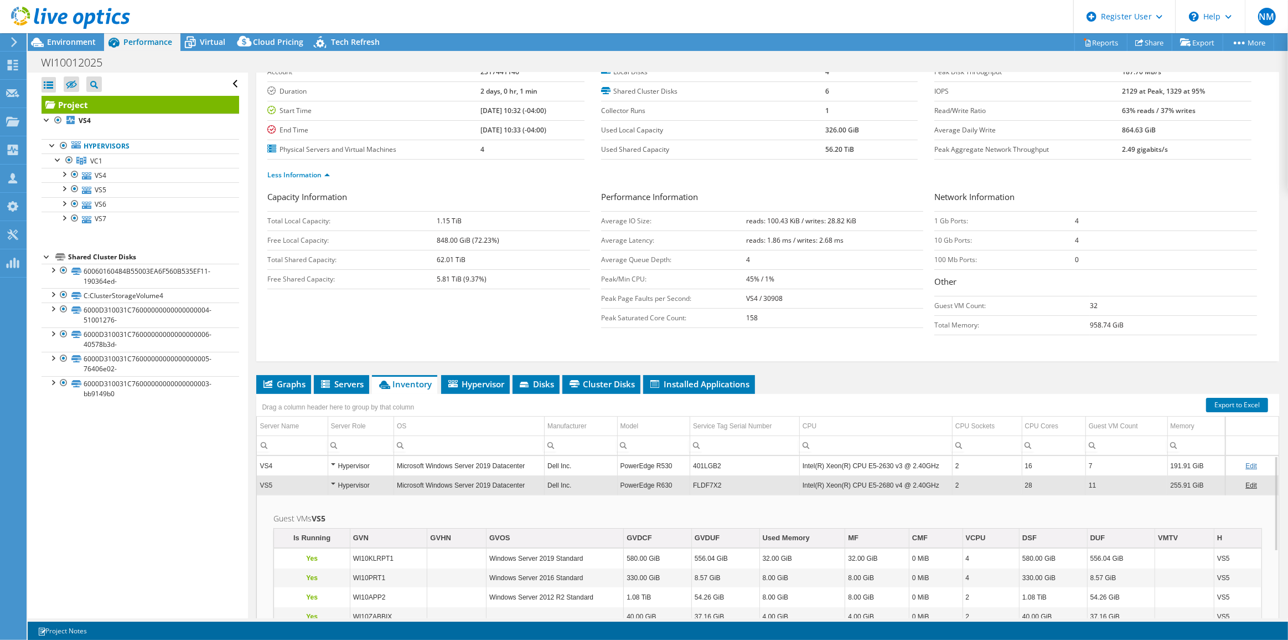
copy tr "FLDF7X2"
click at [713, 480] on td "FLDF7X2" at bounding box center [745, 484] width 110 height 19
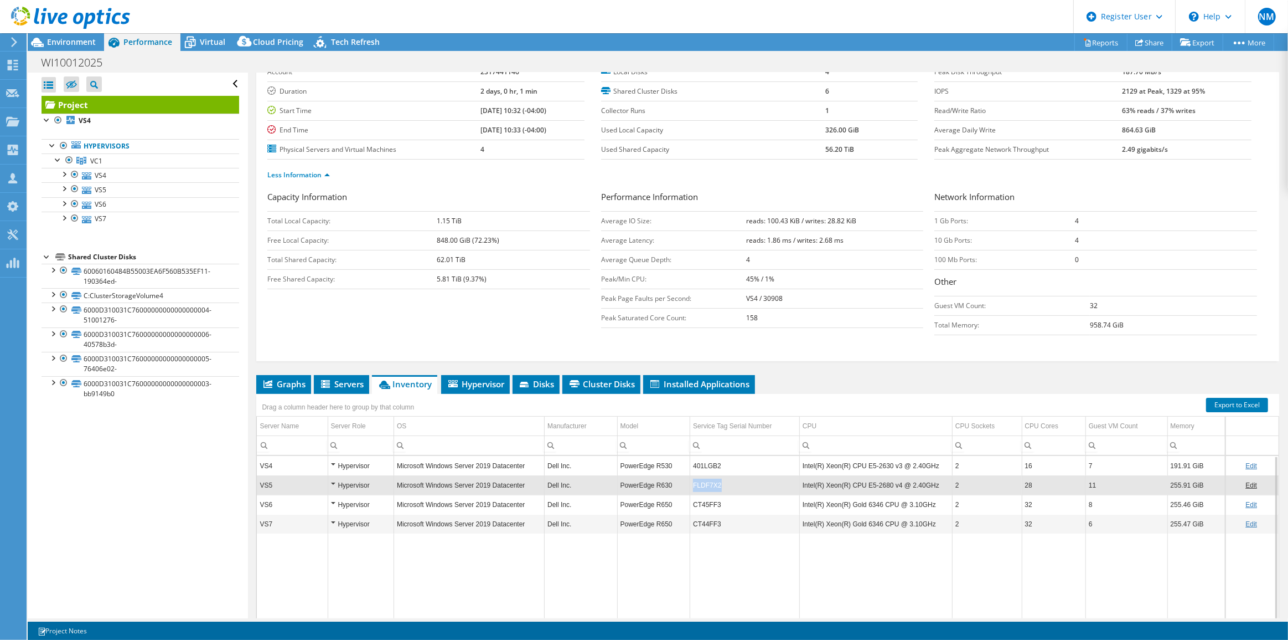
copy td "FLDF7X2"
click at [713, 480] on td "FLDF7X2" at bounding box center [745, 484] width 110 height 19
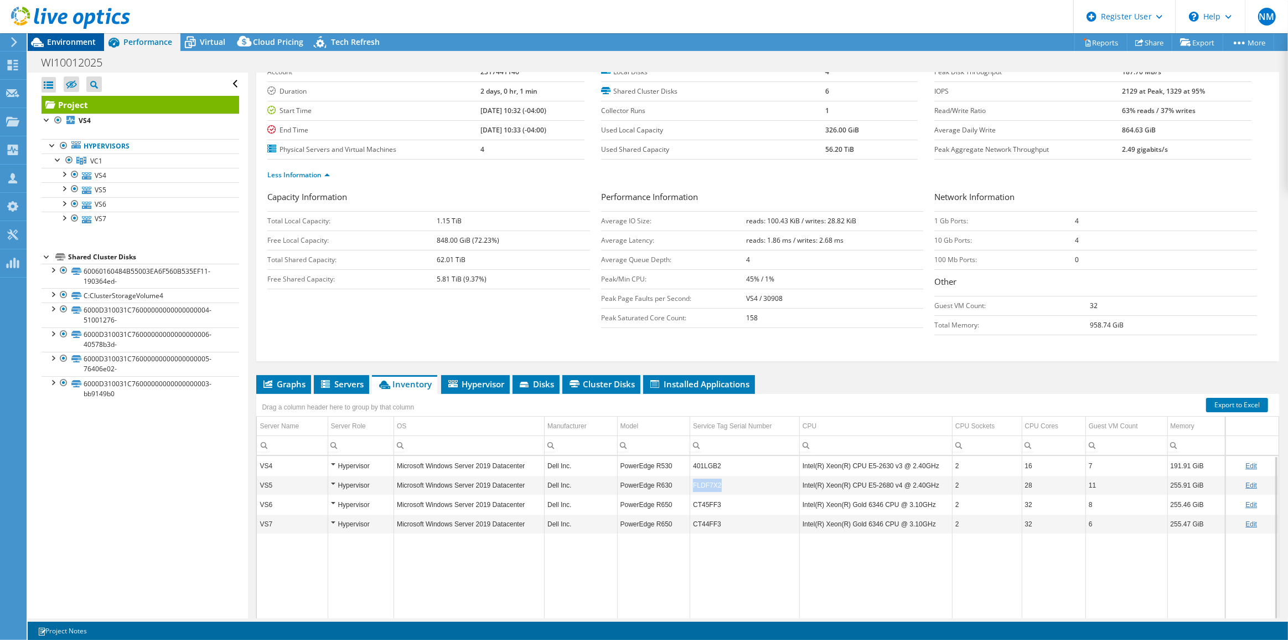
click at [47, 43] on icon at bounding box center [37, 42] width 19 height 19
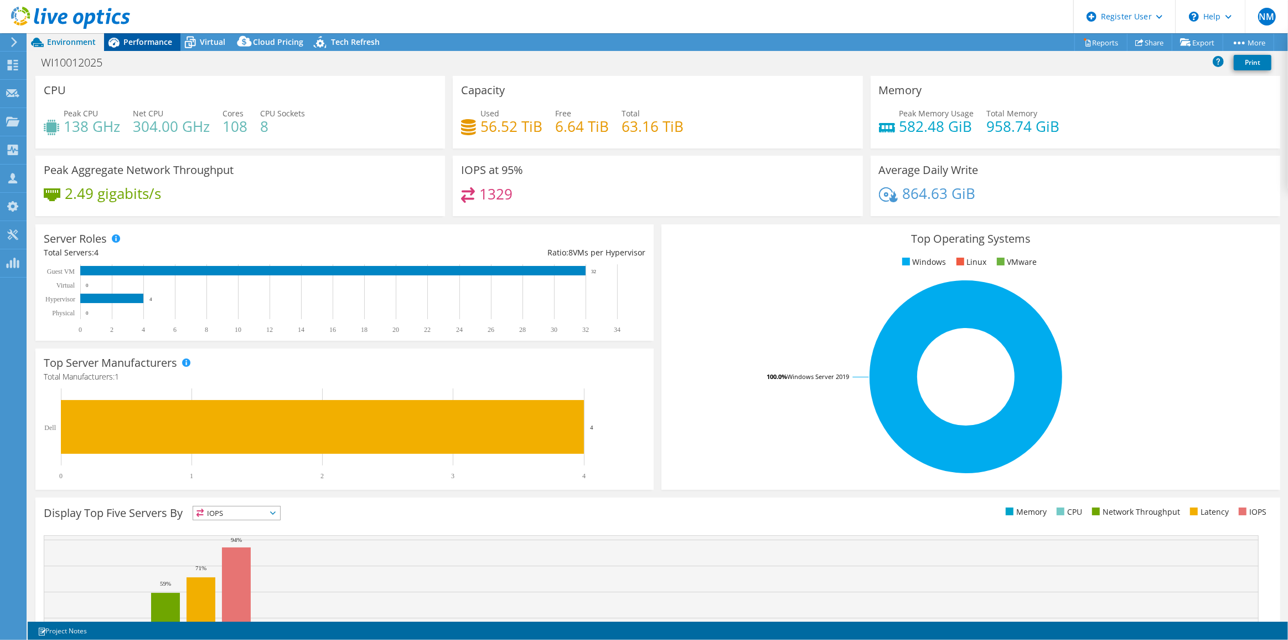
click at [154, 47] on span "Performance" at bounding box center [147, 42] width 49 height 11
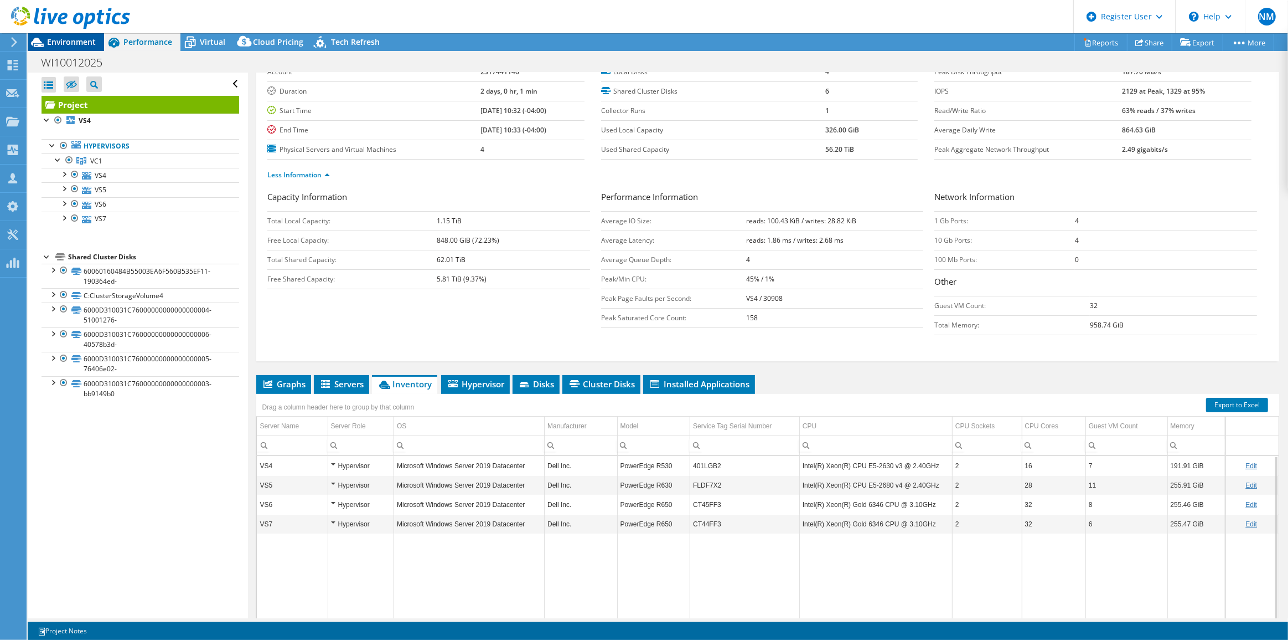
click at [77, 45] on span "Environment" at bounding box center [71, 42] width 49 height 11
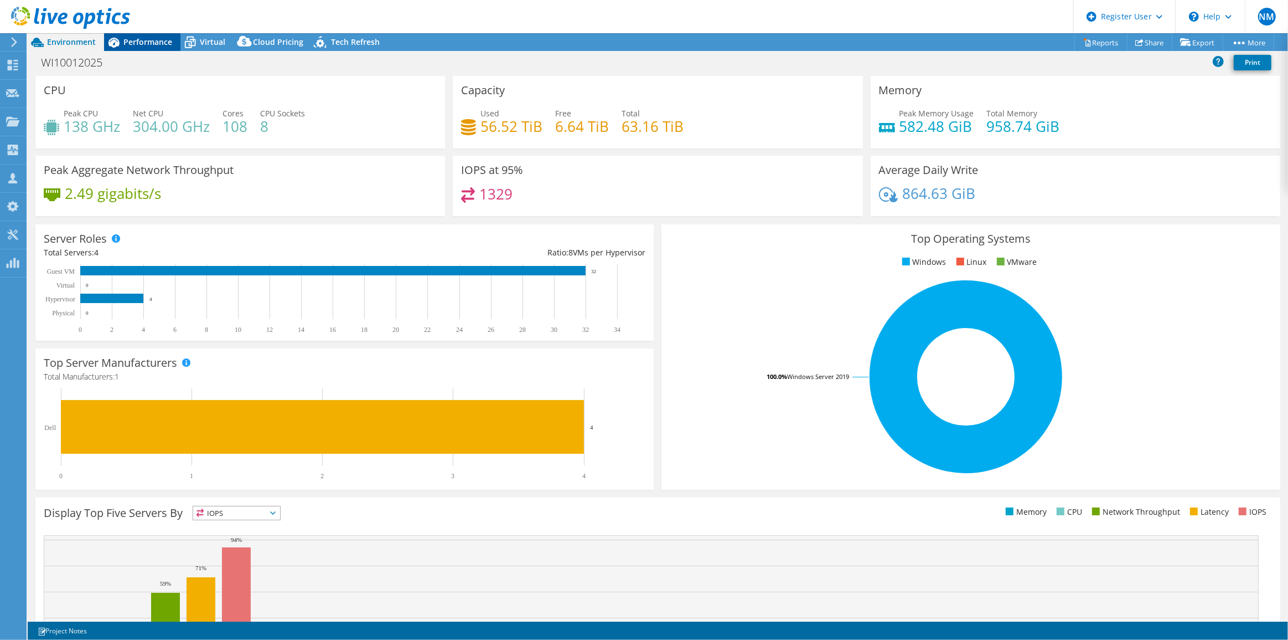
click at [132, 50] on div "Performance" at bounding box center [142, 42] width 76 height 18
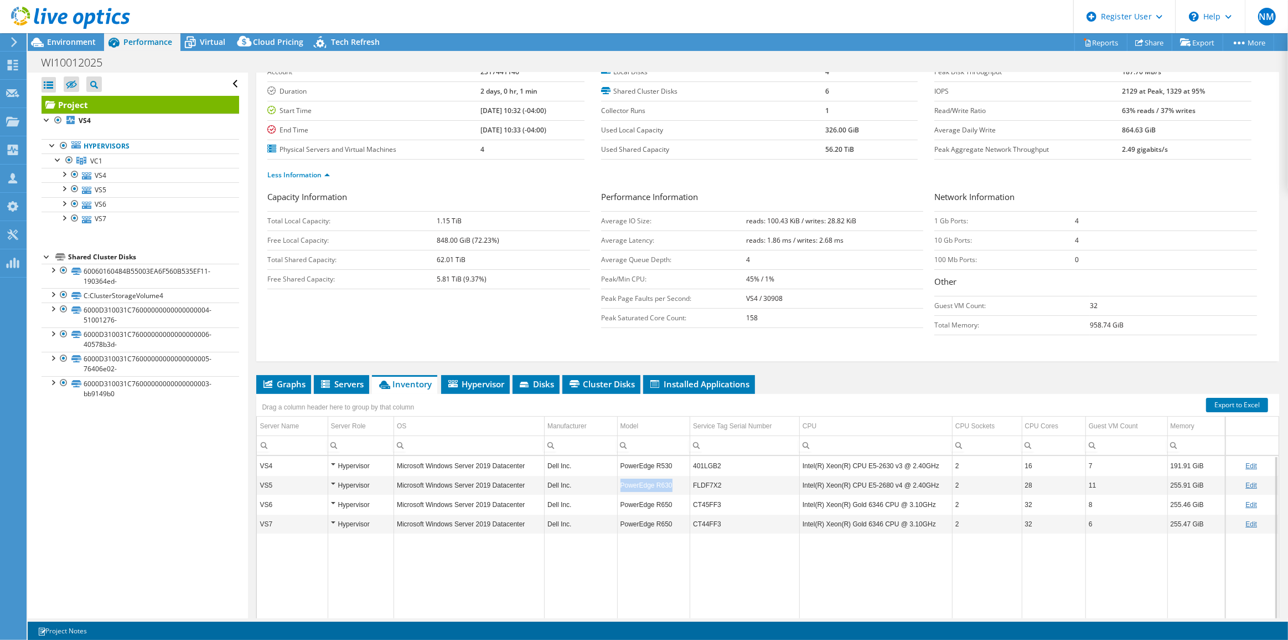
drag, startPoint x: 612, startPoint y: 481, endPoint x: 690, endPoint y: 483, distance: 78.6
click at [690, 483] on tr "VS5 Hypervisor Microsoft Windows Server 2019 Datacenter Dell Inc. PowerEdge R63…" at bounding box center [768, 484] width 1022 height 19
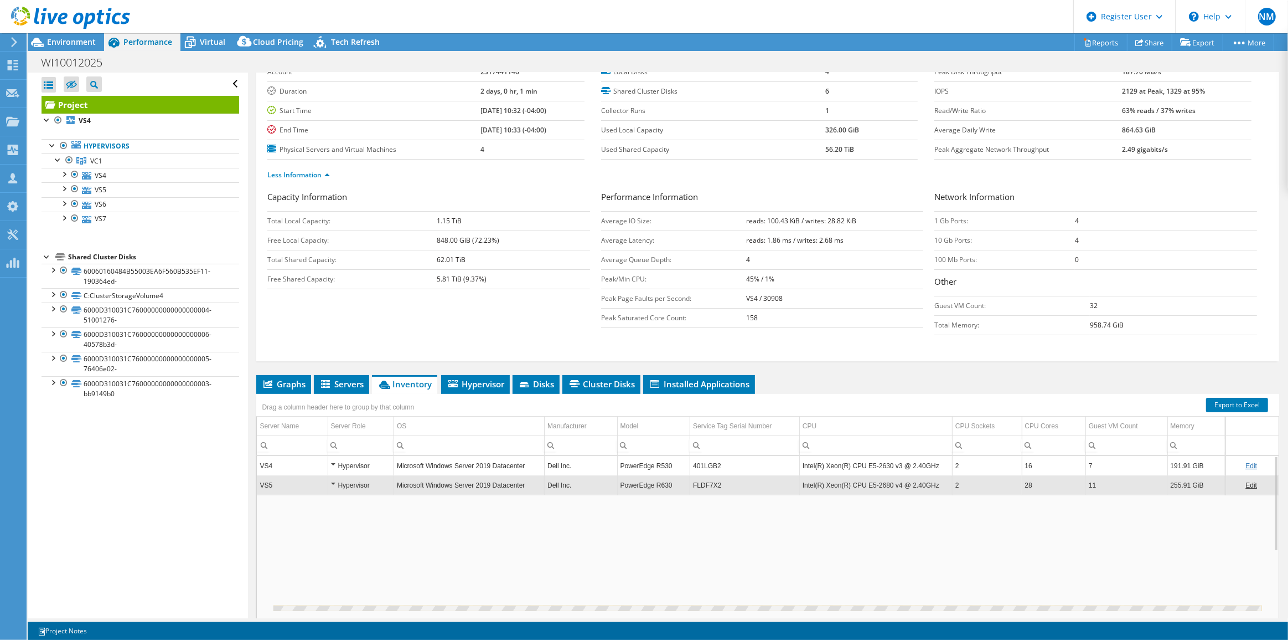
click at [690, 483] on td "FLDF7X2" at bounding box center [745, 484] width 110 height 19
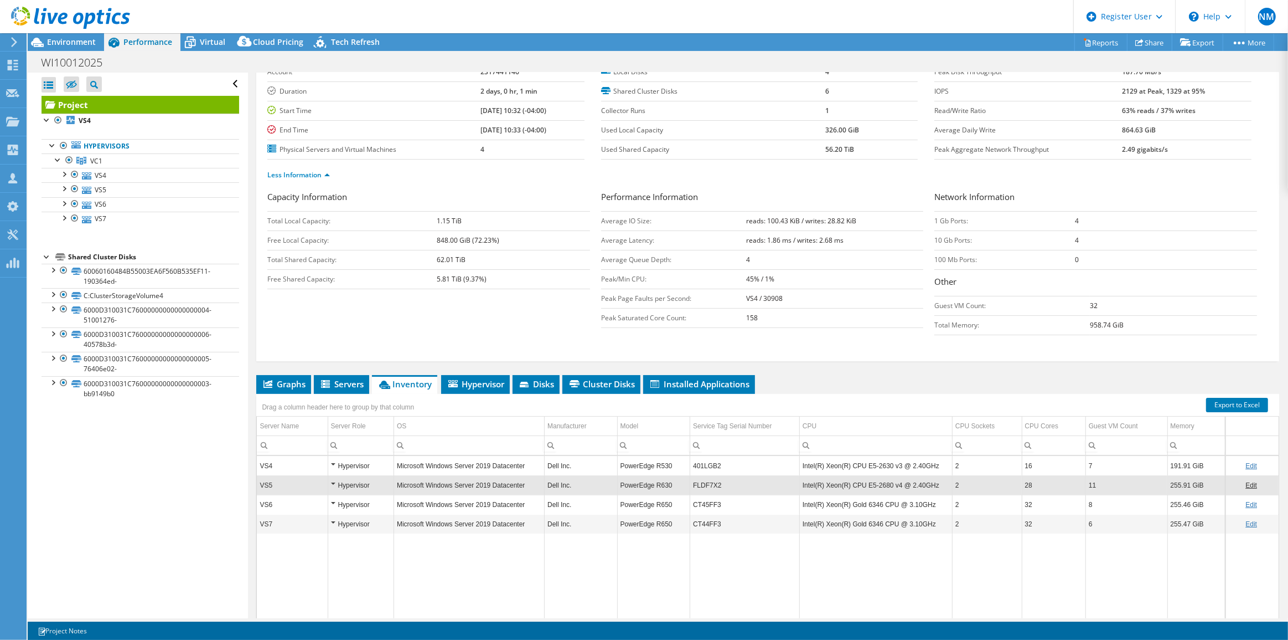
click at [690, 483] on td "FLDF7X2" at bounding box center [745, 484] width 110 height 19
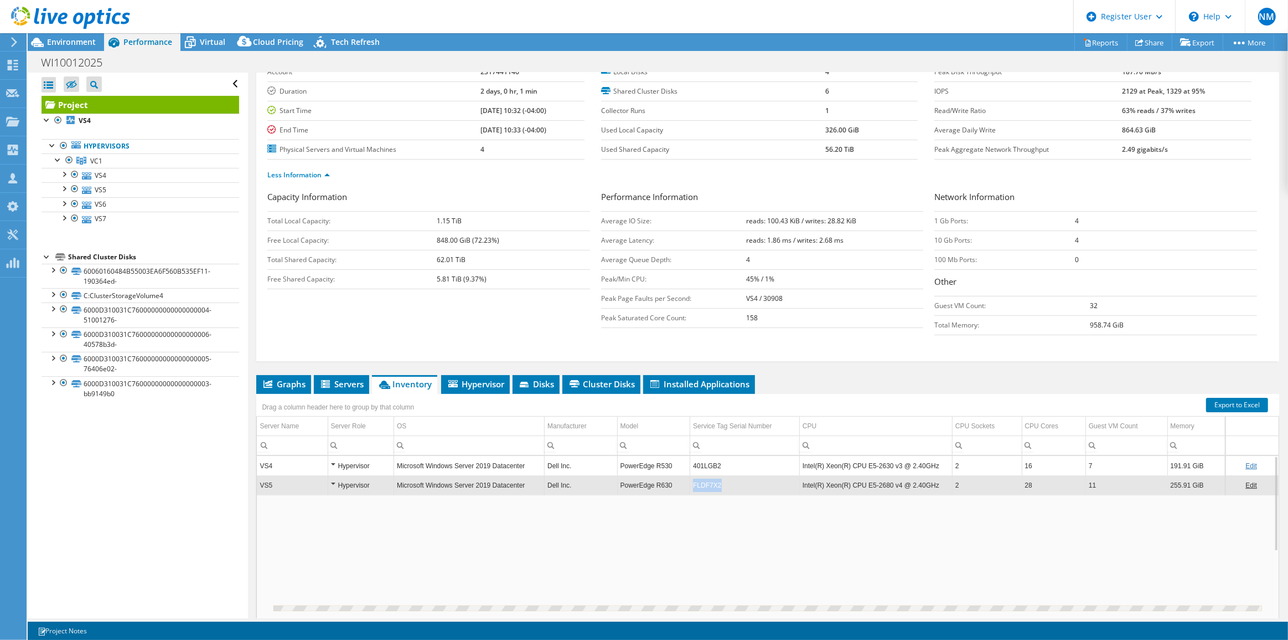
click at [690, 483] on td "FLDF7X2" at bounding box center [745, 484] width 110 height 19
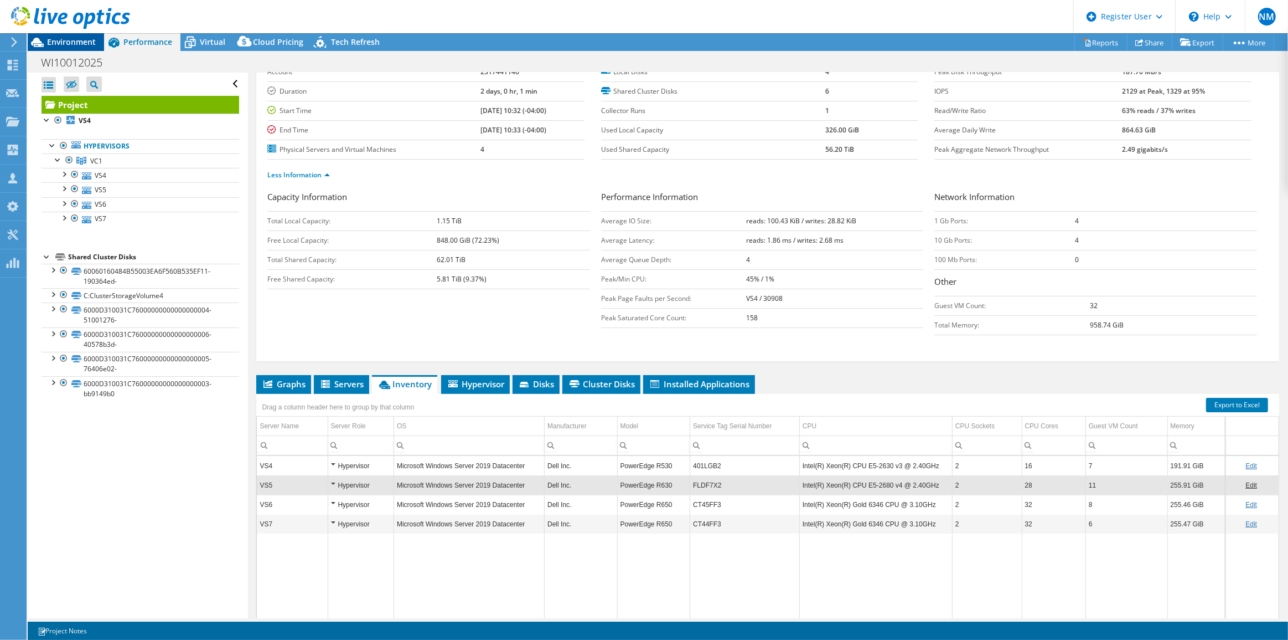
click at [77, 38] on span "Environment" at bounding box center [71, 42] width 49 height 11
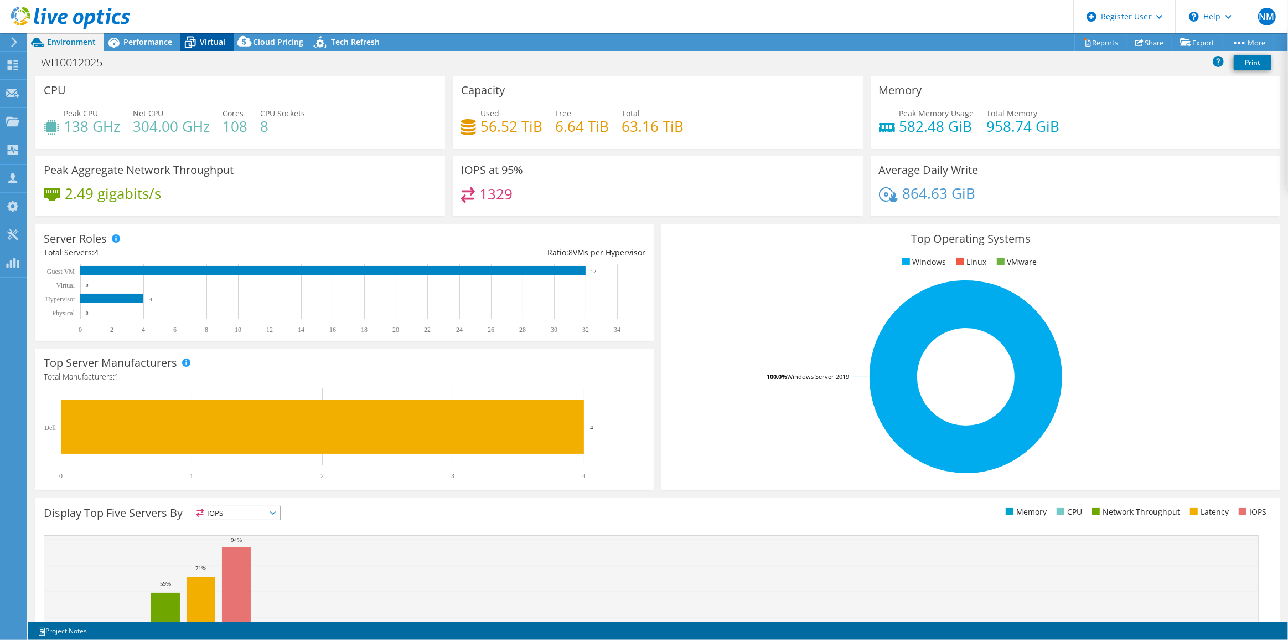
click at [208, 49] on div "Virtual" at bounding box center [207, 42] width 53 height 18
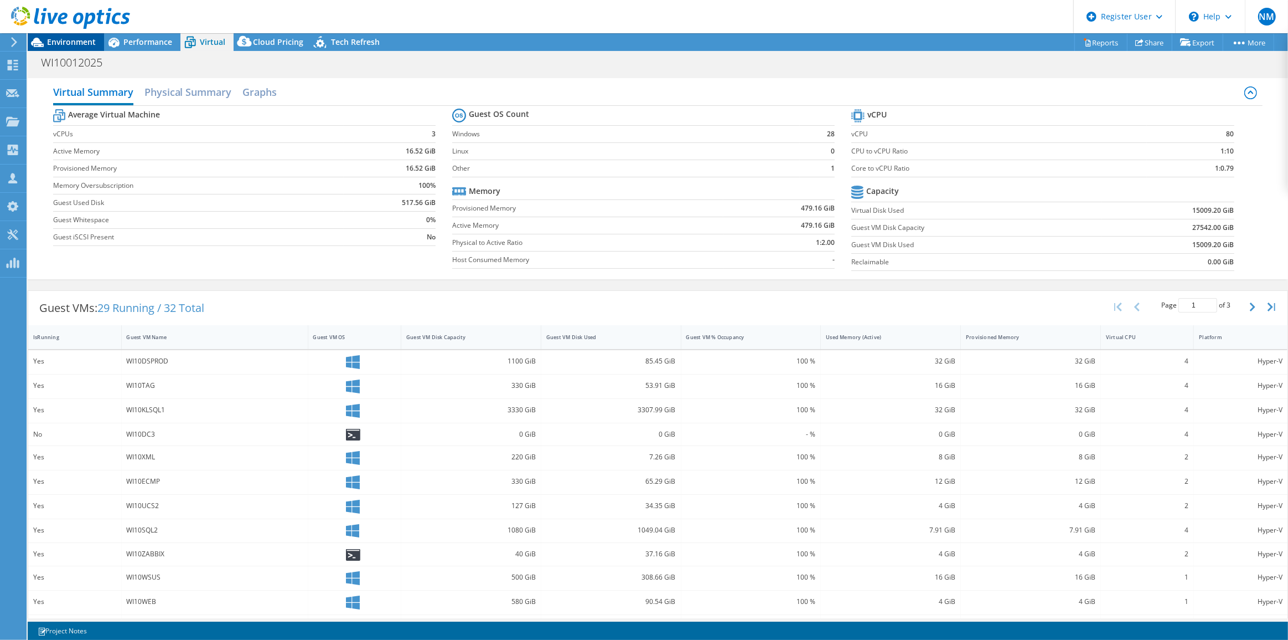
click at [82, 42] on span "Environment" at bounding box center [71, 42] width 49 height 11
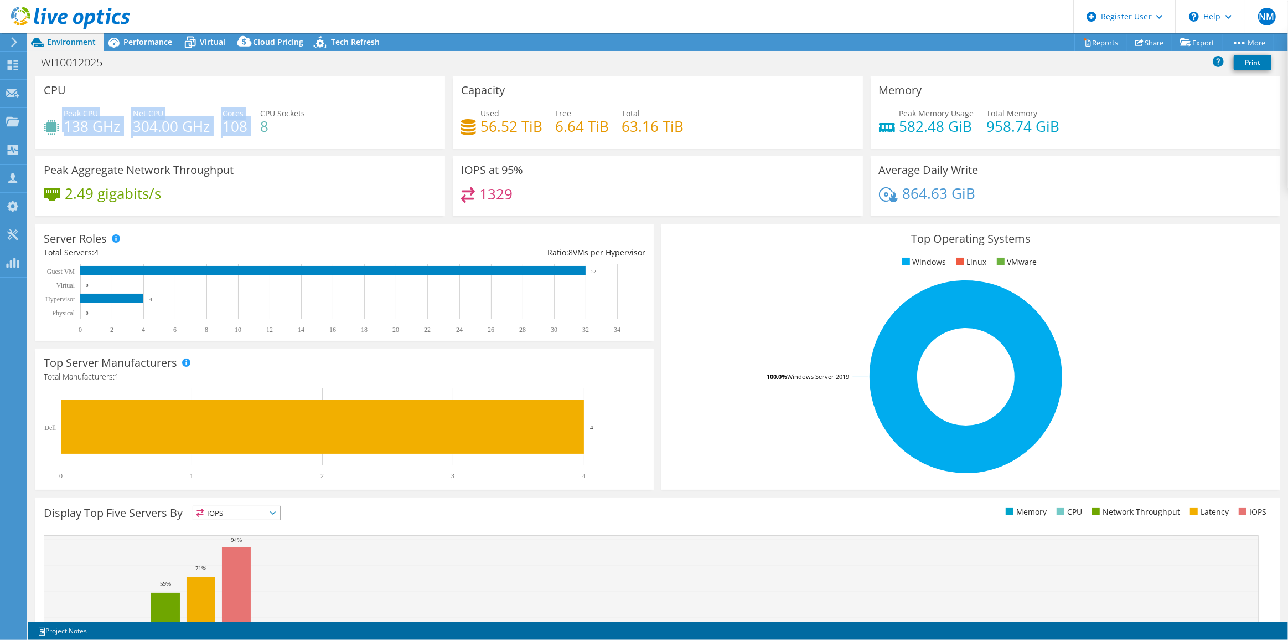
drag, startPoint x: 221, startPoint y: 102, endPoint x: 244, endPoint y: 136, distance: 40.4
click at [244, 136] on div "CPU Peak CPU 138 GHz Net CPU 304.00 GHz Cores 108 CPU Sockets 8" at bounding box center [240, 112] width 410 height 73
click at [158, 33] on div "Performance" at bounding box center [142, 42] width 76 height 18
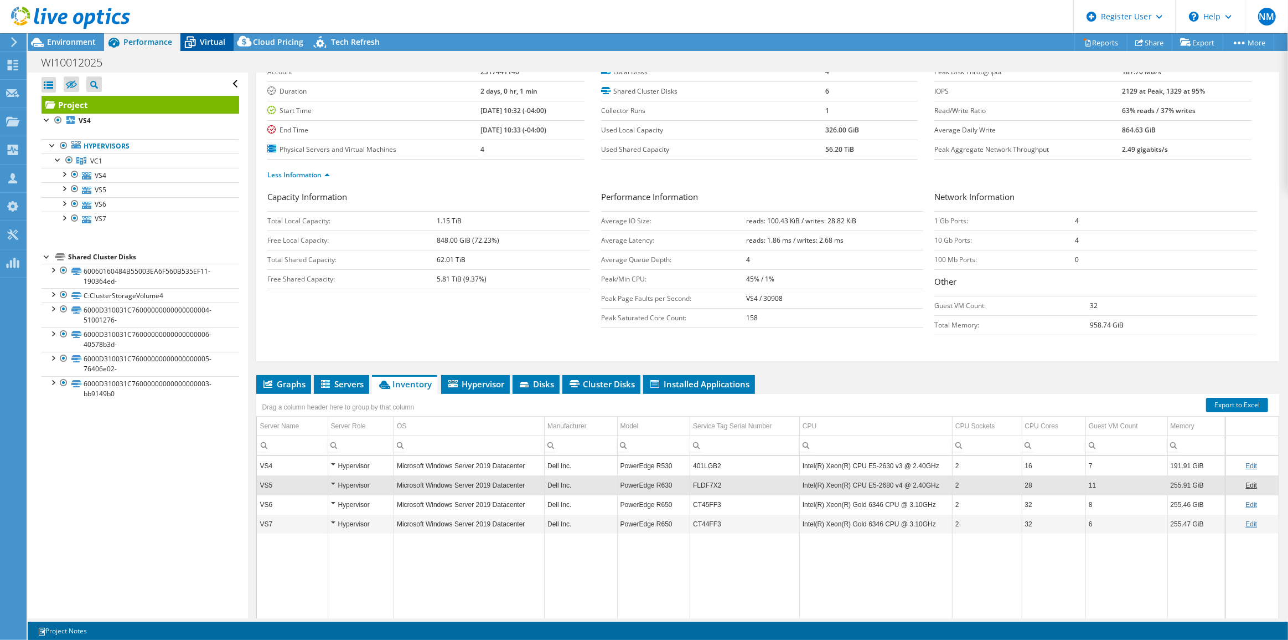
click at [195, 46] on icon at bounding box center [190, 42] width 19 height 19
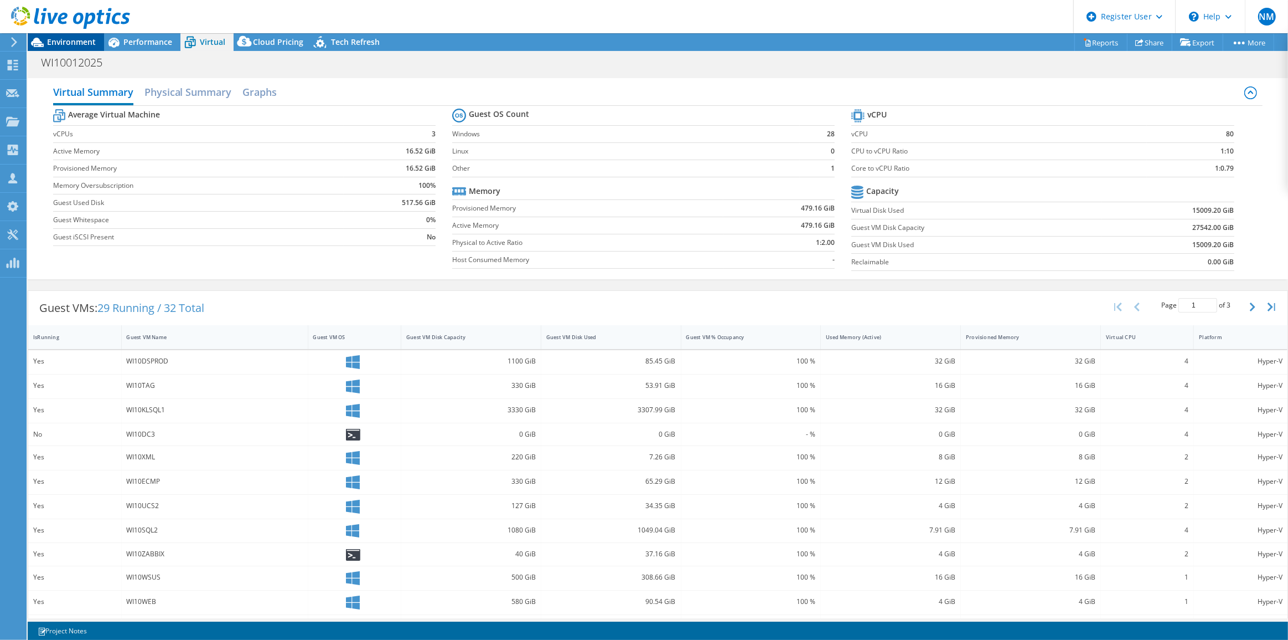
click at [88, 41] on span "Environment" at bounding box center [71, 42] width 49 height 11
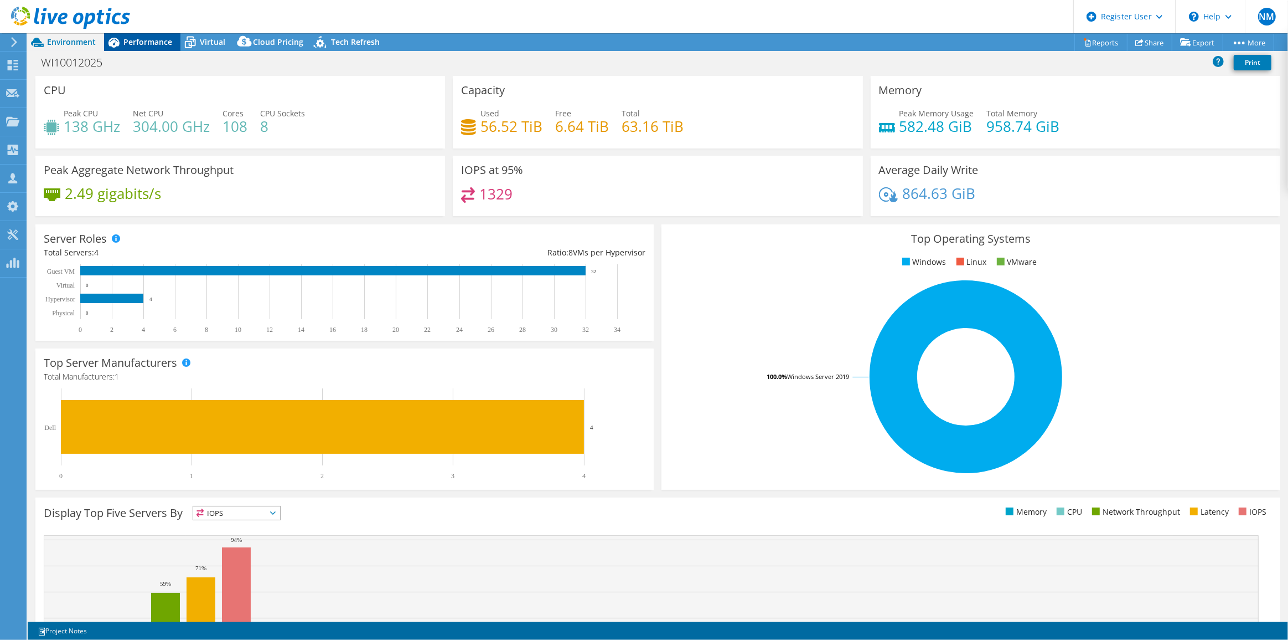
click at [166, 35] on div "Performance" at bounding box center [142, 42] width 76 height 18
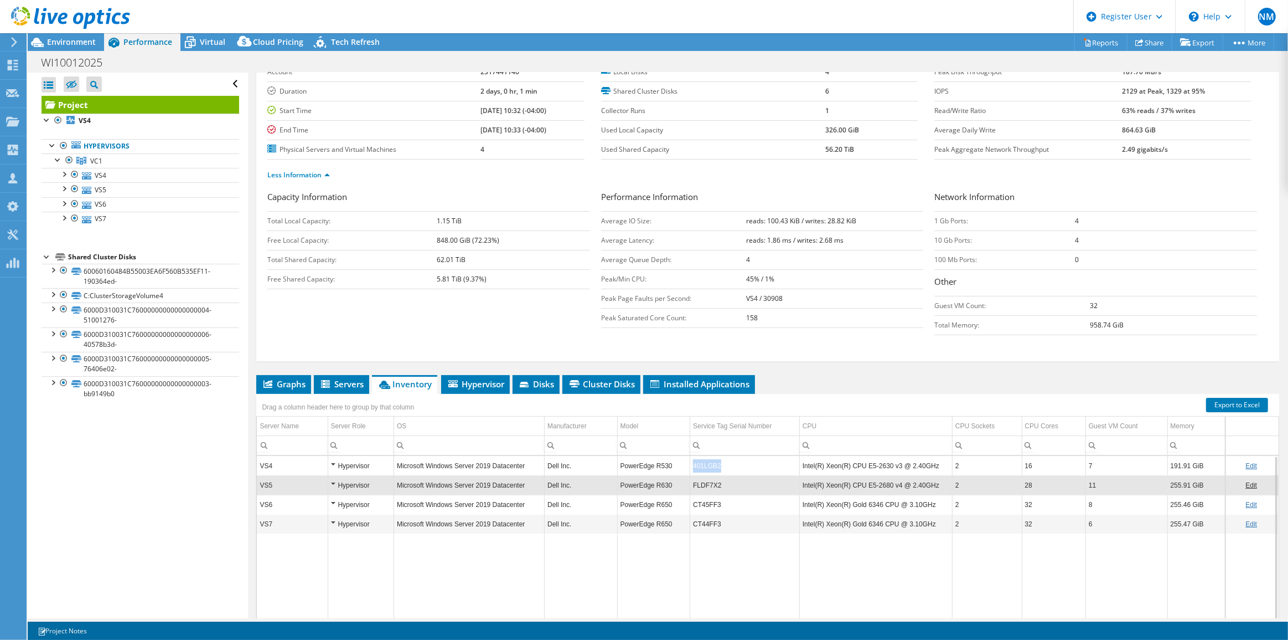
copy td "401LGB2"
drag, startPoint x: 723, startPoint y: 460, endPoint x: 688, endPoint y: 458, distance: 34.9
click at [690, 458] on td "401LGB2" at bounding box center [745, 465] width 110 height 19
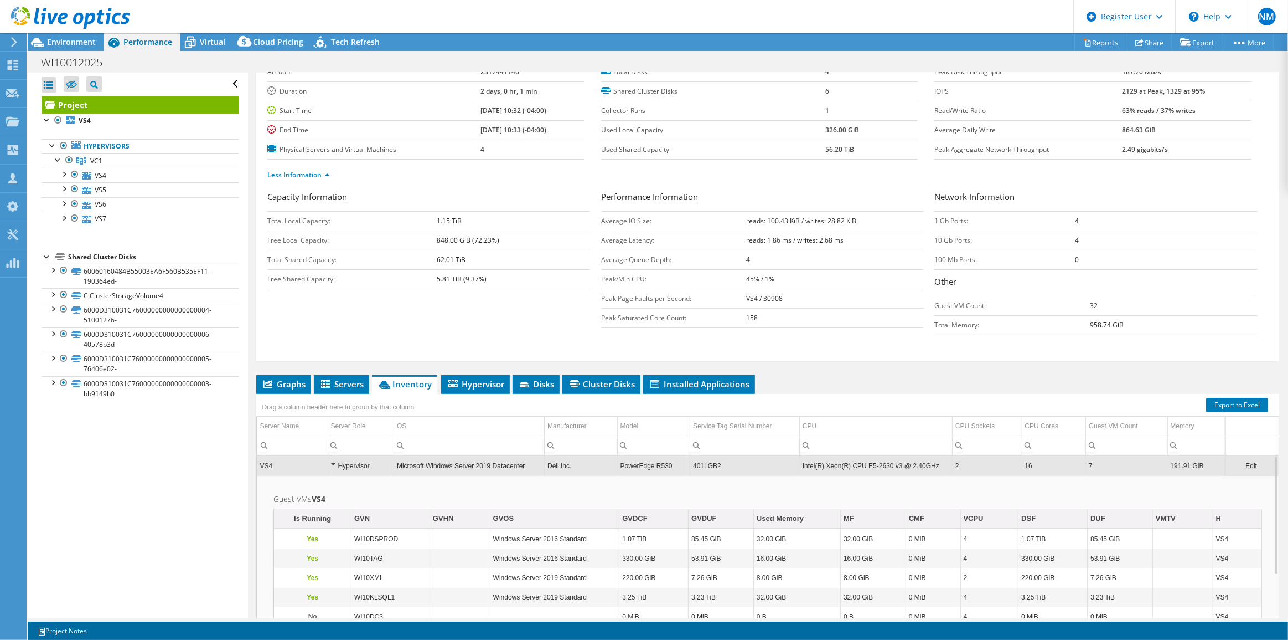
click at [313, 462] on td "VS4" at bounding box center [292, 465] width 71 height 19
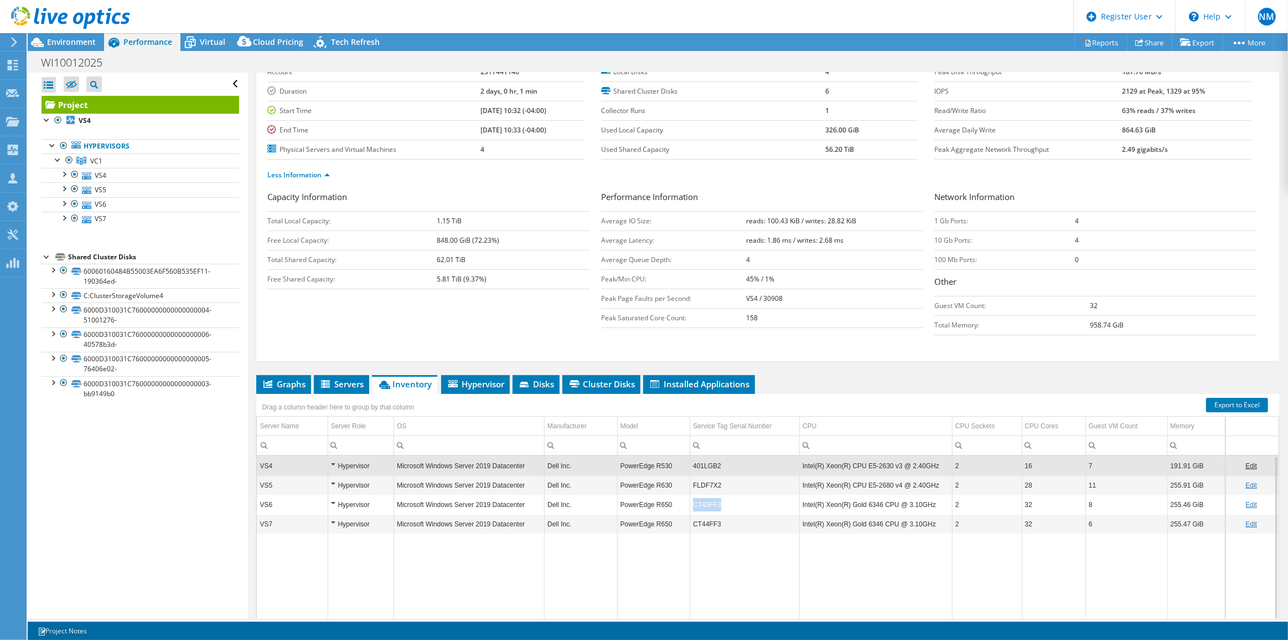
copy tr "CT45FF3"
drag, startPoint x: 725, startPoint y: 499, endPoint x: 685, endPoint y: 498, distance: 39.9
click at [685, 498] on tr "VS6 Hypervisor Microsoft Windows Server 2019 Datacenter Dell Inc. PowerEdge R65…" at bounding box center [768, 503] width 1022 height 19
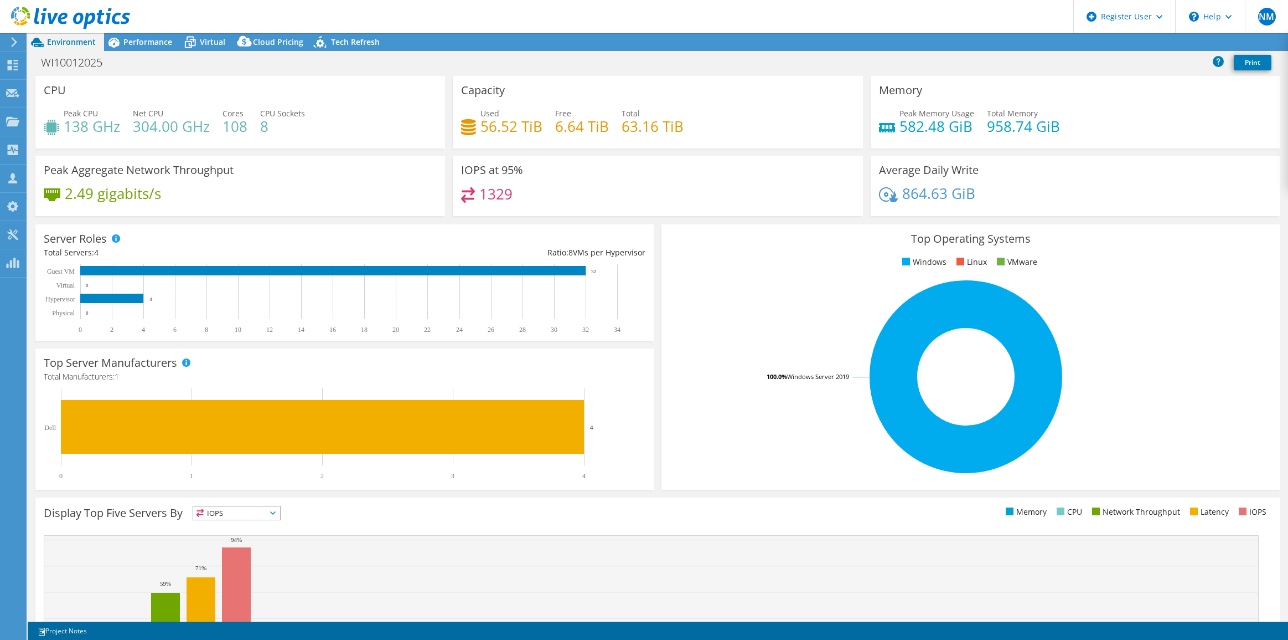
select select "USD"
